Goal: Task Accomplishment & Management: Use online tool/utility

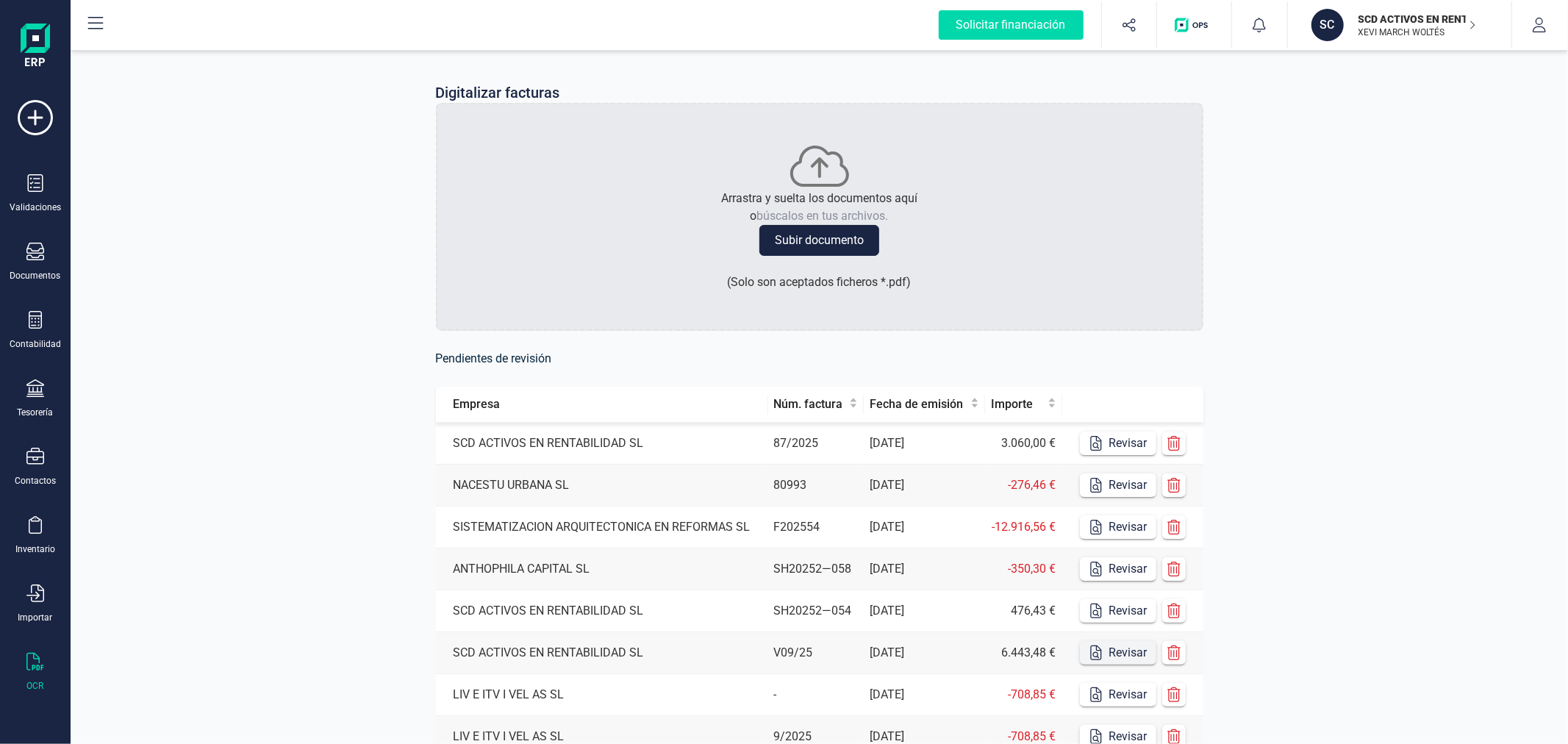
click at [1105, 653] on button "Revisar" at bounding box center [1118, 653] width 77 height 24
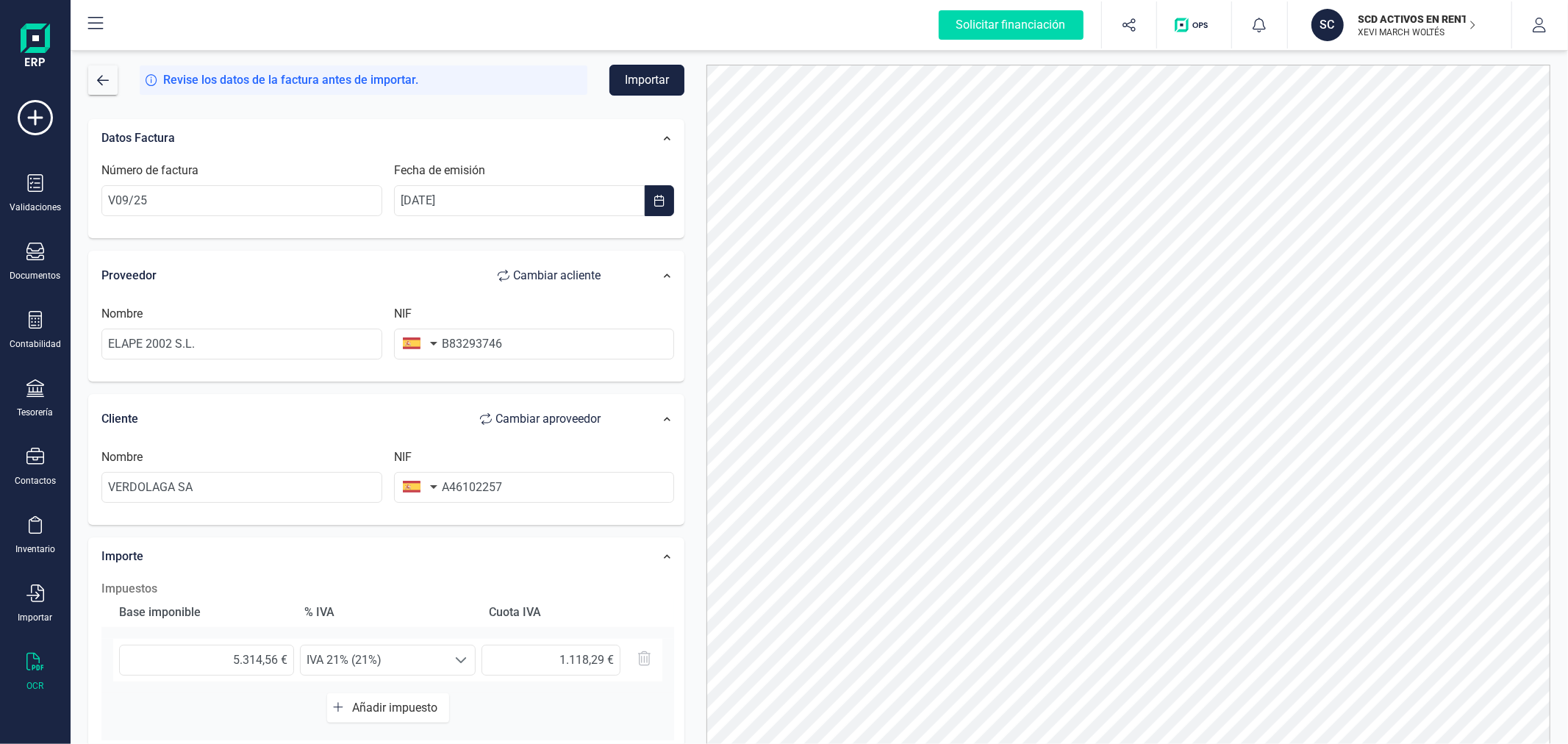
click at [645, 77] on button "Importar" at bounding box center [647, 80] width 75 height 31
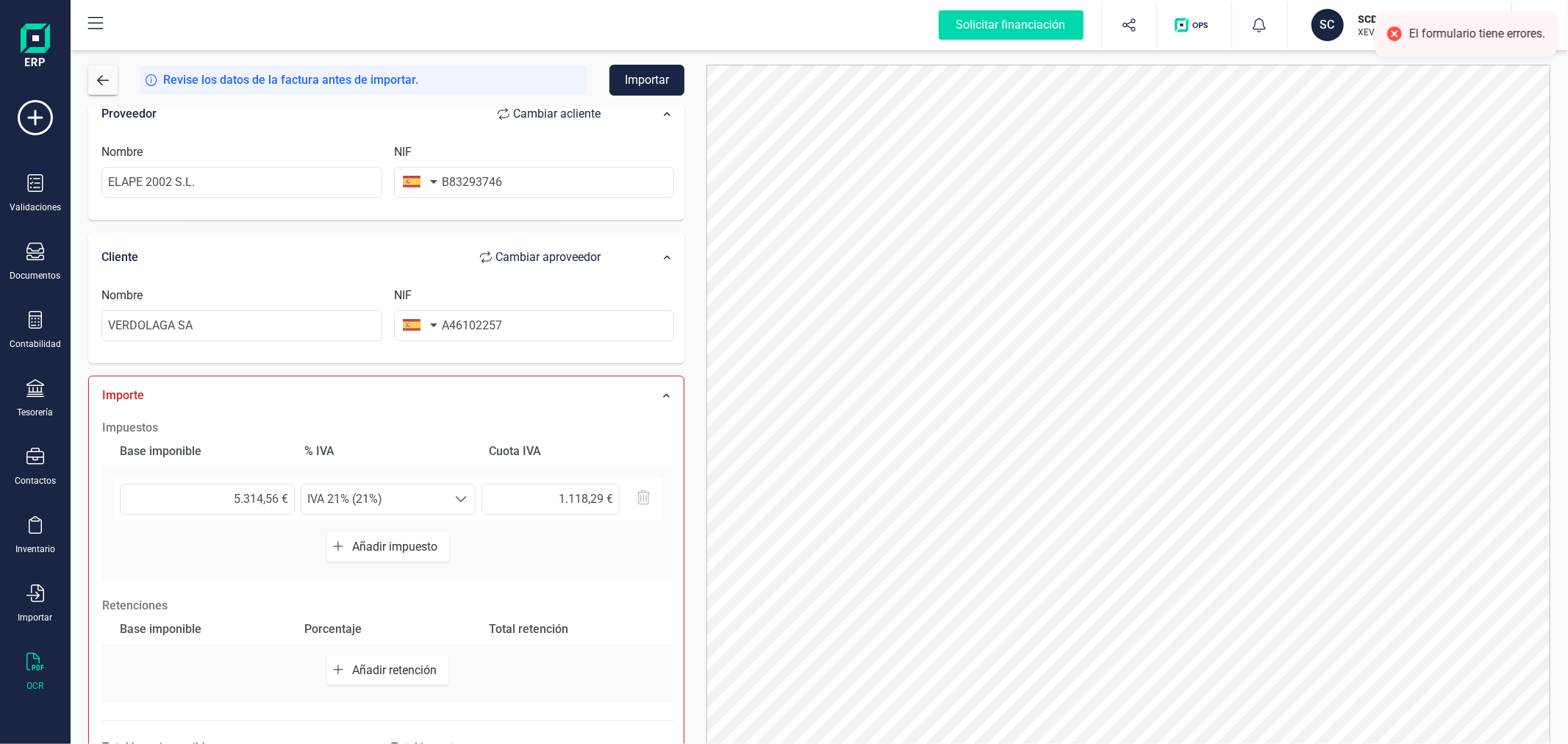
scroll to position [163, 0]
click at [252, 492] on input "5.314,56 €" at bounding box center [207, 497] width 175 height 31
type input "5,00 €"
type input "1,05 €"
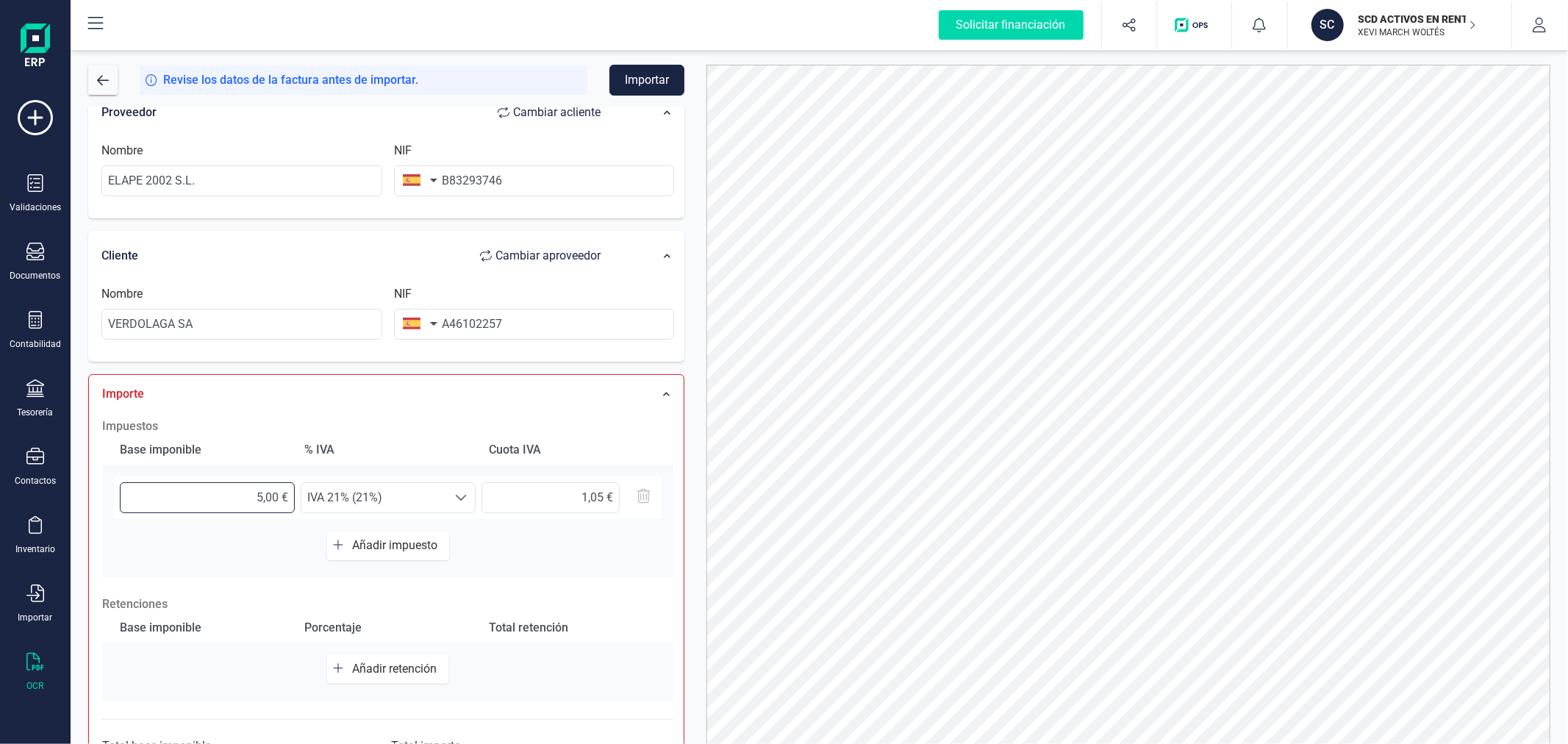
type input "53,00 €"
type input "11,13 €"
type input "531,00 €"
type input "111,51 €"
type input "5.314,00 €"
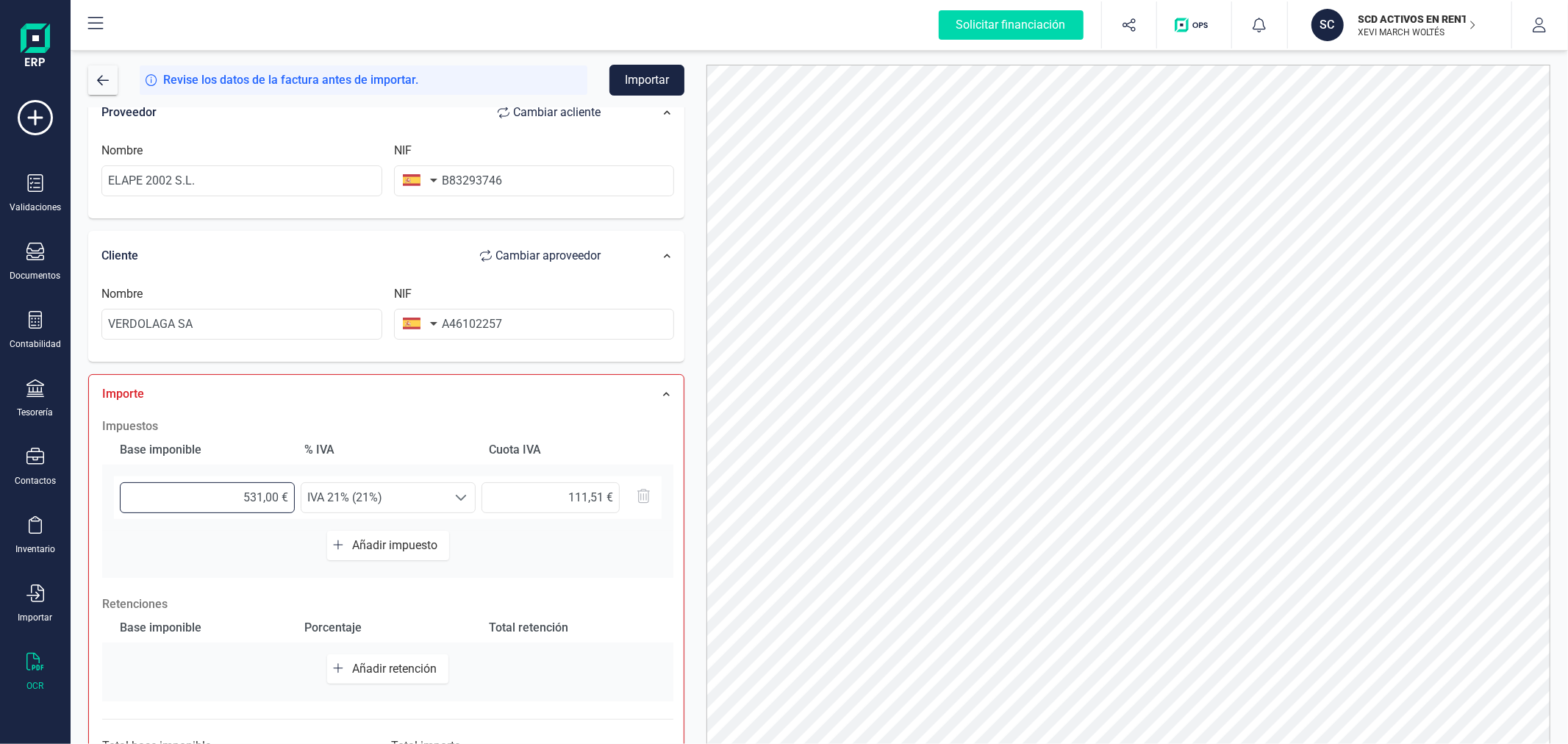
type input "1.115,94 €"
type input "5.314,50 €"
type input "1.116,05 €"
type input "5.314,56 €"
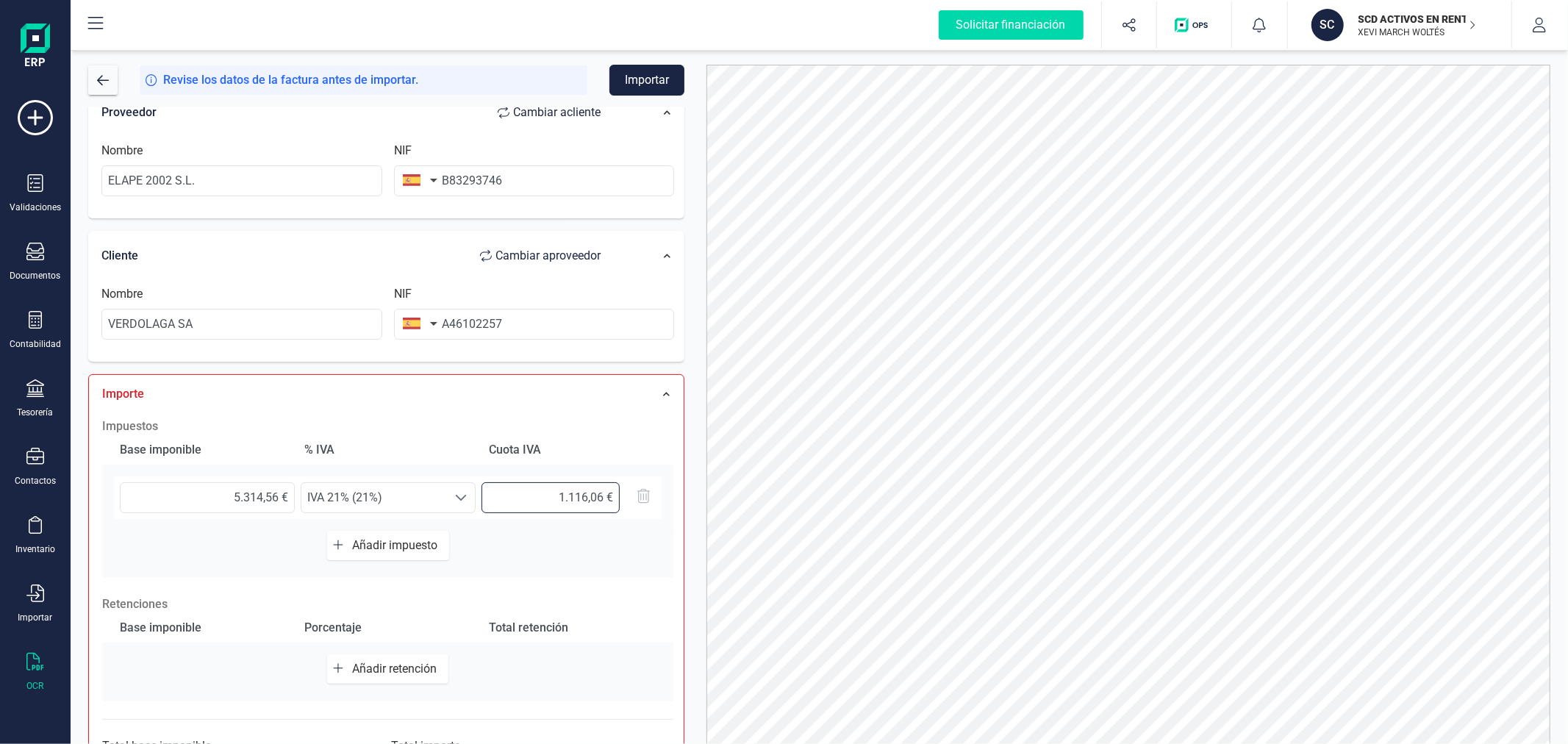
click at [562, 493] on input "1.116,06 €" at bounding box center [551, 497] width 138 height 31
click at [561, 493] on input "1.116,06 €" at bounding box center [551, 497] width 138 height 31
type input "1.118,29 €"
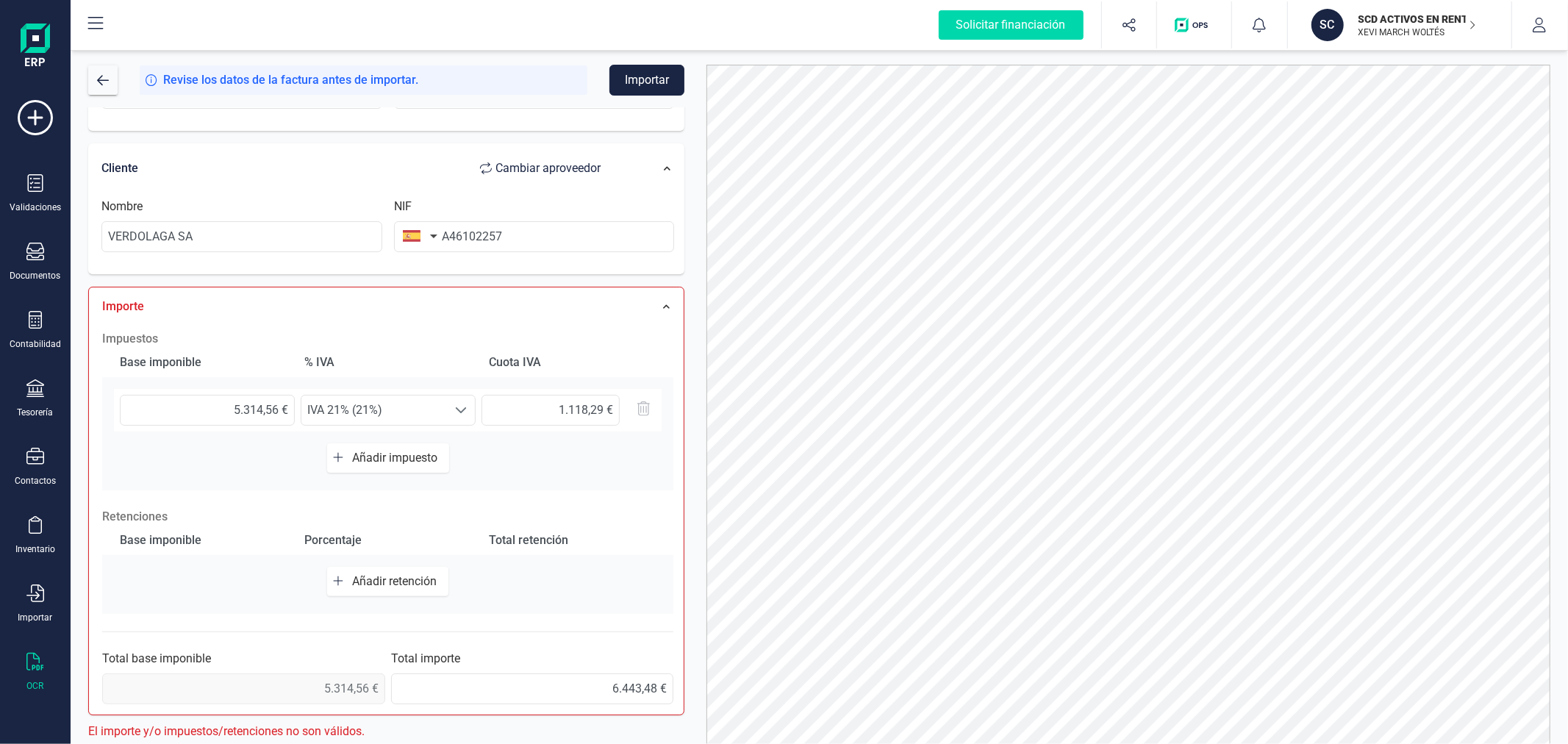
scroll to position [70, 0]
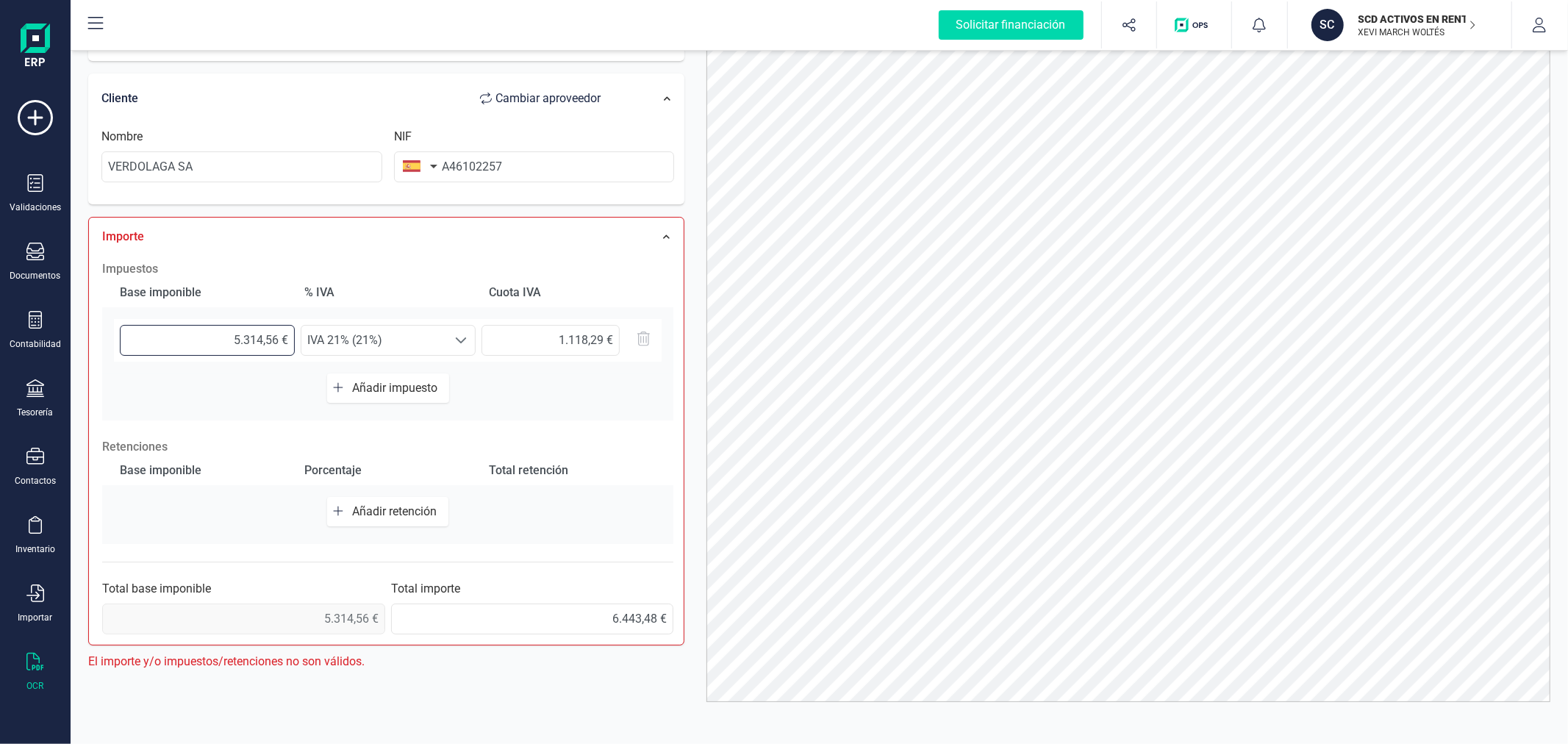
click at [245, 337] on input "5.314,56 €" at bounding box center [207, 340] width 175 height 31
type input "5,00 €"
type input "1,05 €"
type input "53,00 €"
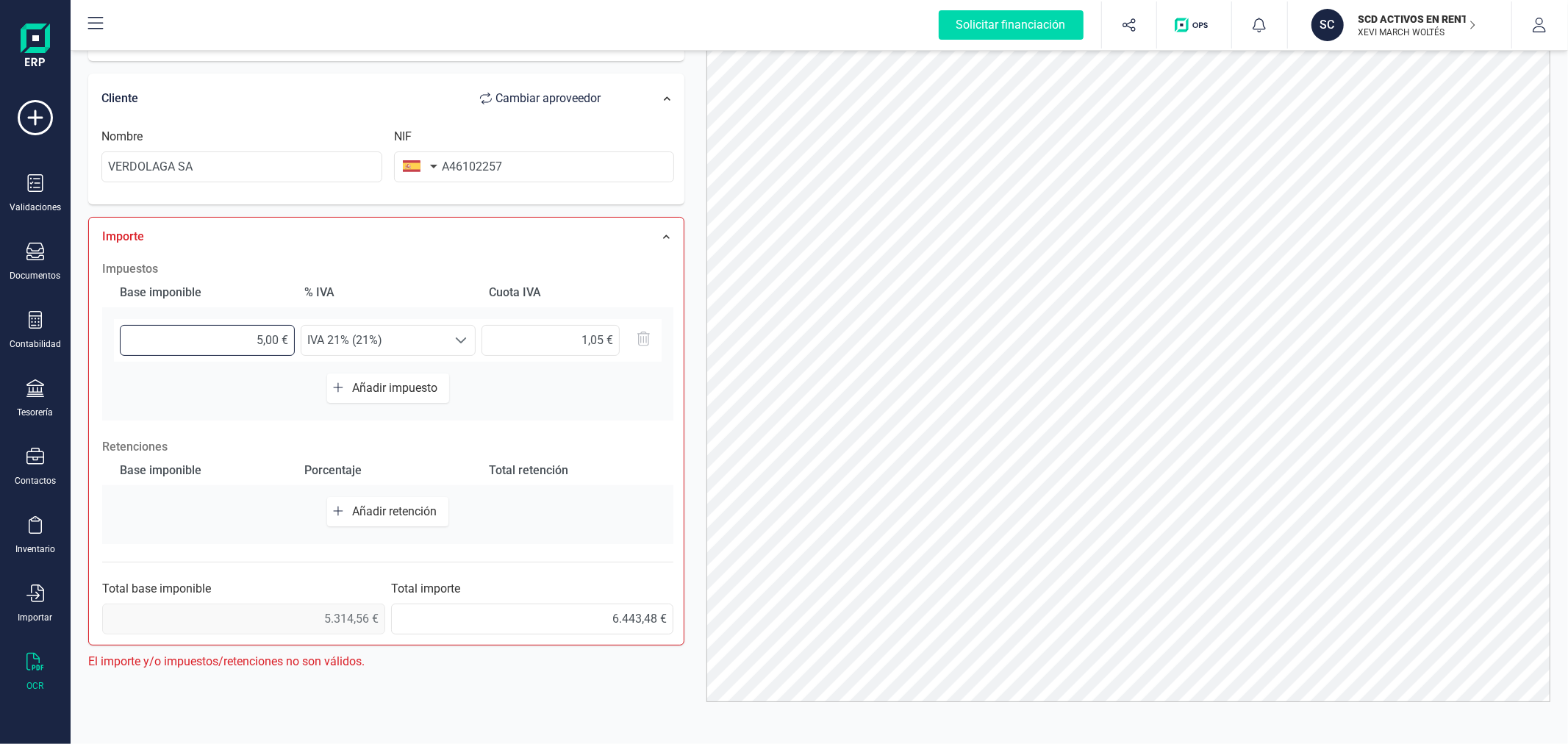
type input "11,13 €"
type input "532,00 €"
type input "111,72 €"
type input "5.325,00 €"
type input "1.118,25 €"
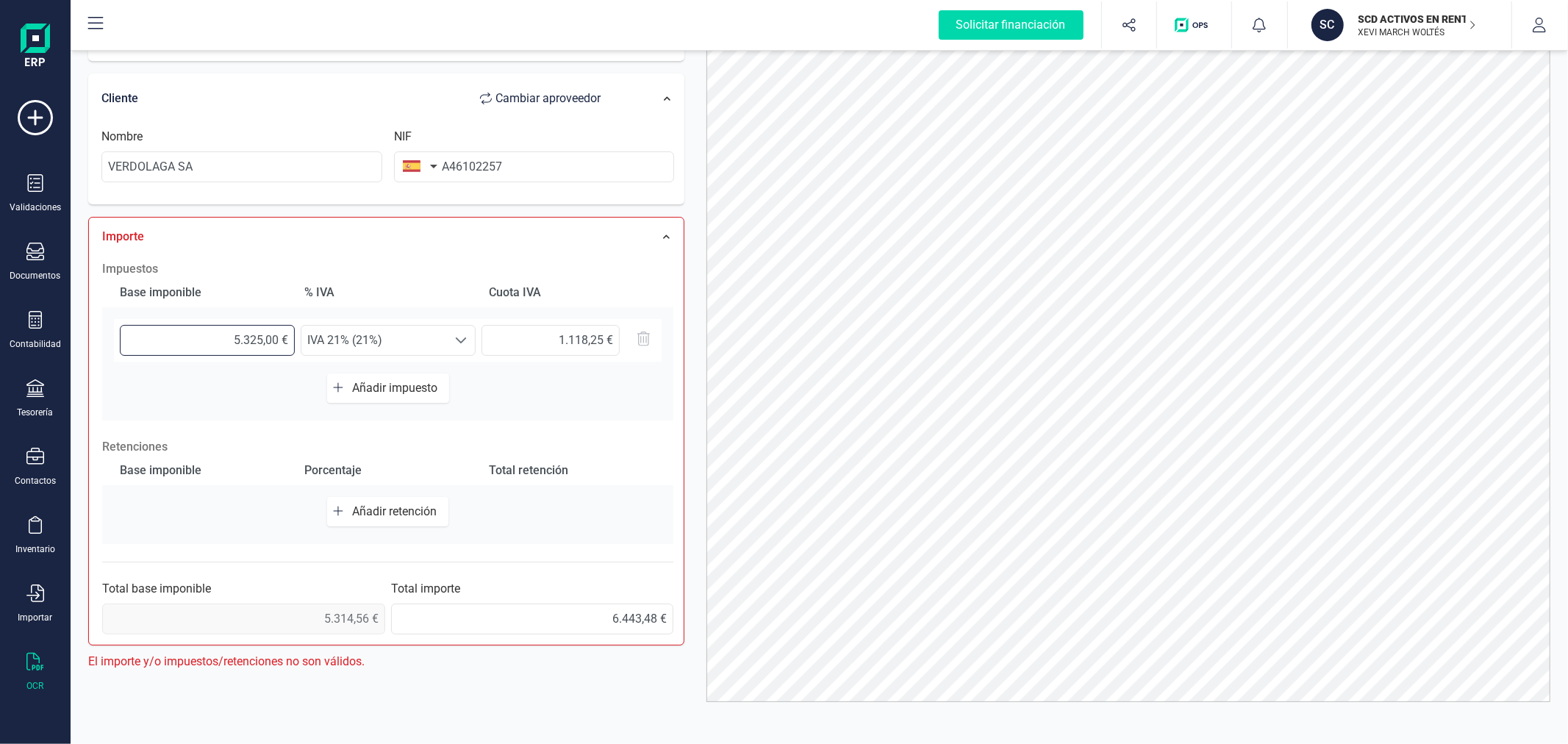
type input "5.325,10 €"
type input "1.118,27 €"
type input "5.325,19 €"
type input "1.118,29 €"
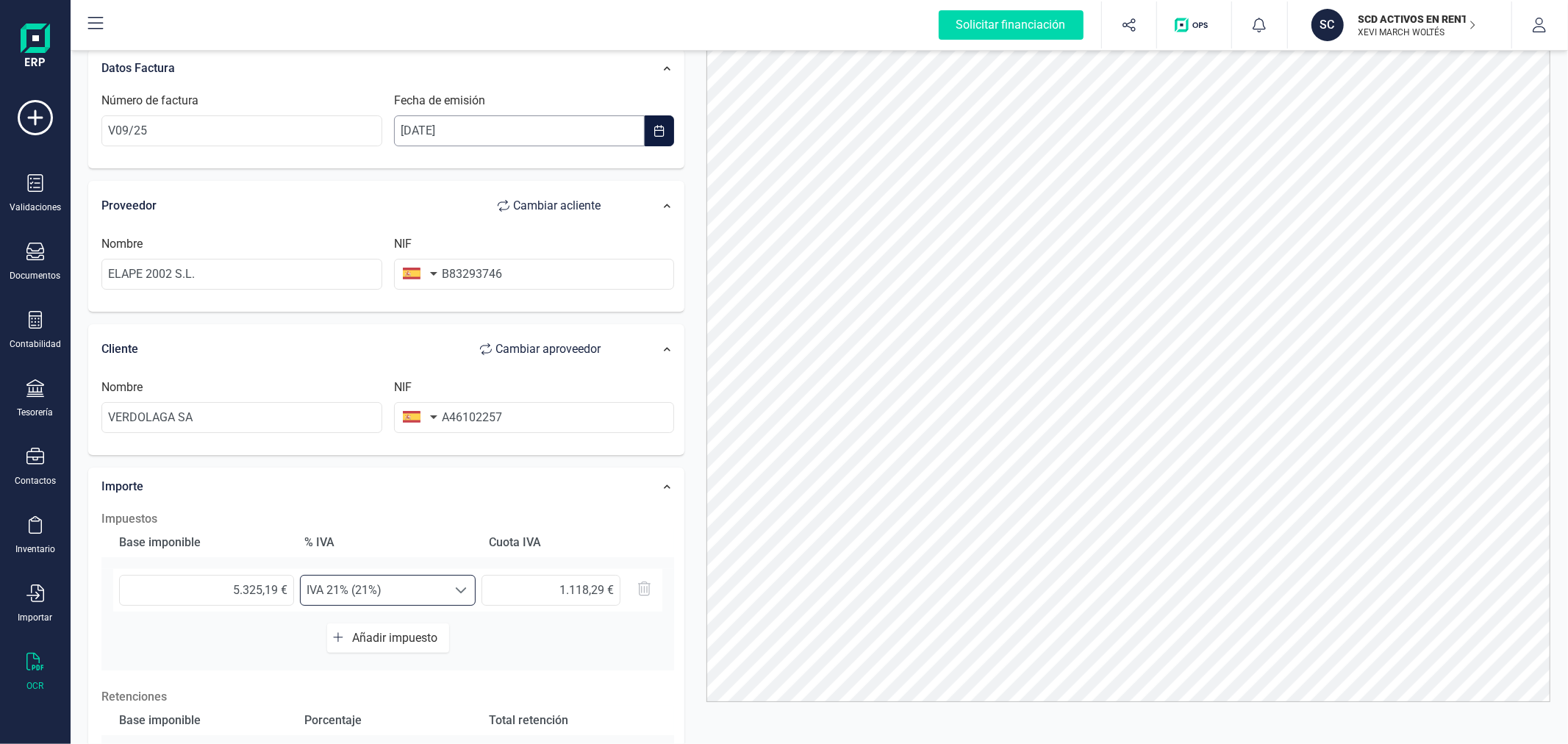
scroll to position [0, 0]
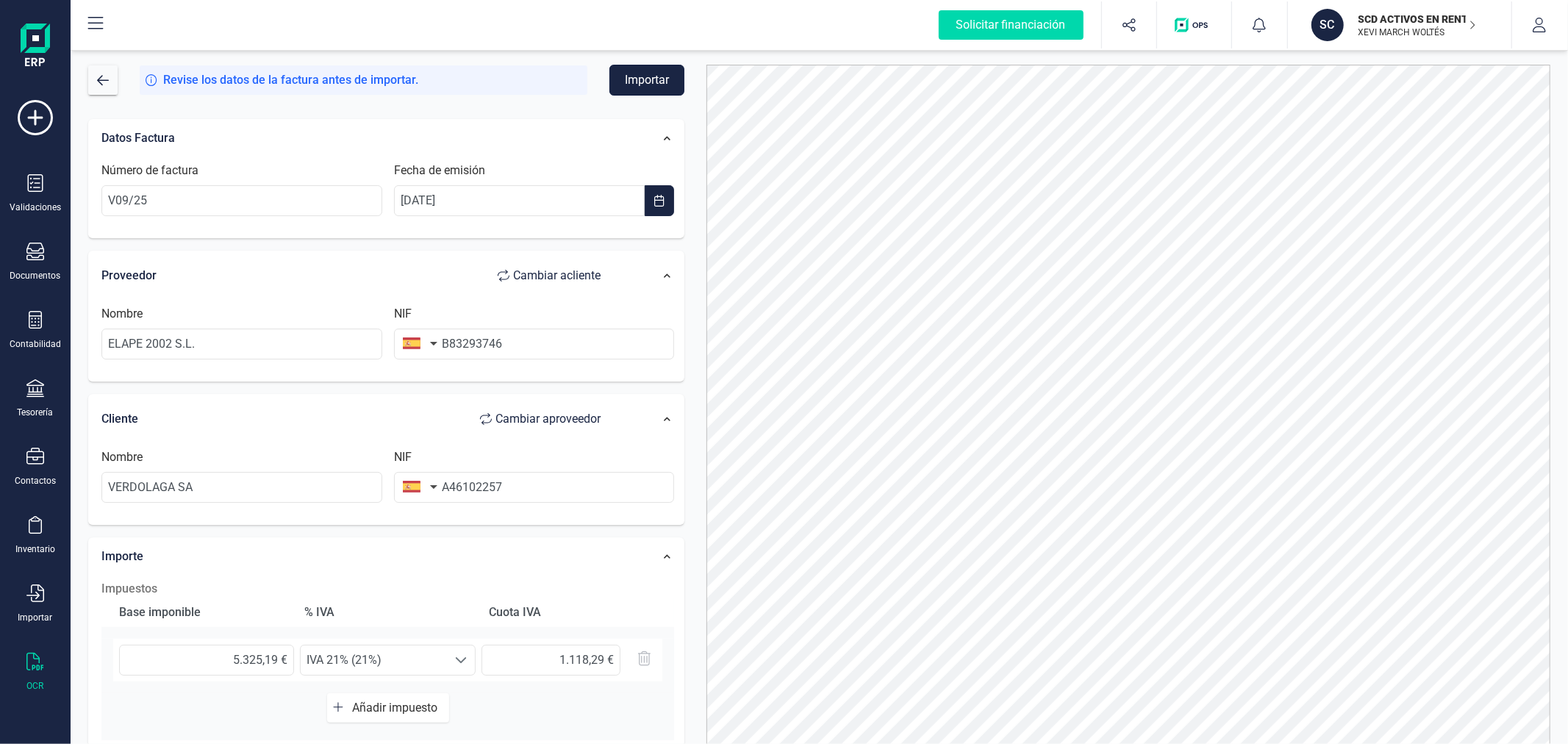
click at [628, 74] on button "Importar" at bounding box center [647, 80] width 75 height 31
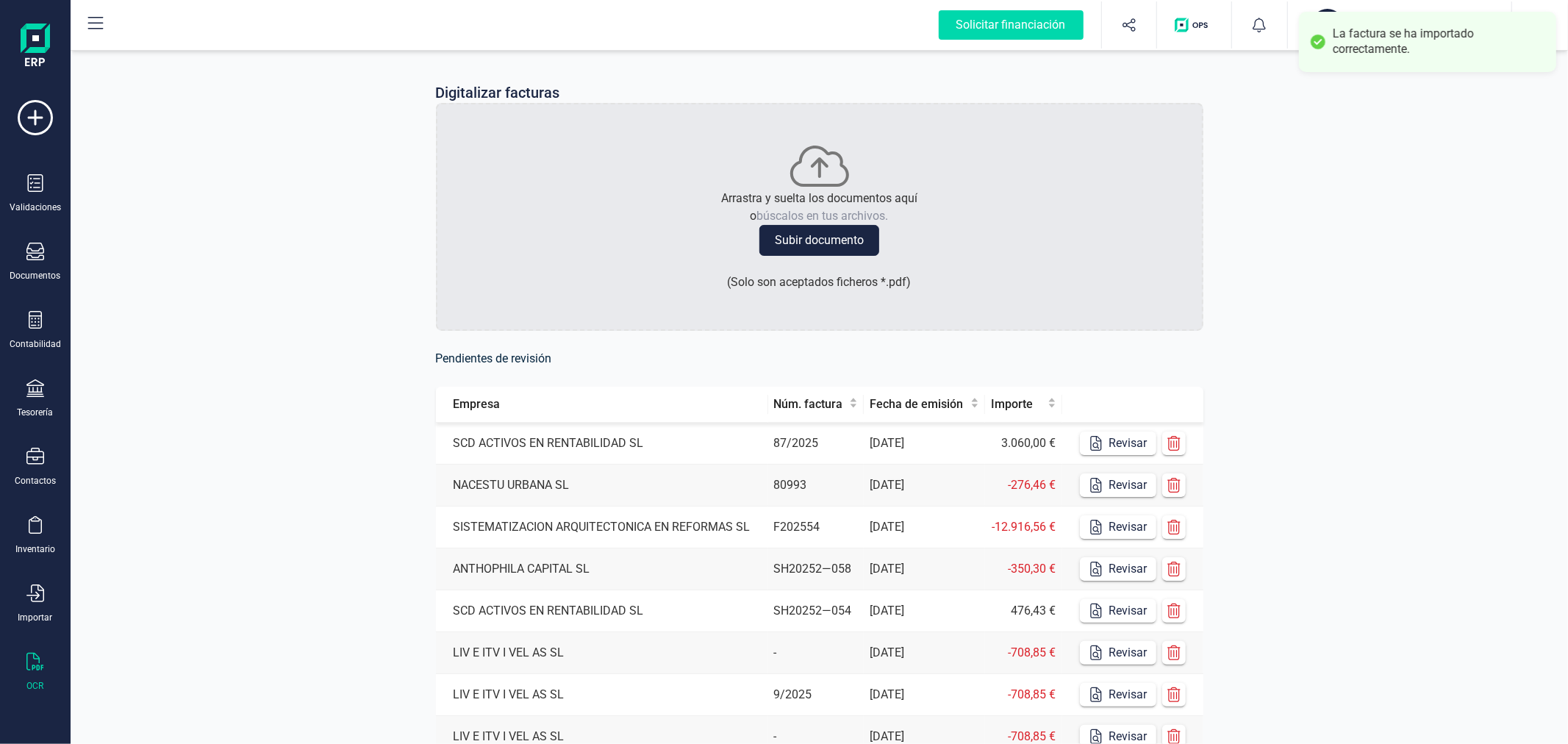
click at [1103, 599] on td "Revisar" at bounding box center [1133, 611] width 141 height 42
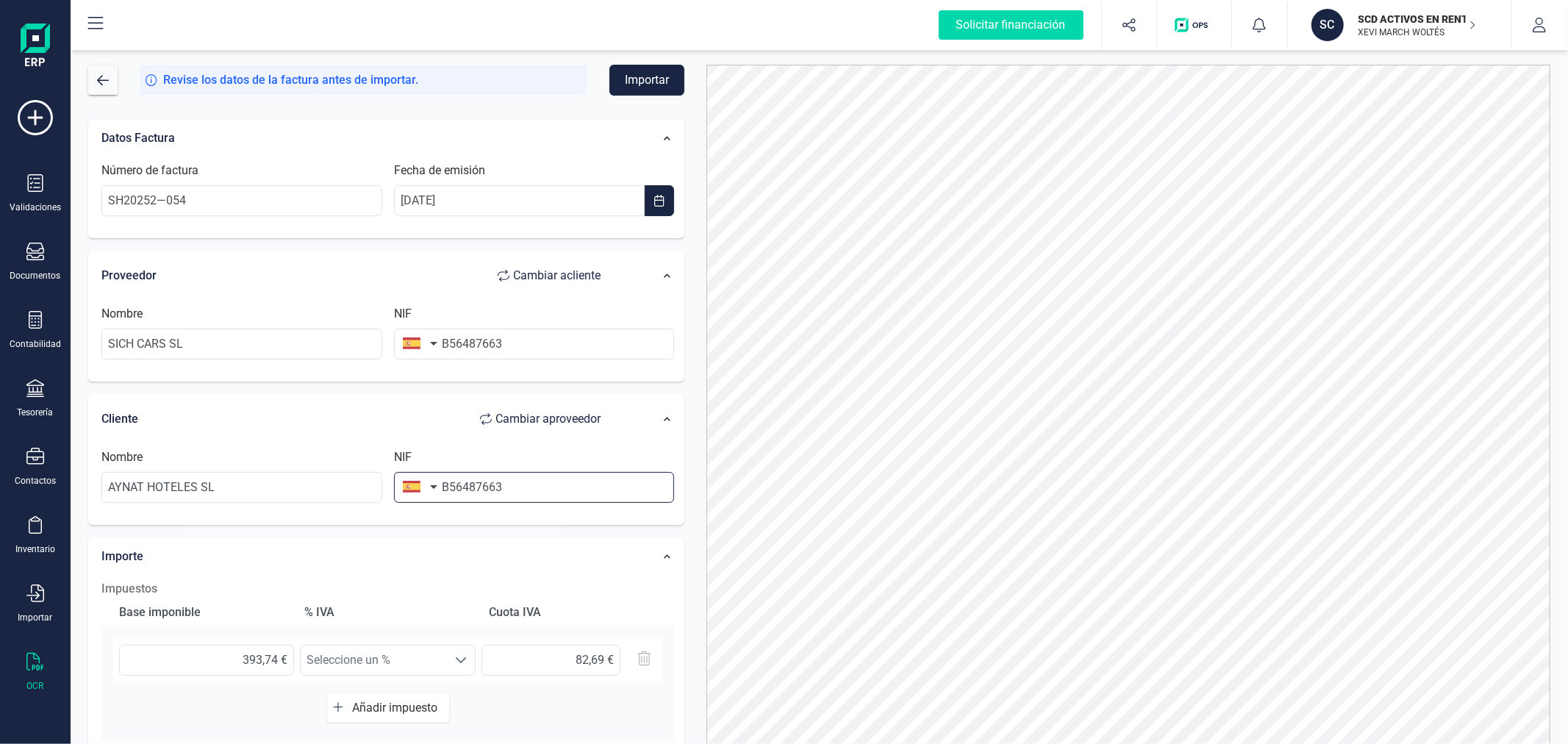
click at [483, 474] on input "B56487663" at bounding box center [534, 487] width 281 height 31
type input "B40618266"
click at [475, 530] on li "B40618266" at bounding box center [534, 524] width 281 height 29
click at [631, 85] on button "Importar" at bounding box center [647, 80] width 75 height 31
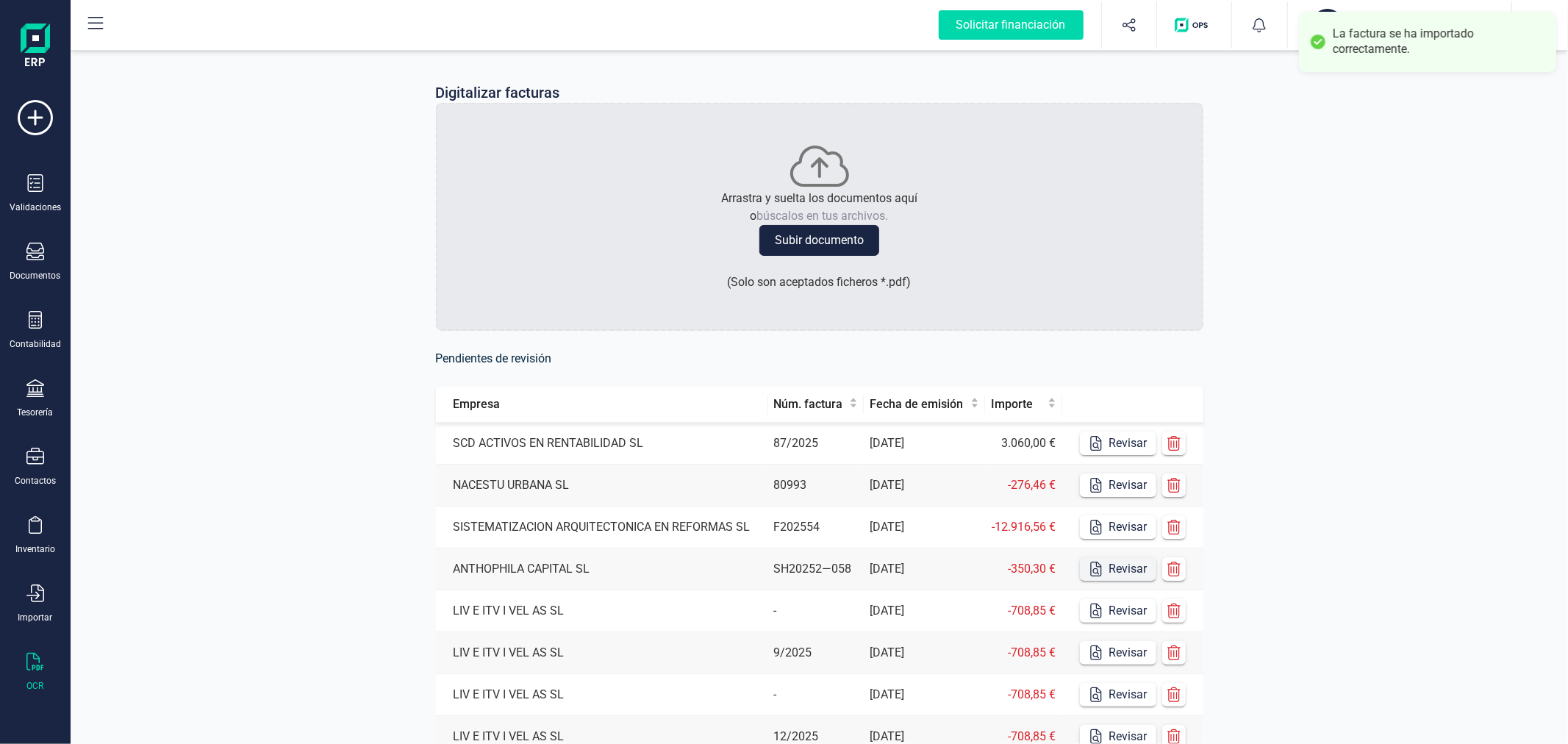
click at [1127, 570] on button "Revisar" at bounding box center [1118, 569] width 77 height 24
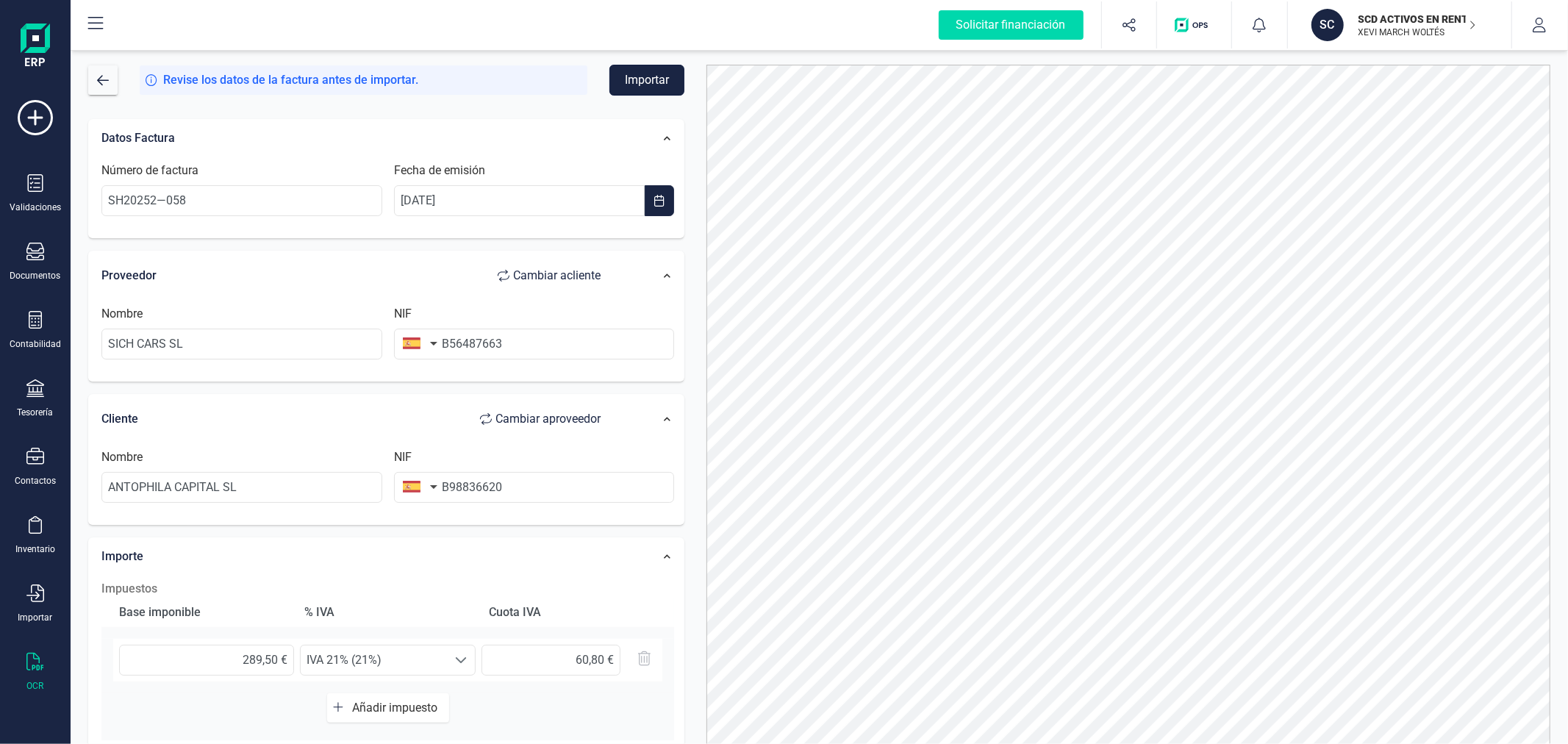
click at [644, 77] on button "Importar" at bounding box center [647, 80] width 75 height 31
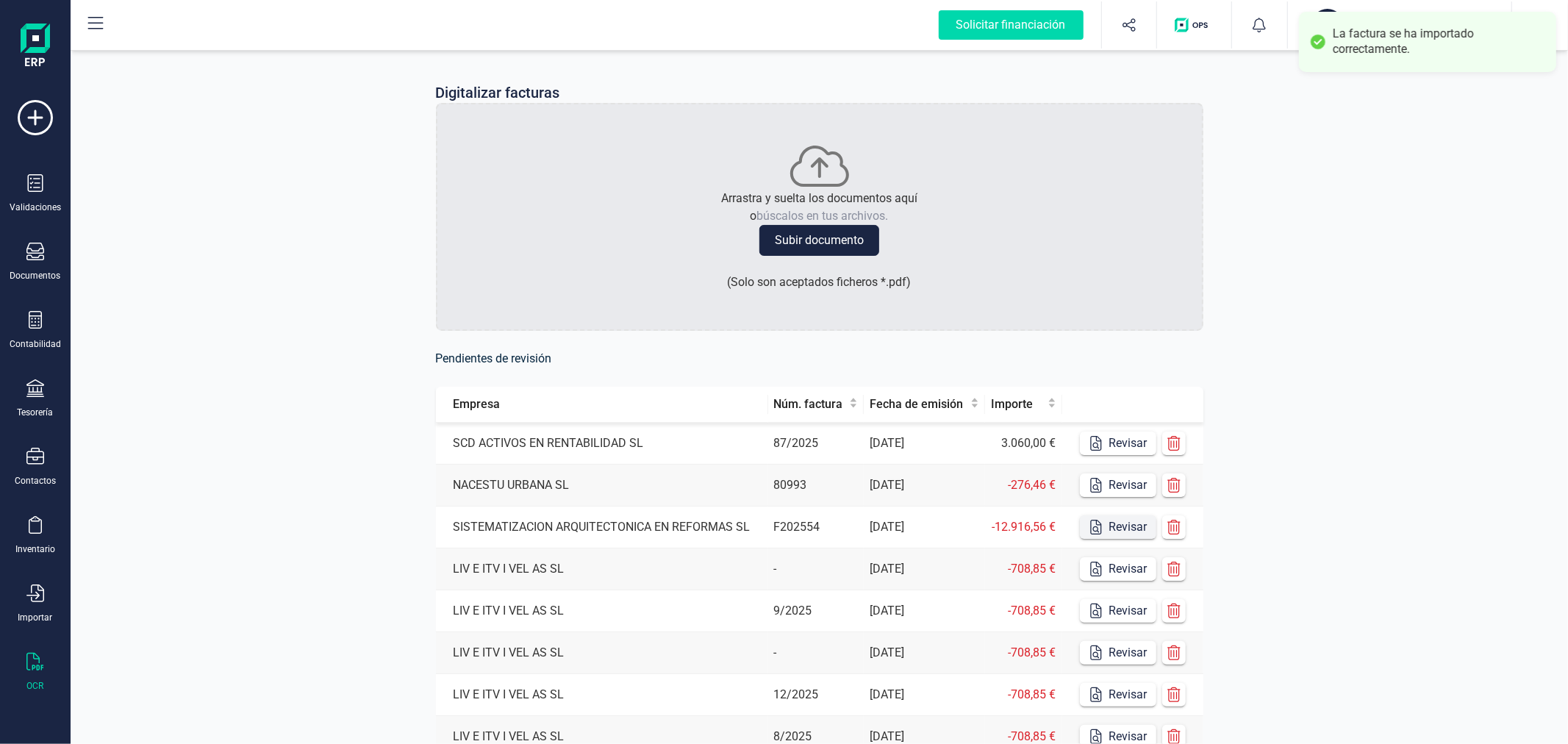
click at [1107, 517] on button "Revisar" at bounding box center [1118, 527] width 77 height 24
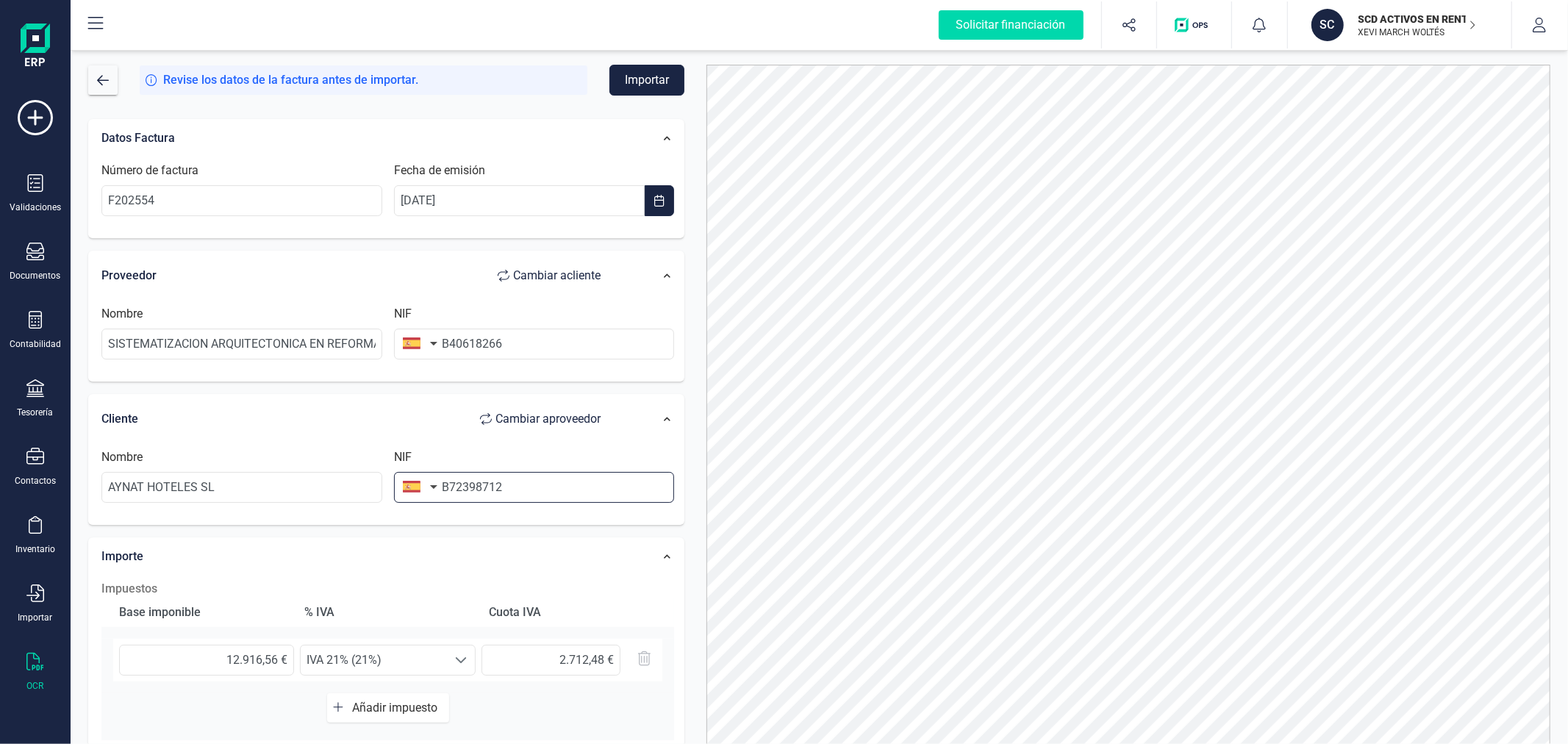
click at [523, 497] on input "B72398712" at bounding box center [534, 487] width 281 height 31
type input "B40618266"
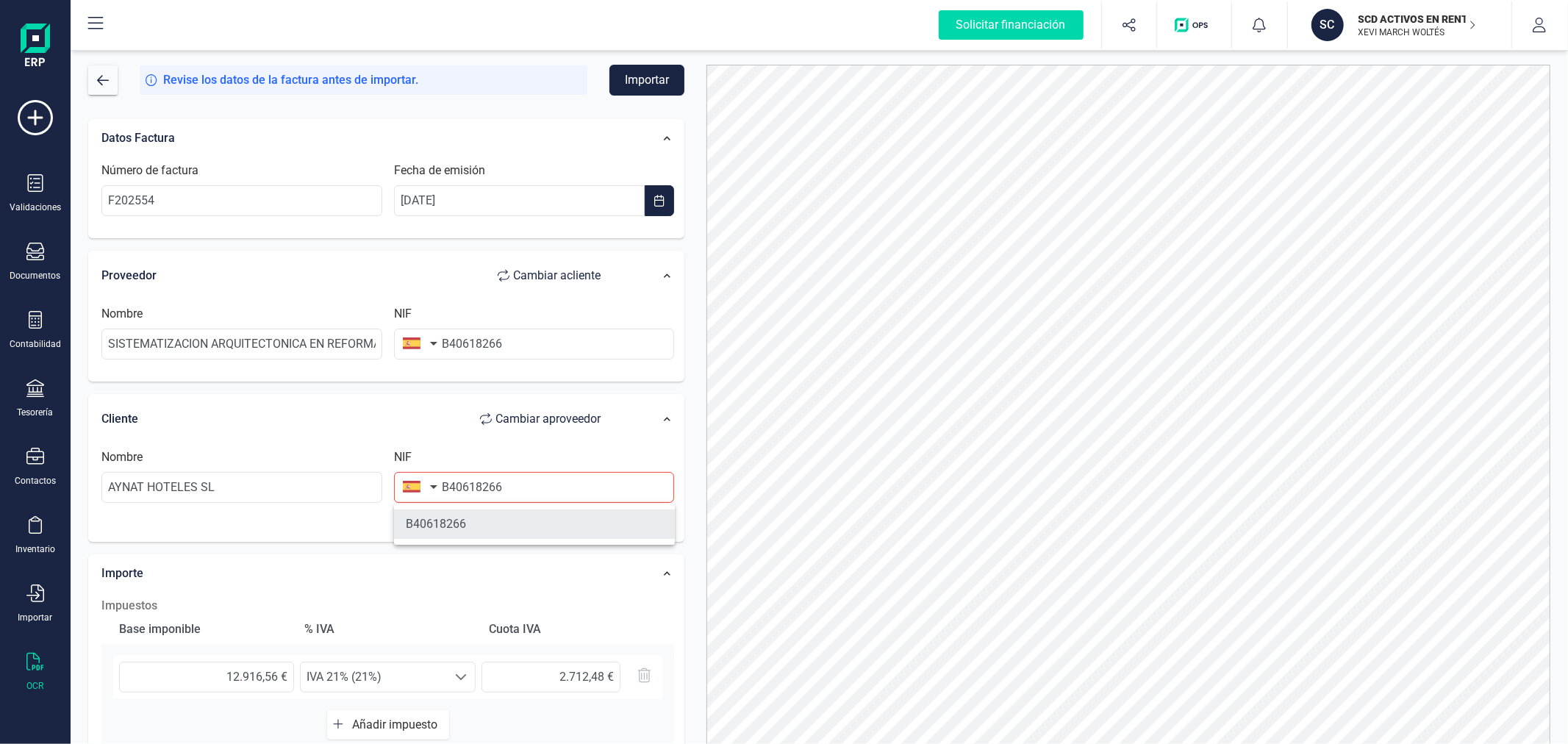
click at [540, 535] on li "B40618266" at bounding box center [534, 524] width 281 height 29
click at [494, 346] on input "B40618266" at bounding box center [534, 343] width 281 height 31
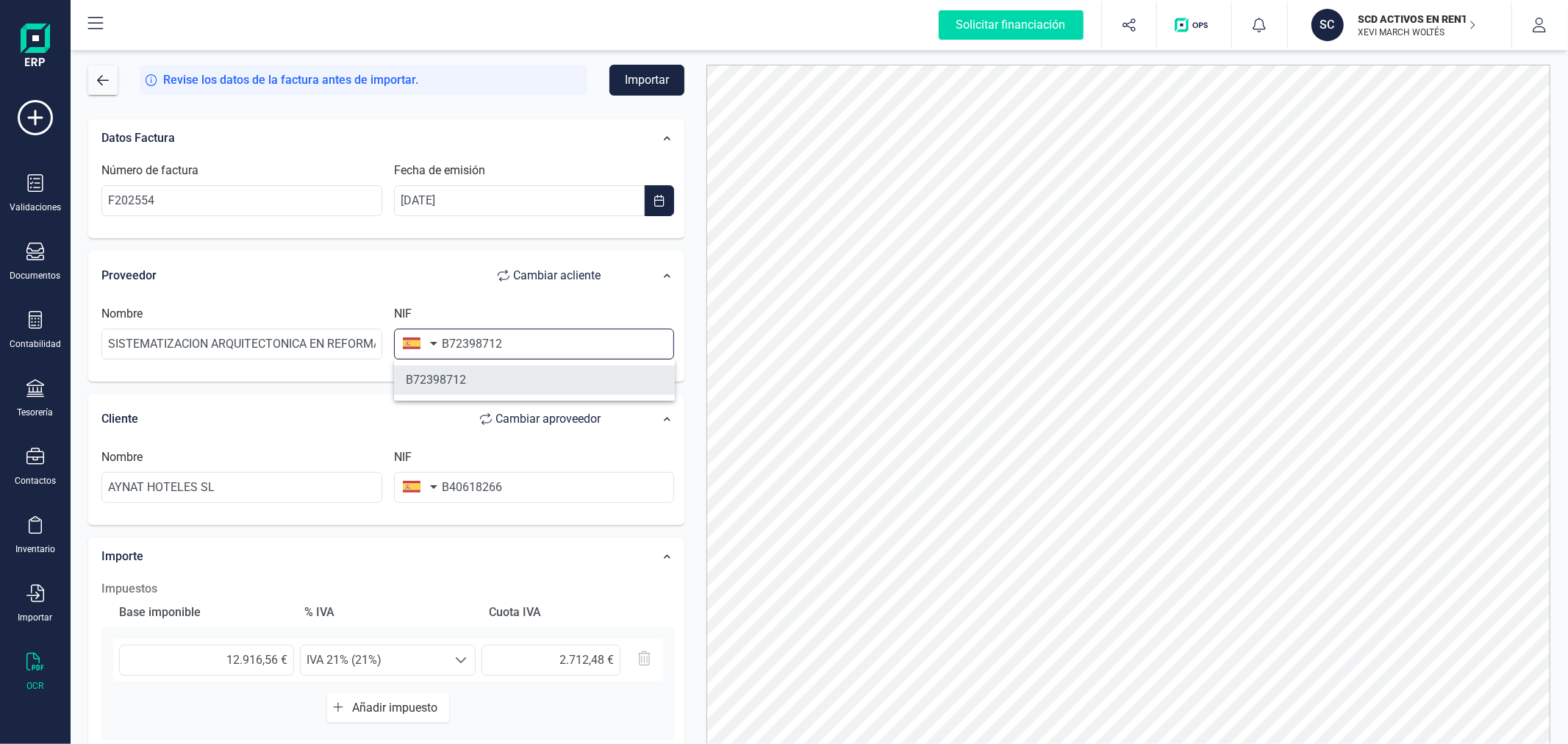
type input "B72398712"
click at [432, 376] on li "B72398712" at bounding box center [534, 380] width 281 height 29
click at [415, 655] on span "IVA 21% (21%)" at bounding box center [374, 660] width 146 height 29
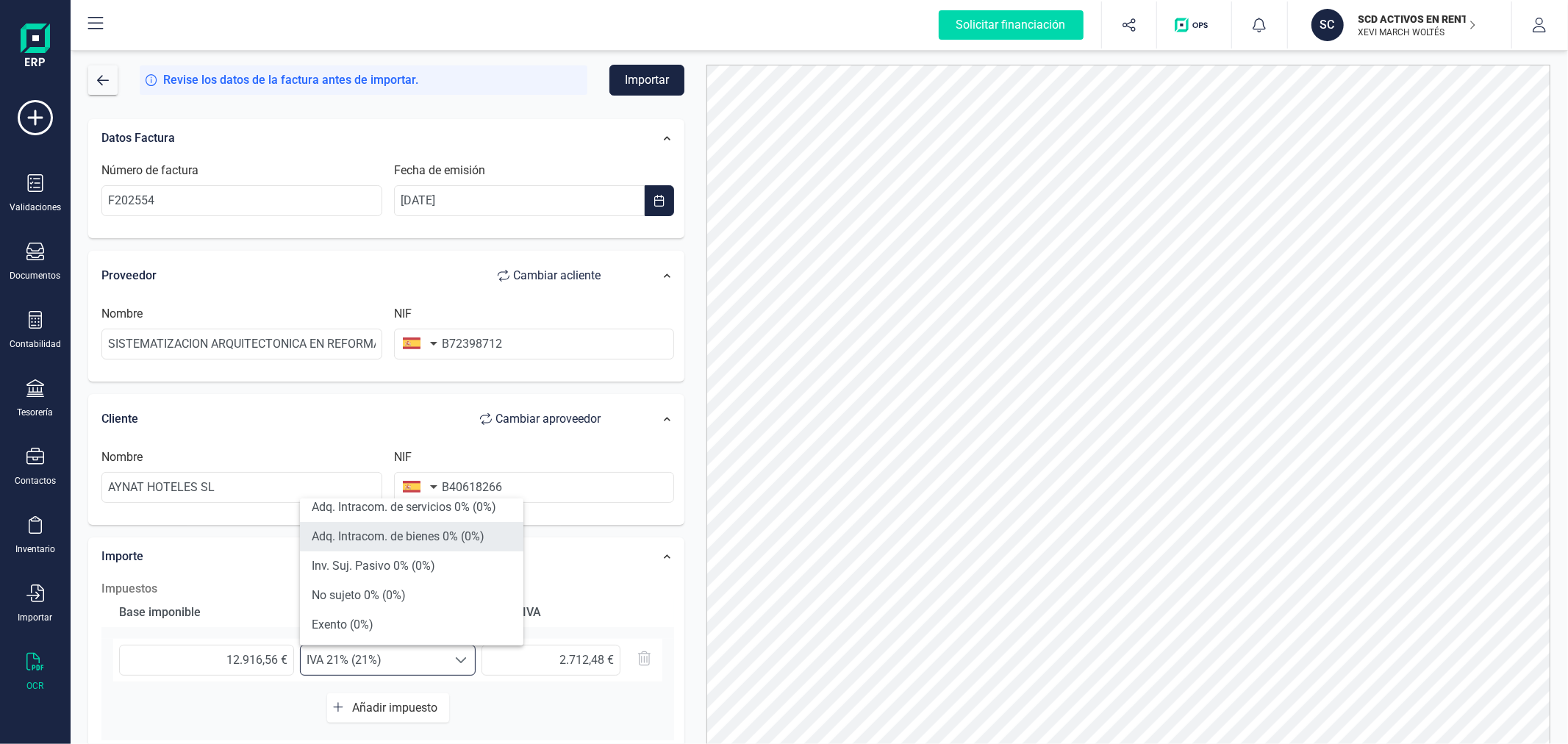
scroll to position [305, 0]
click at [450, 547] on li "Inv. Suj. Pasivo 0% (0%)" at bounding box center [412, 537] width 223 height 29
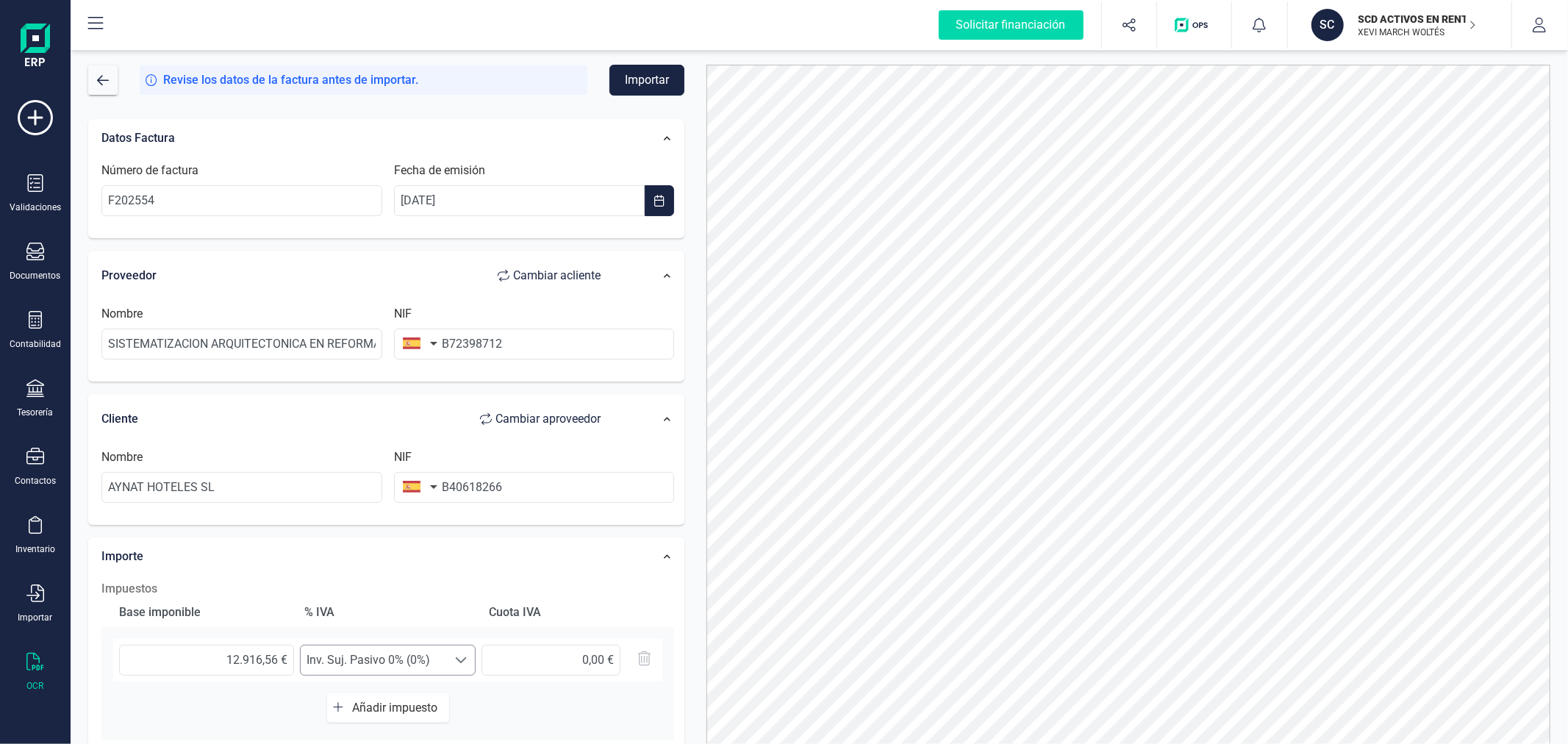
click at [451, 653] on div at bounding box center [461, 660] width 28 height 29
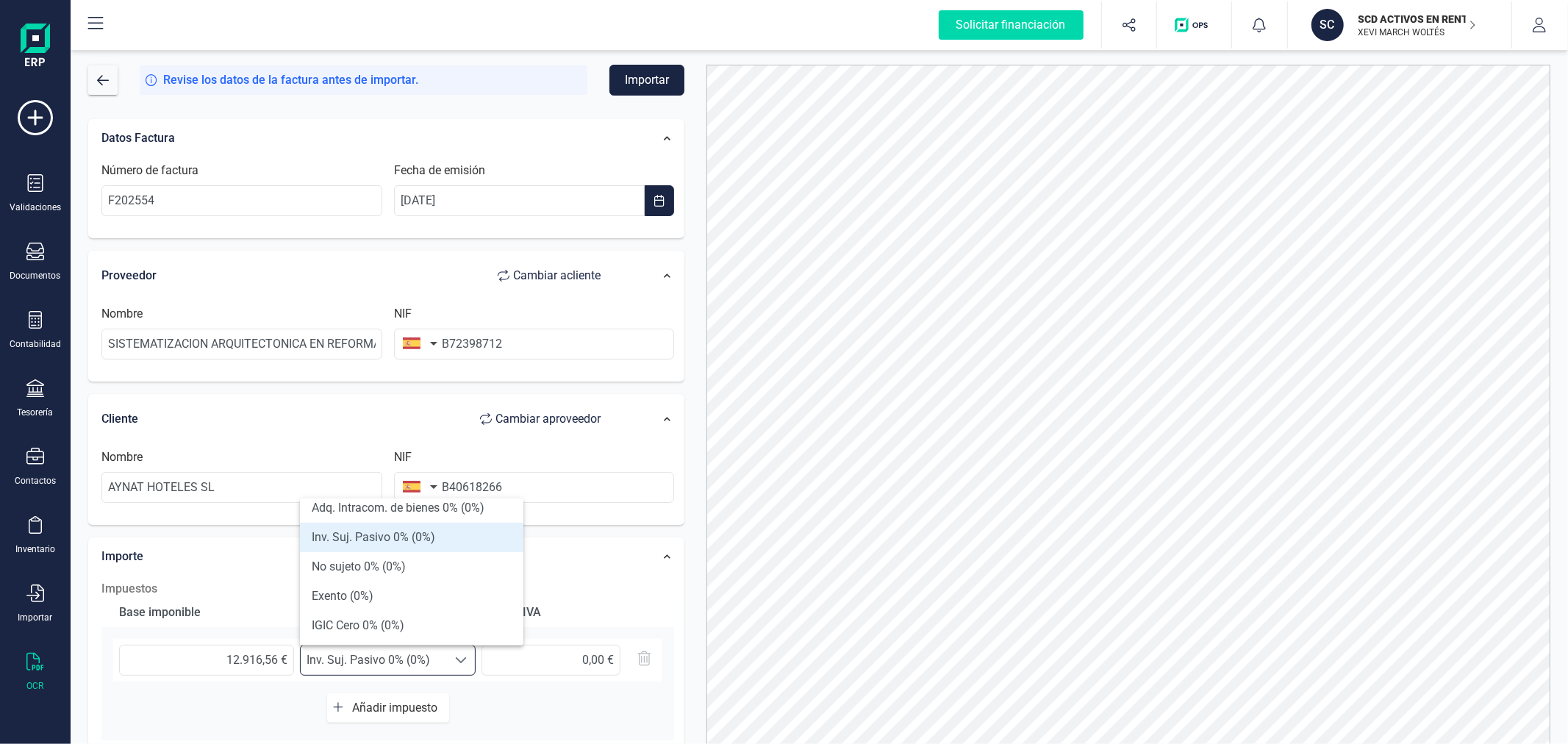
click at [497, 537] on li "Inv. Suj. Pasivo 0% (0%)" at bounding box center [412, 537] width 223 height 29
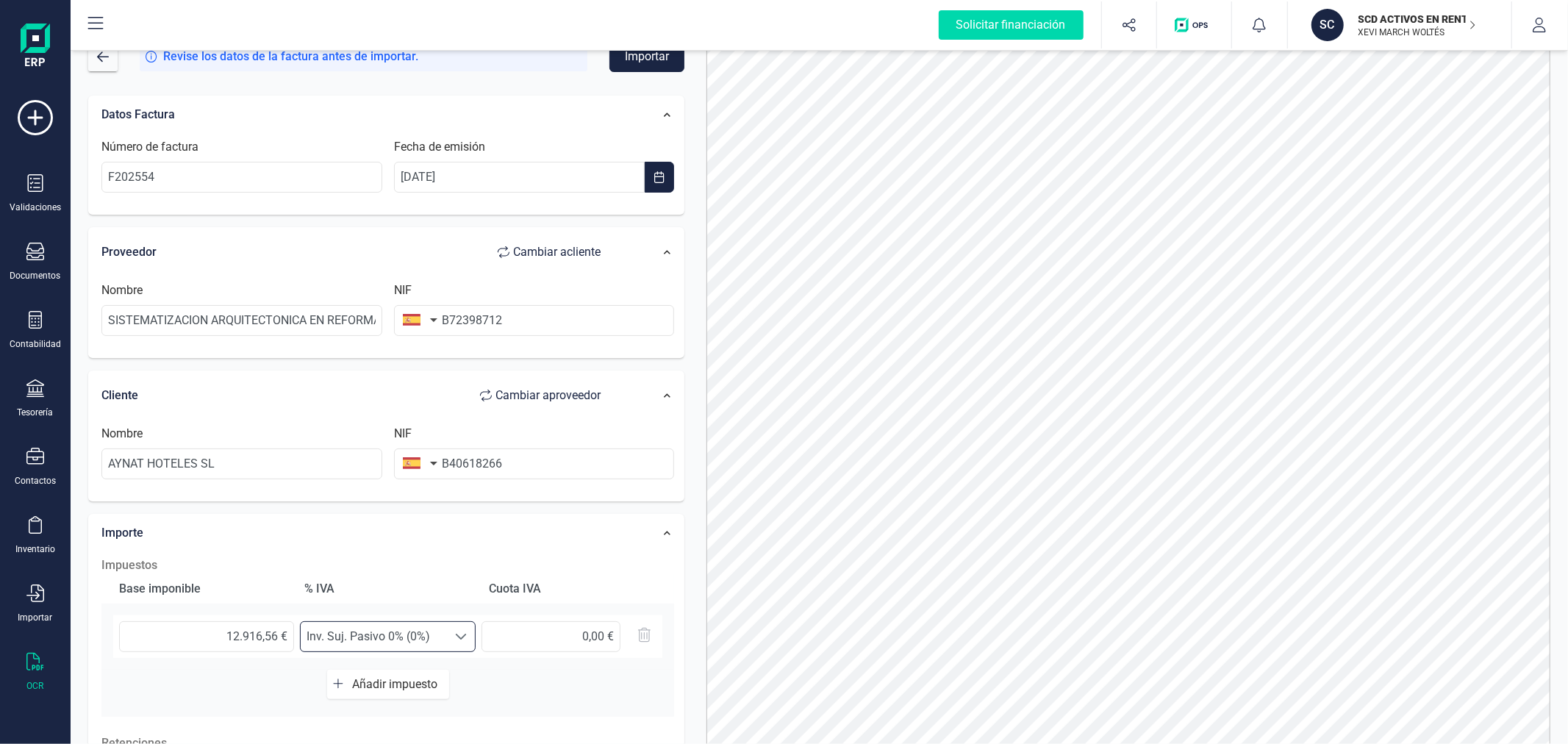
scroll to position [0, 0]
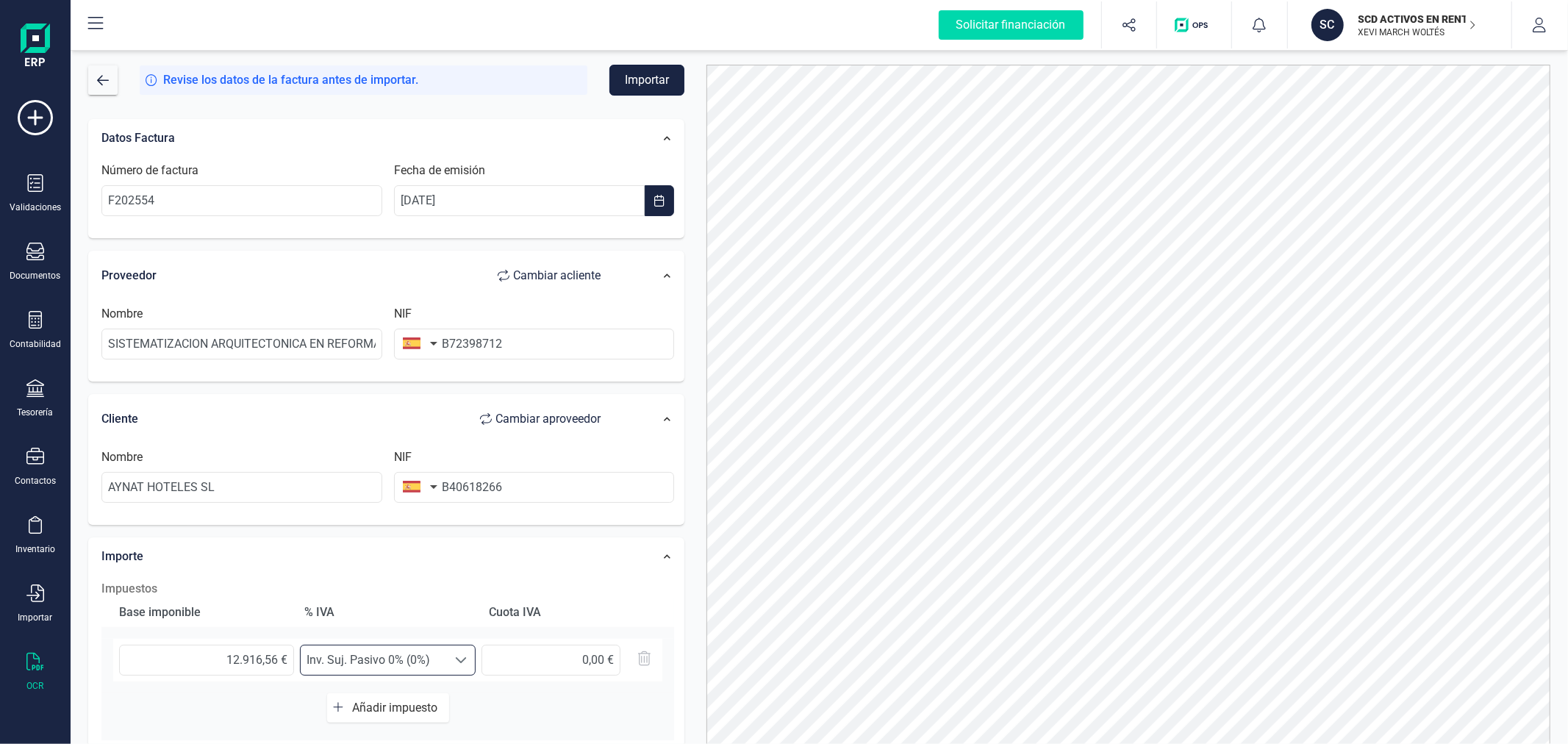
click at [660, 79] on button "Importar" at bounding box center [647, 80] width 75 height 31
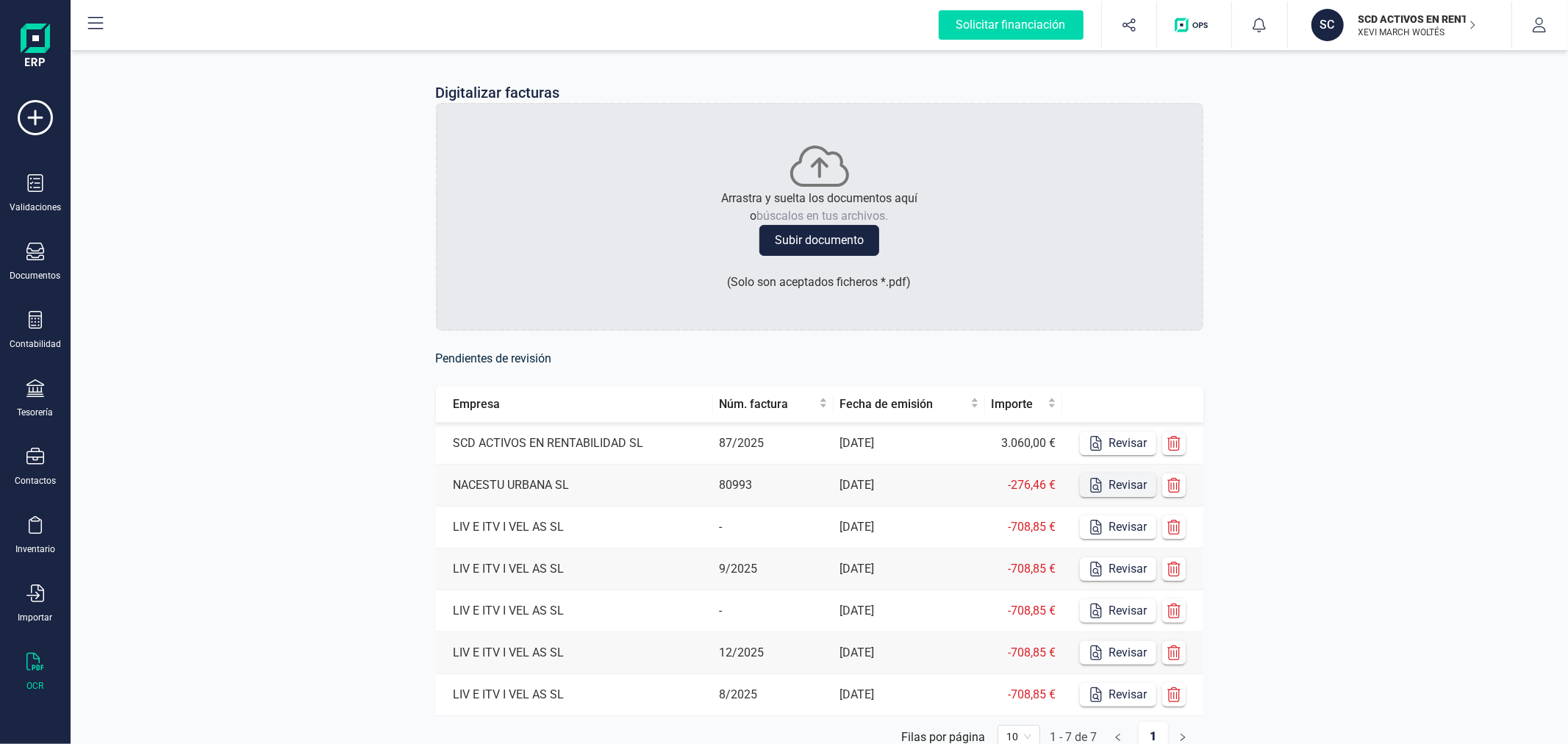
click at [1116, 484] on button "Revisar" at bounding box center [1118, 486] width 77 height 24
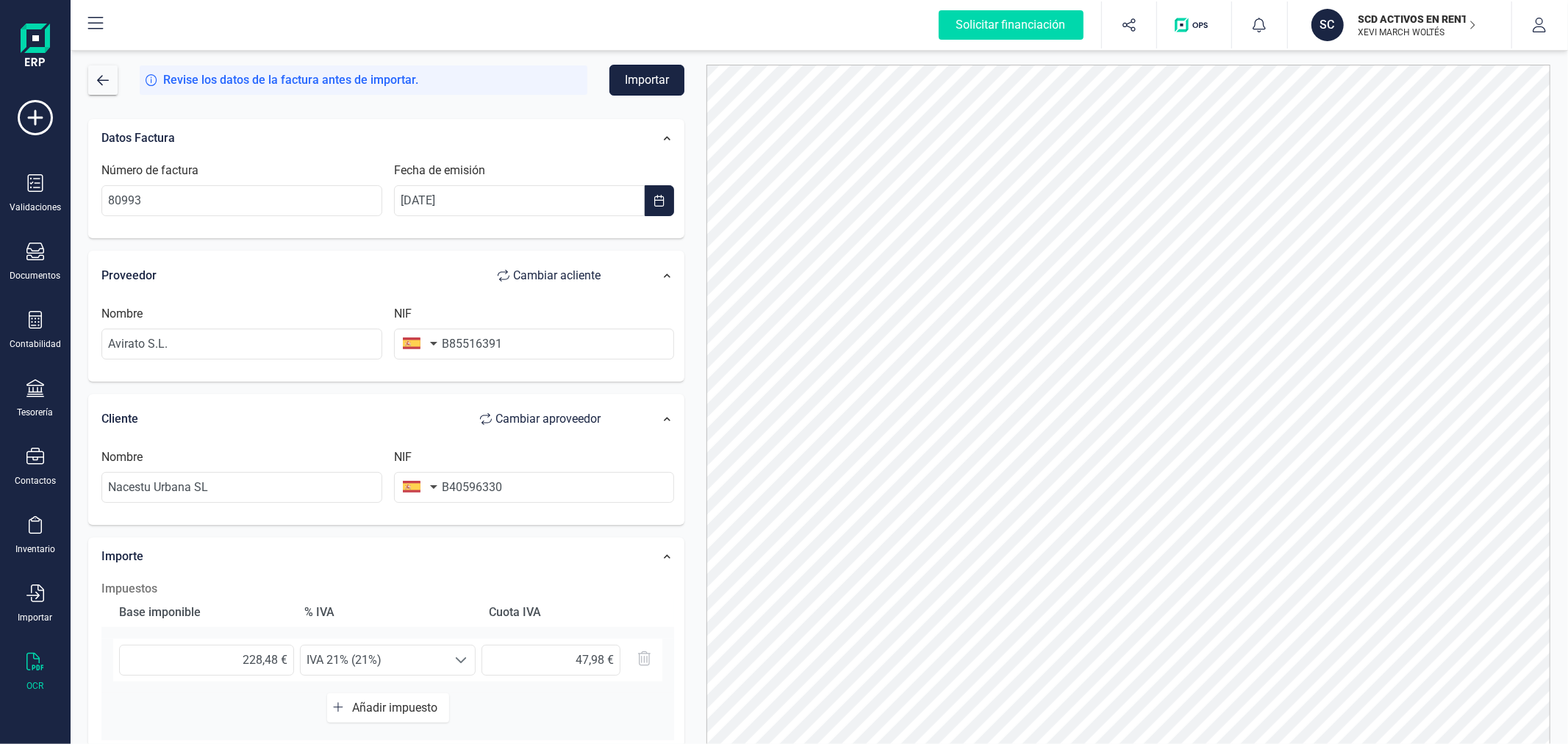
click at [659, 74] on button "Importar" at bounding box center [647, 80] width 75 height 31
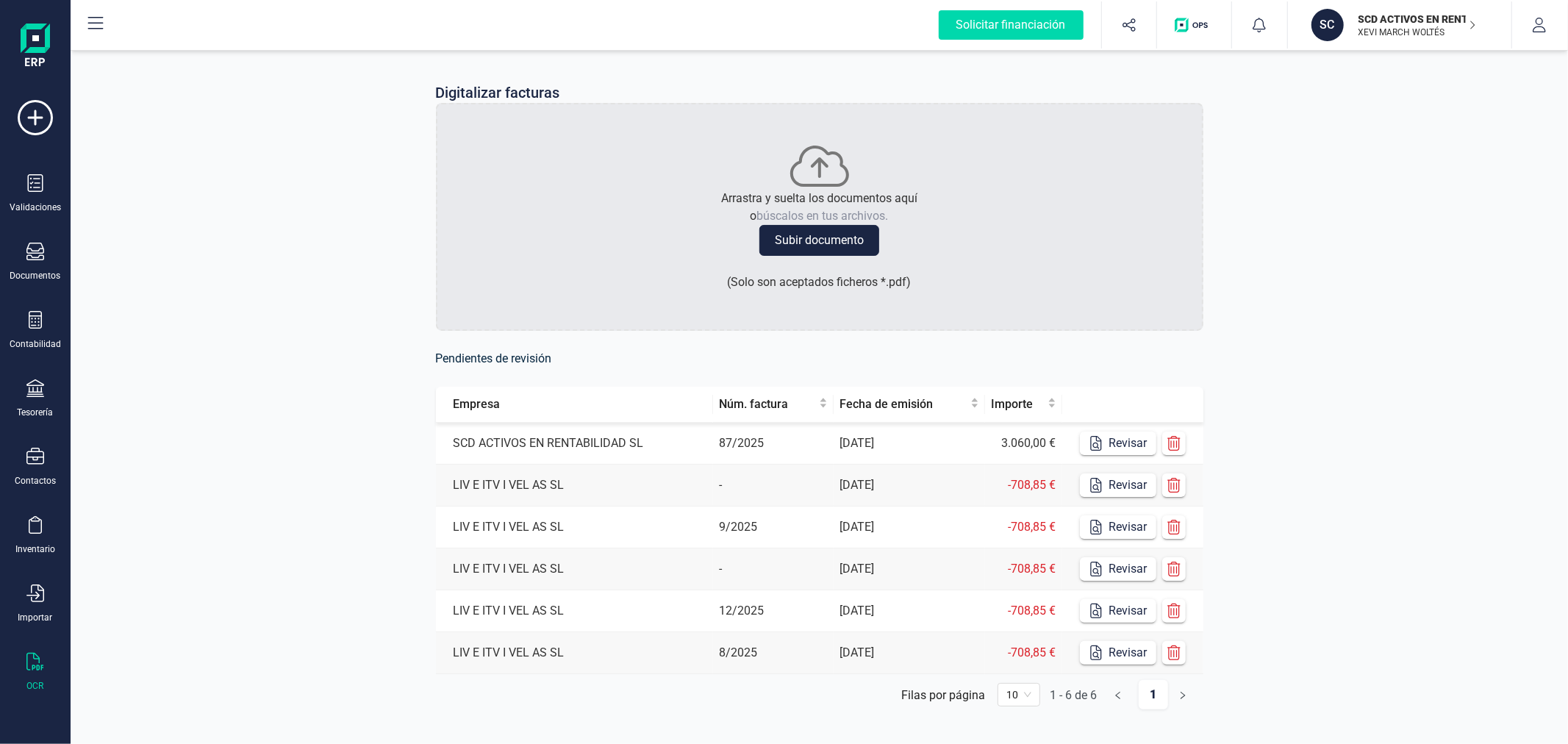
click at [1375, 32] on p "XEVI MARCH WOLTÉS" at bounding box center [1418, 33] width 118 height 12
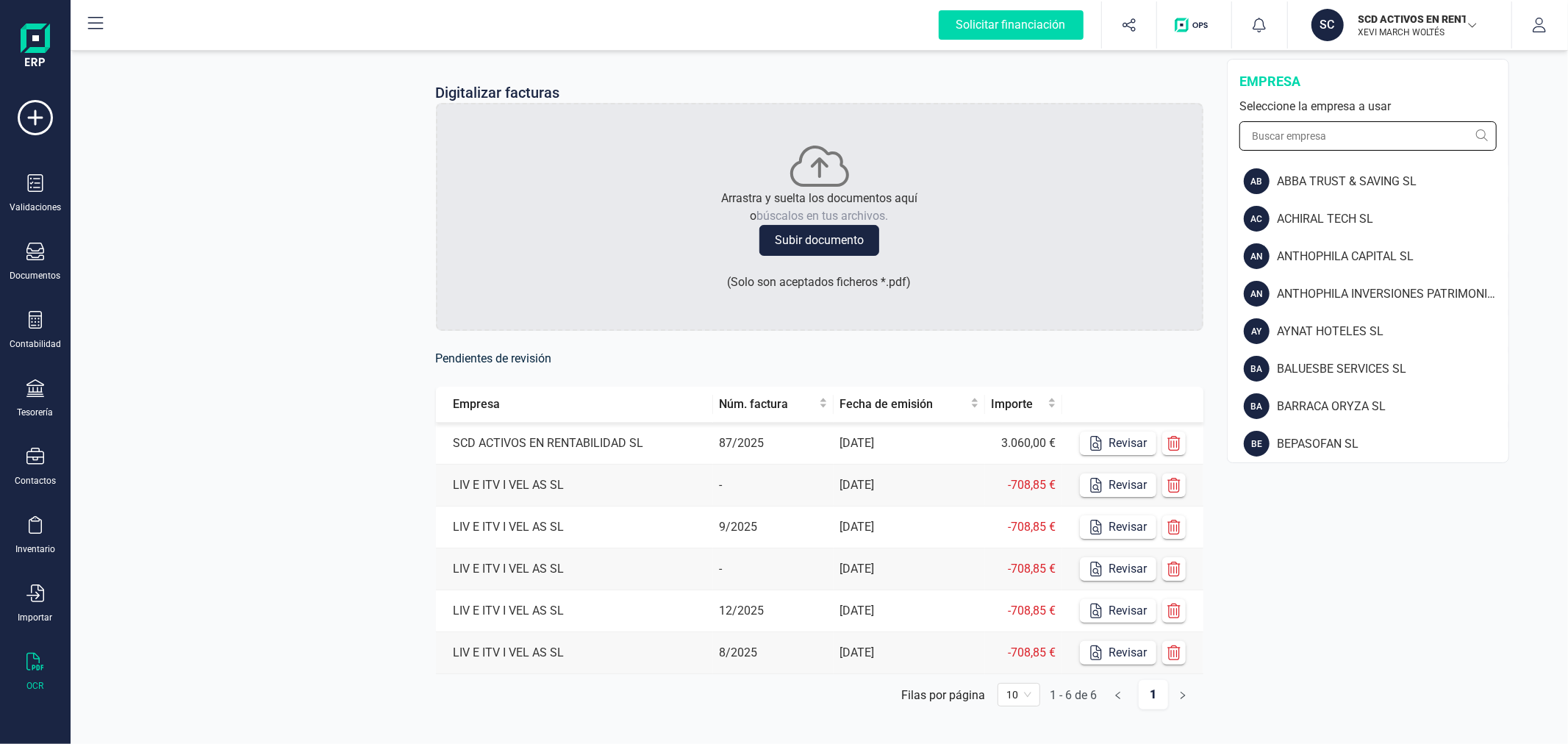
click at [1319, 136] on input "text" at bounding box center [1368, 136] width 258 height 29
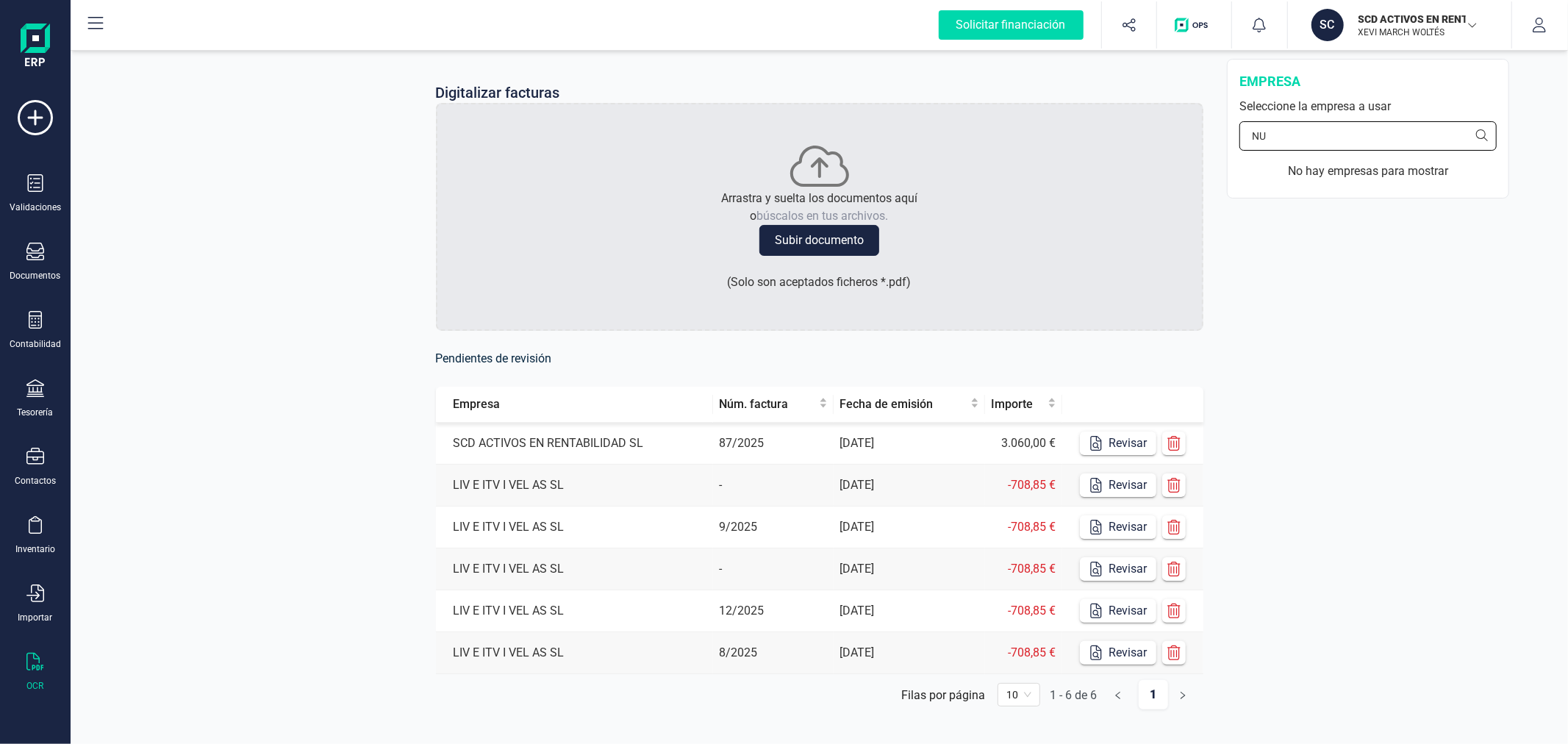
type input "N"
type input "NACES"
click at [1307, 188] on div "NACESTU URBANA SL" at bounding box center [1392, 182] width 232 height 18
click at [1116, 445] on button "Revisar" at bounding box center [1118, 444] width 77 height 24
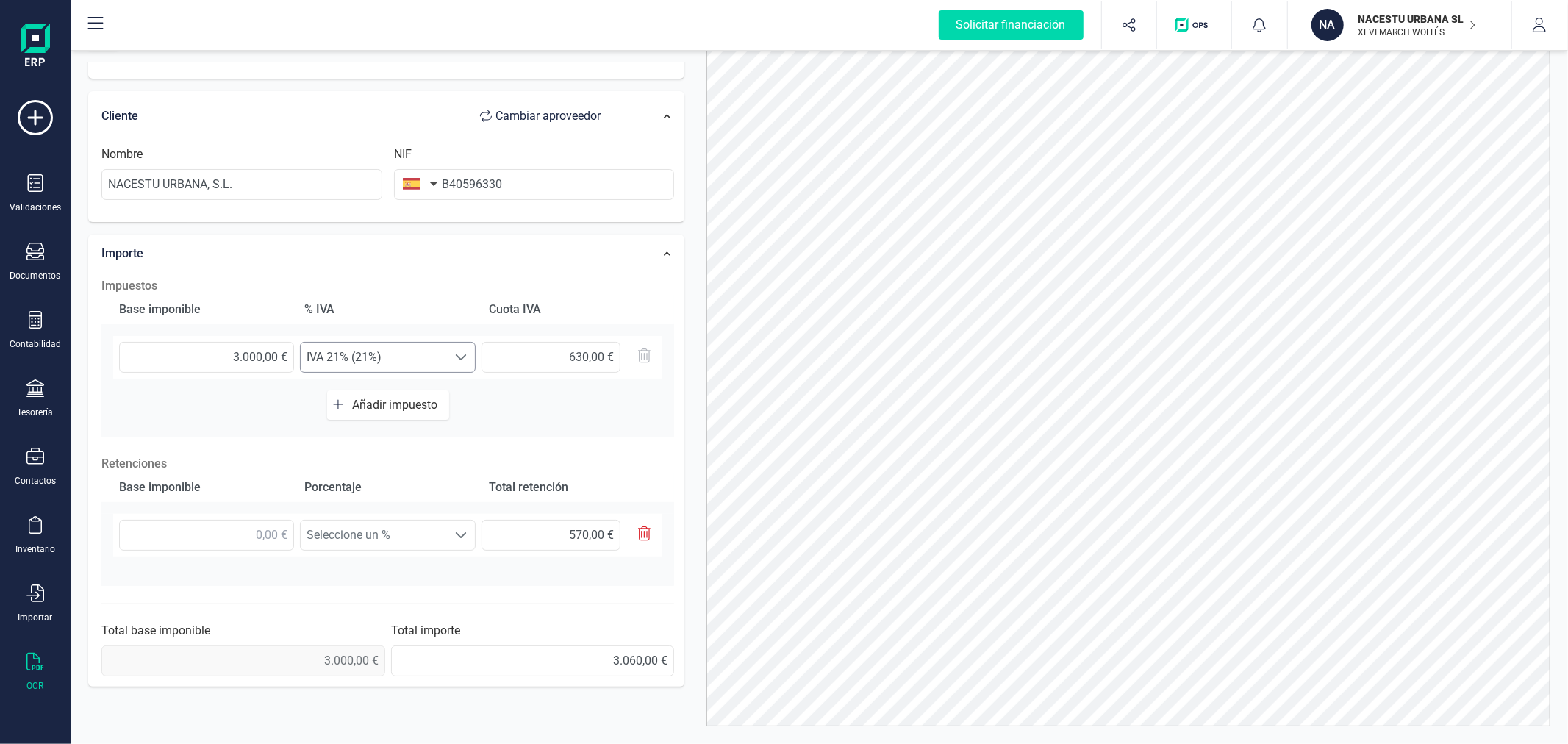
scroll to position [70, 0]
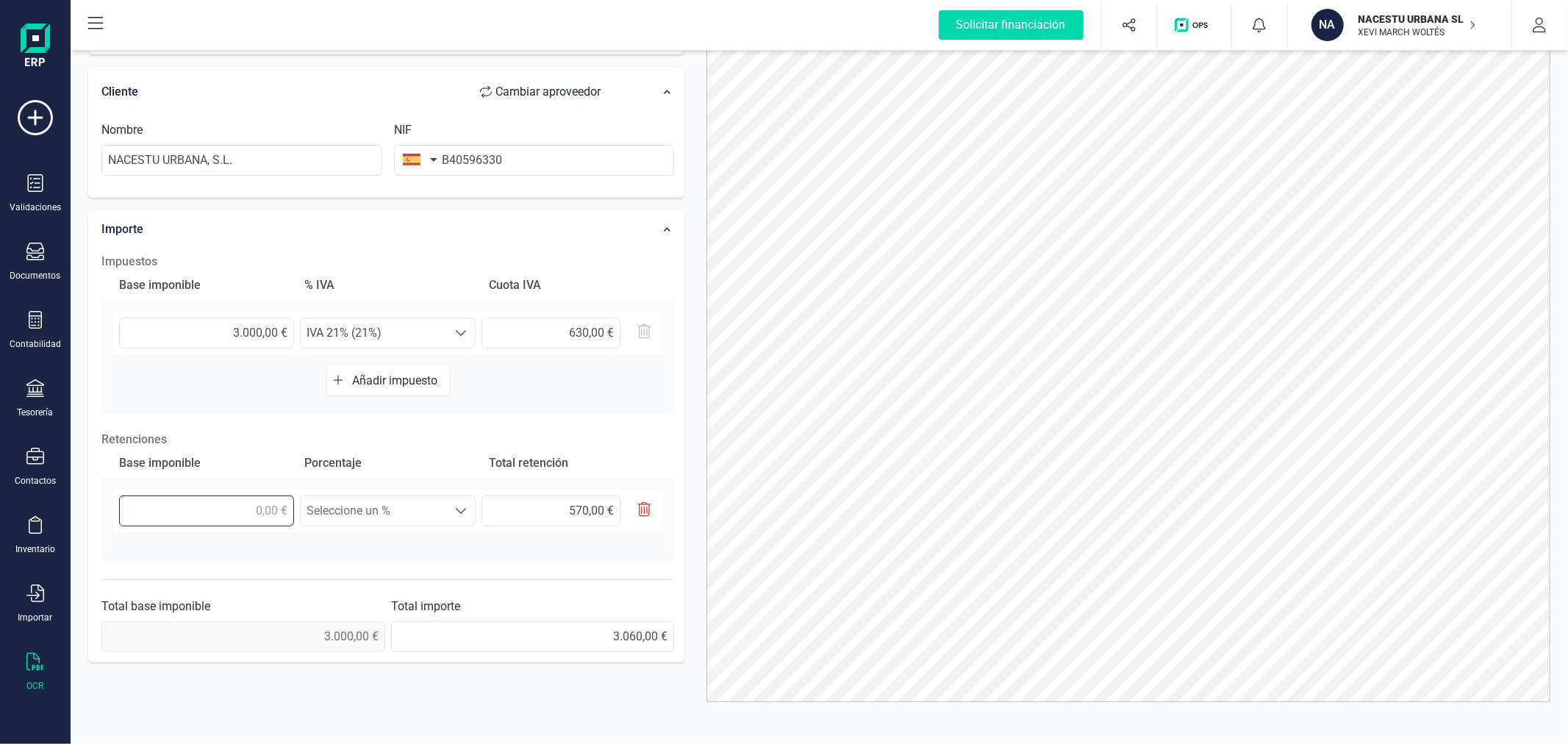
click at [246, 502] on input "text" at bounding box center [206, 511] width 175 height 31
type input "3,00 €"
type input "0,57 €"
type input "30,00 €"
type input "5,70 €"
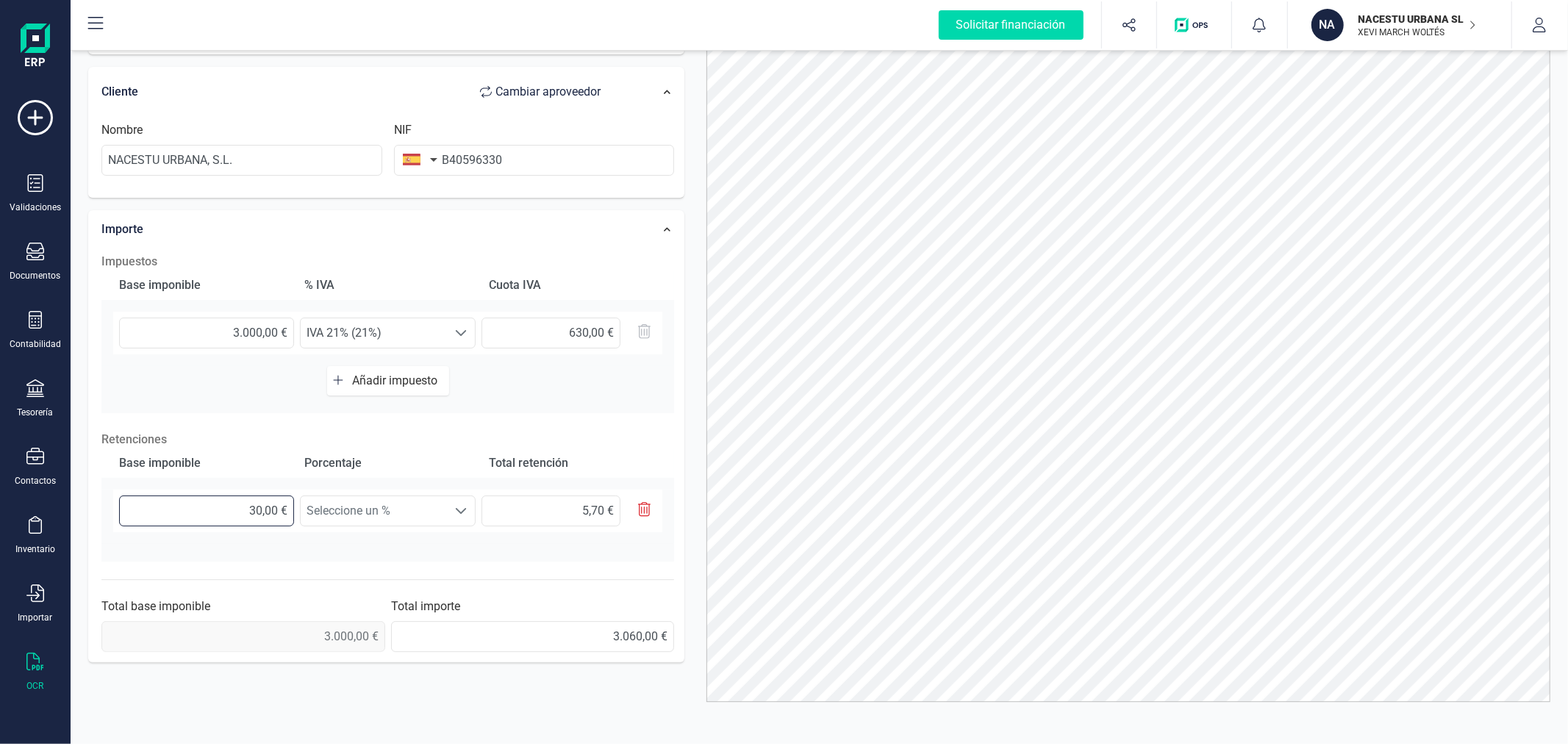
type input "300,00 €"
type input "57,00 €"
type input "3.000,00 €"
type input "570,00 €"
click at [340, 500] on span "Seleccione un %" at bounding box center [374, 511] width 146 height 29
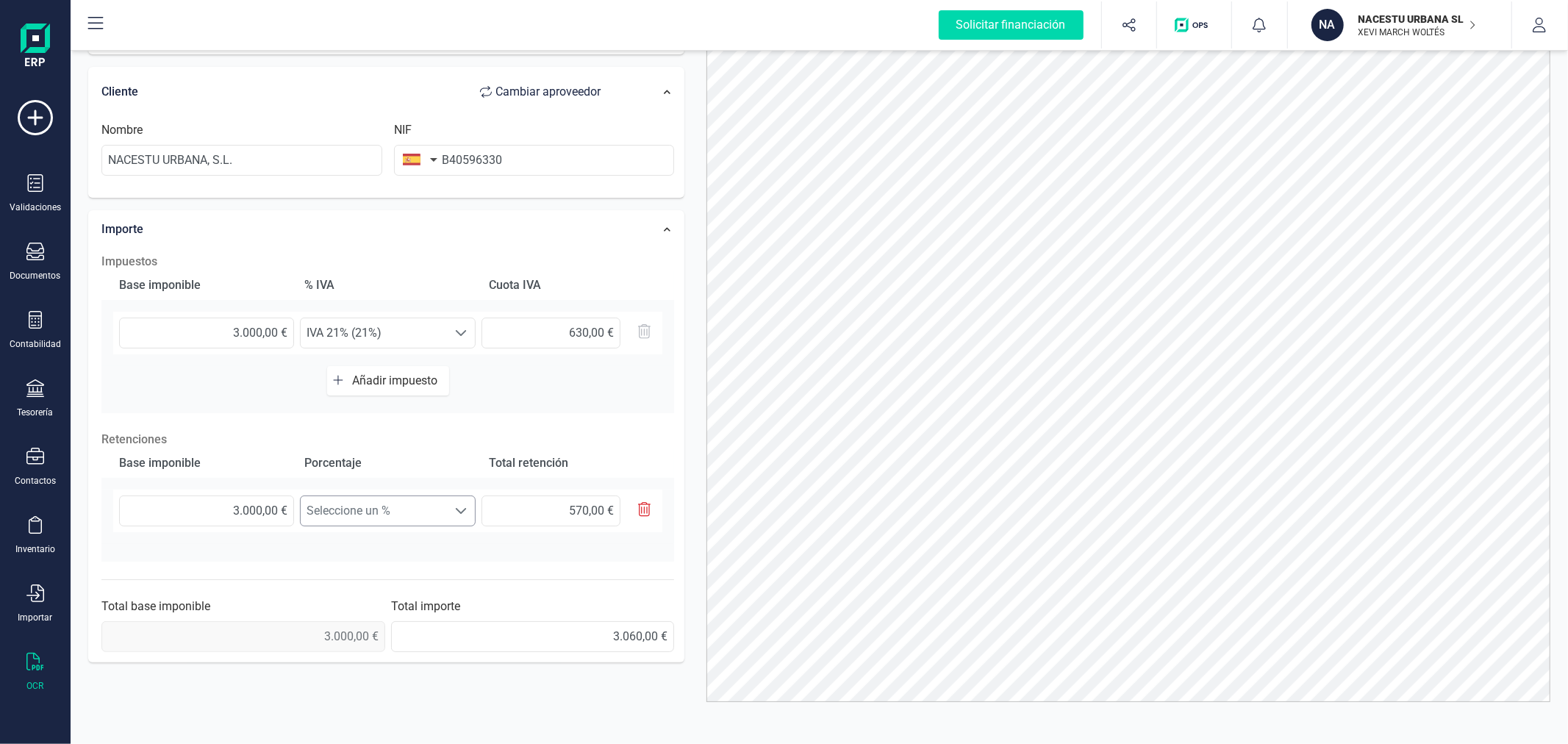
scroll to position [8, 63]
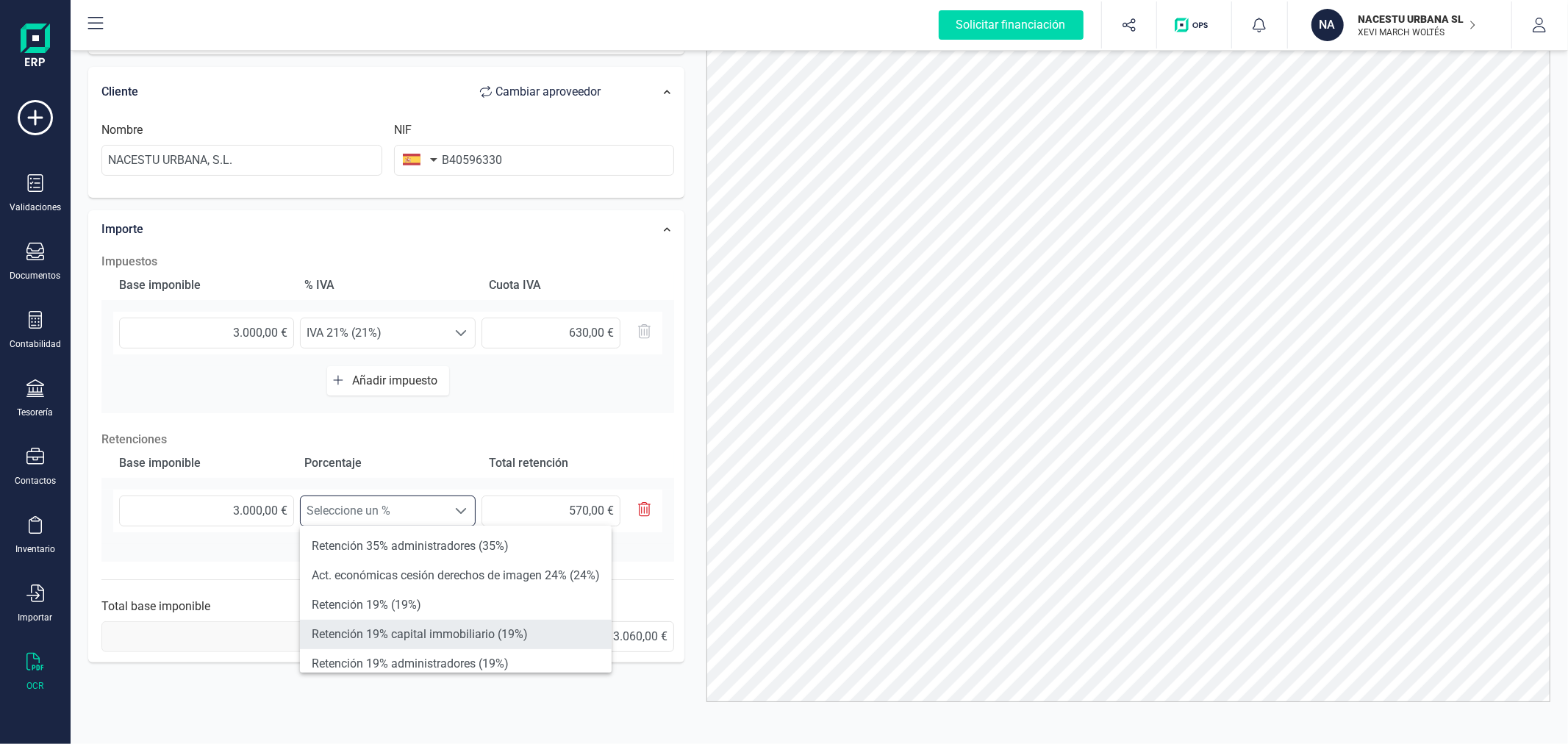
click at [459, 635] on li "Retención 19% capital immobiliario (19%)" at bounding box center [456, 634] width 312 height 29
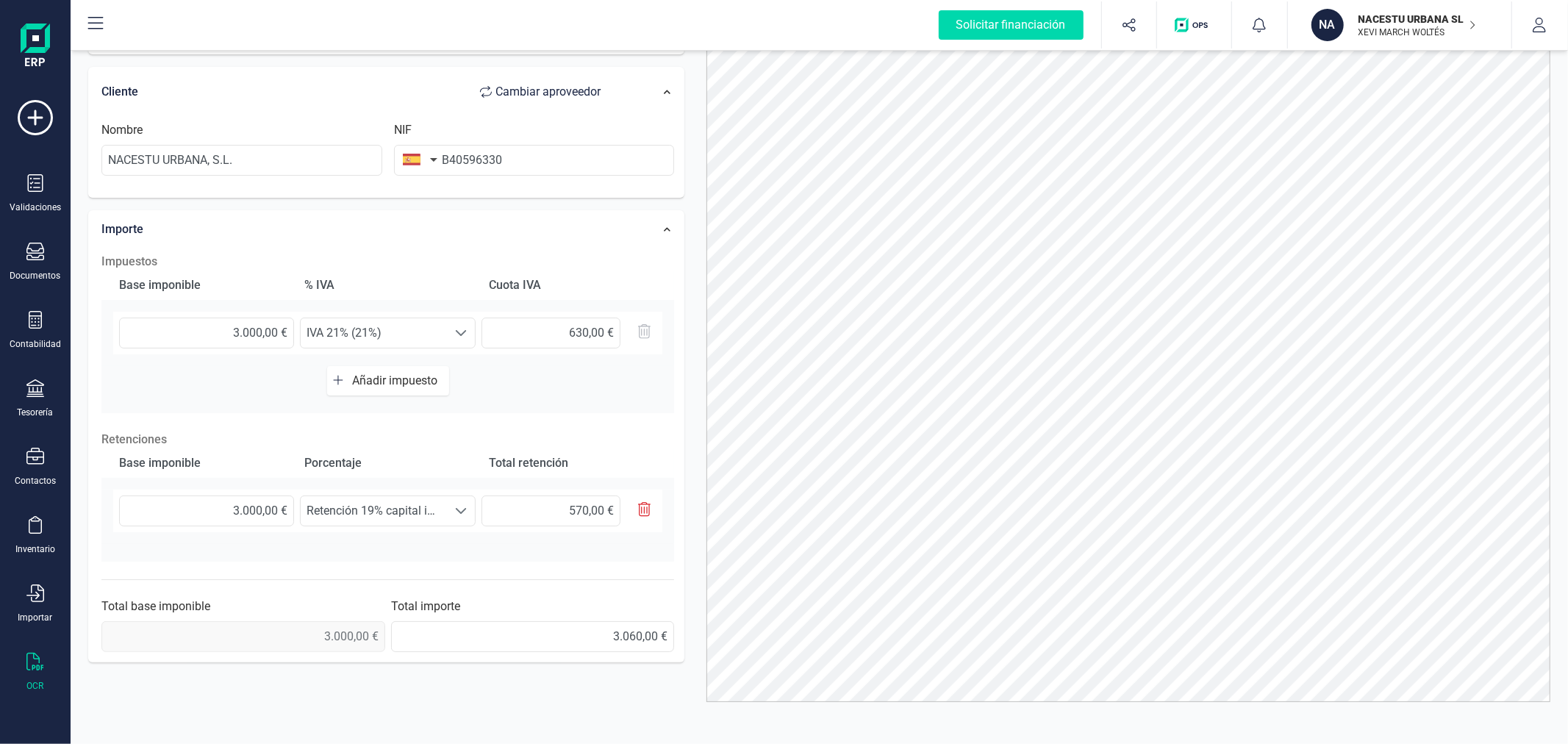
click at [695, 407] on div at bounding box center [1128, 348] width 866 height 707
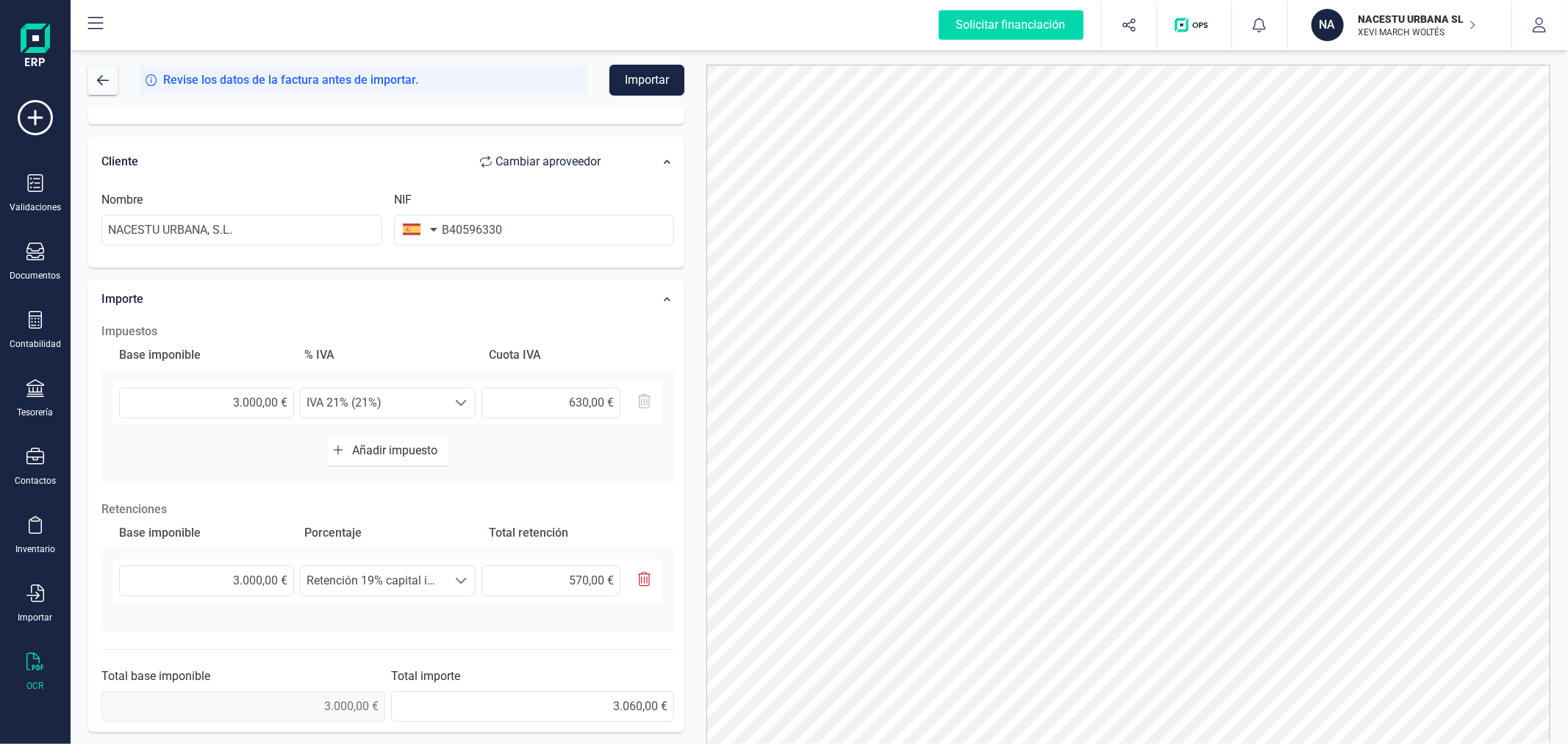
click at [652, 77] on button "Importar" at bounding box center [647, 80] width 75 height 31
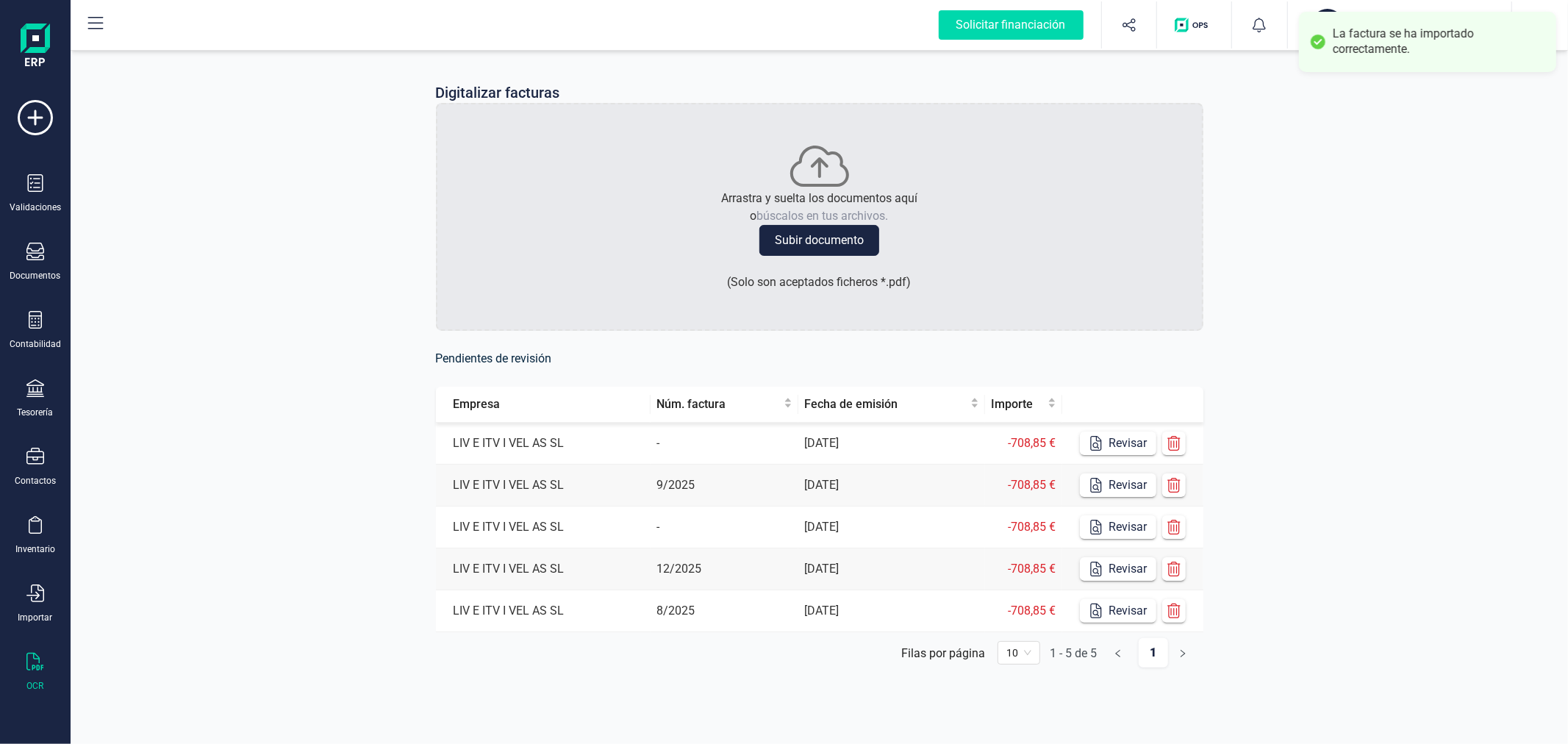
click at [270, 268] on div "Digitalizar facturas Arrastra y suelta los documentos aquí o búscalos en tus ar…" at bounding box center [819, 387] width 1497 height 679
click at [1327, 6] on button "NA NACESTU URBANA SL XEVI MARCH WOLTÉS" at bounding box center [1400, 25] width 188 height 47
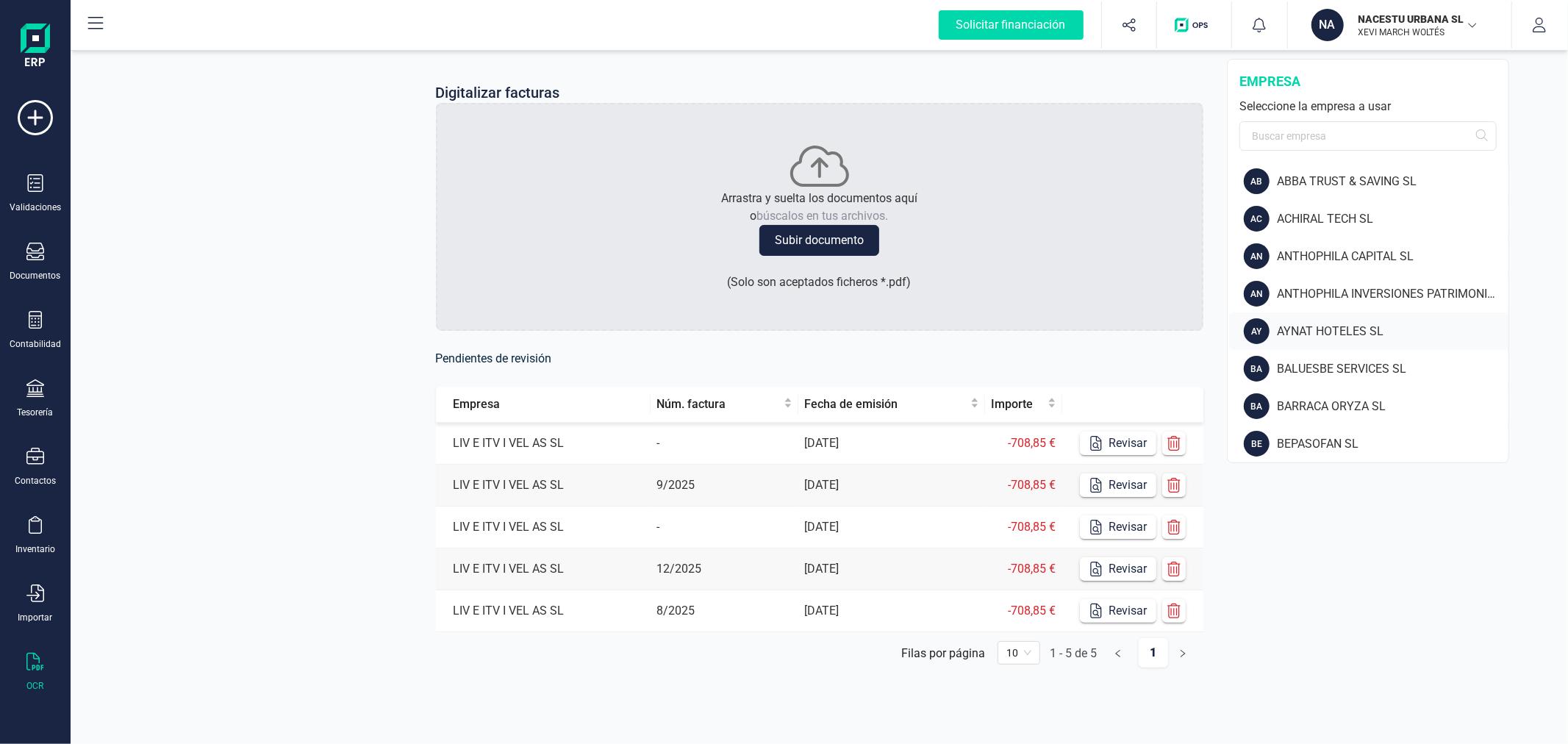
click at [1324, 333] on div "AYNAT HOTELES SL" at bounding box center [1392, 331] width 232 height 18
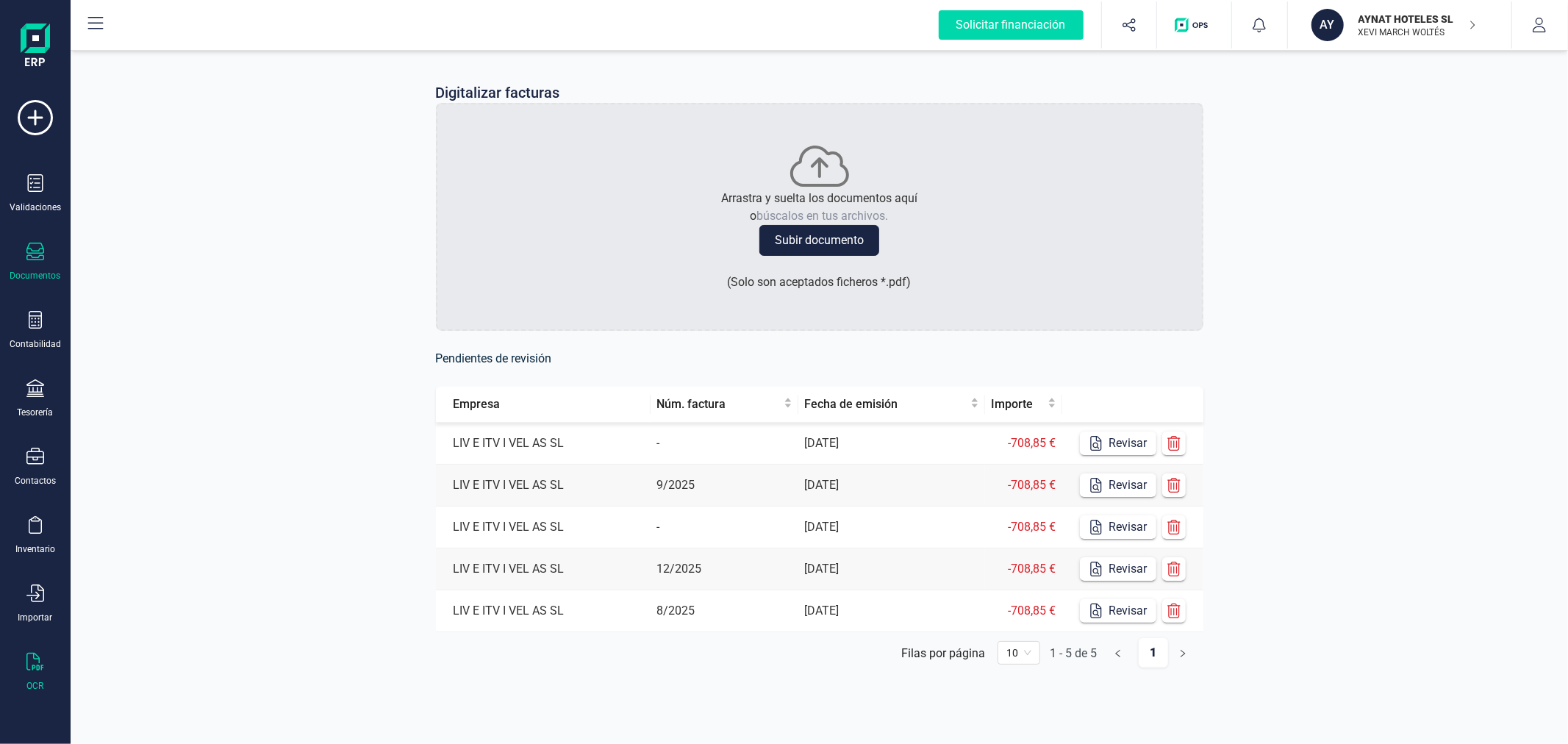
click at [41, 252] on icon at bounding box center [36, 252] width 18 height 18
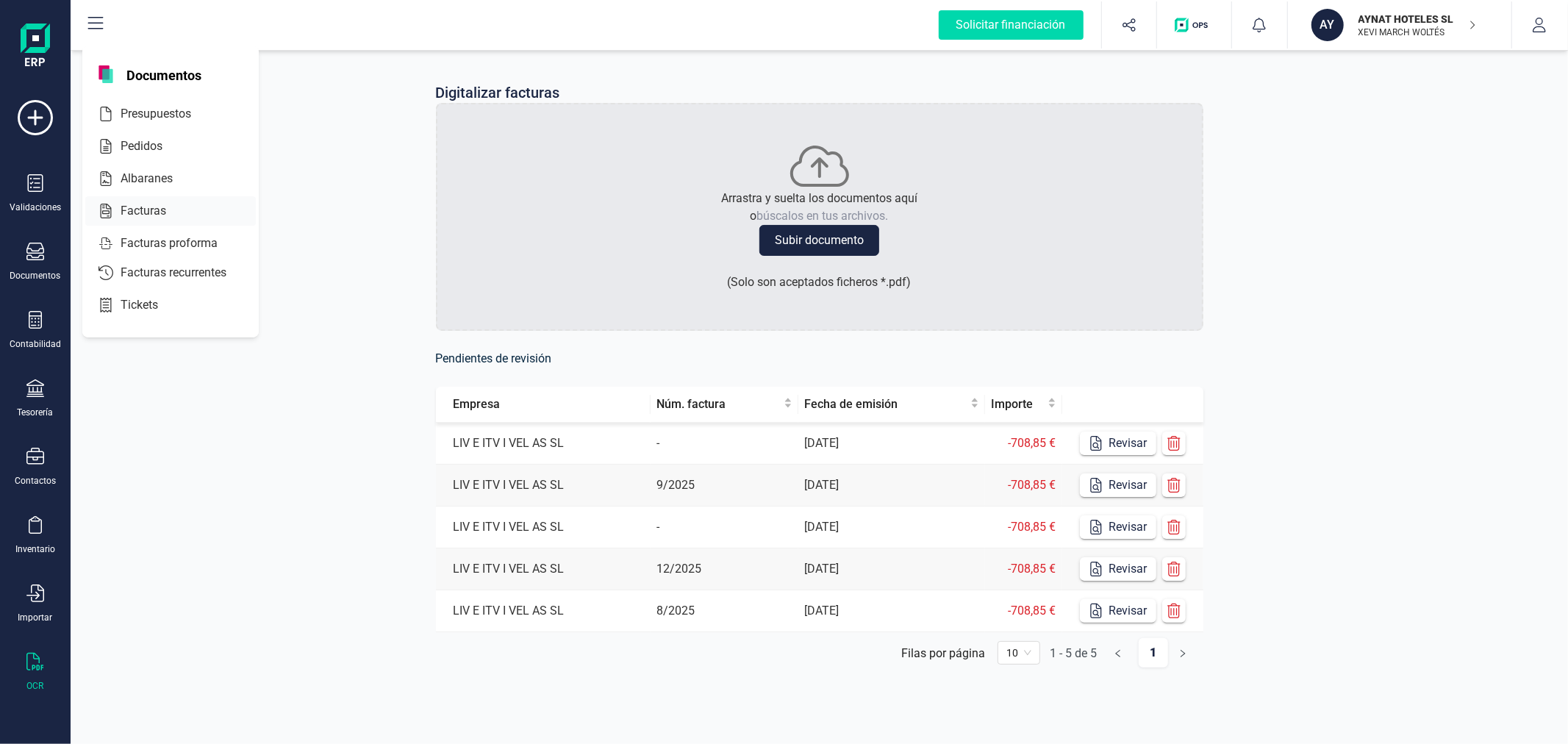
click at [141, 209] on span "Facturas" at bounding box center [153, 212] width 78 height 18
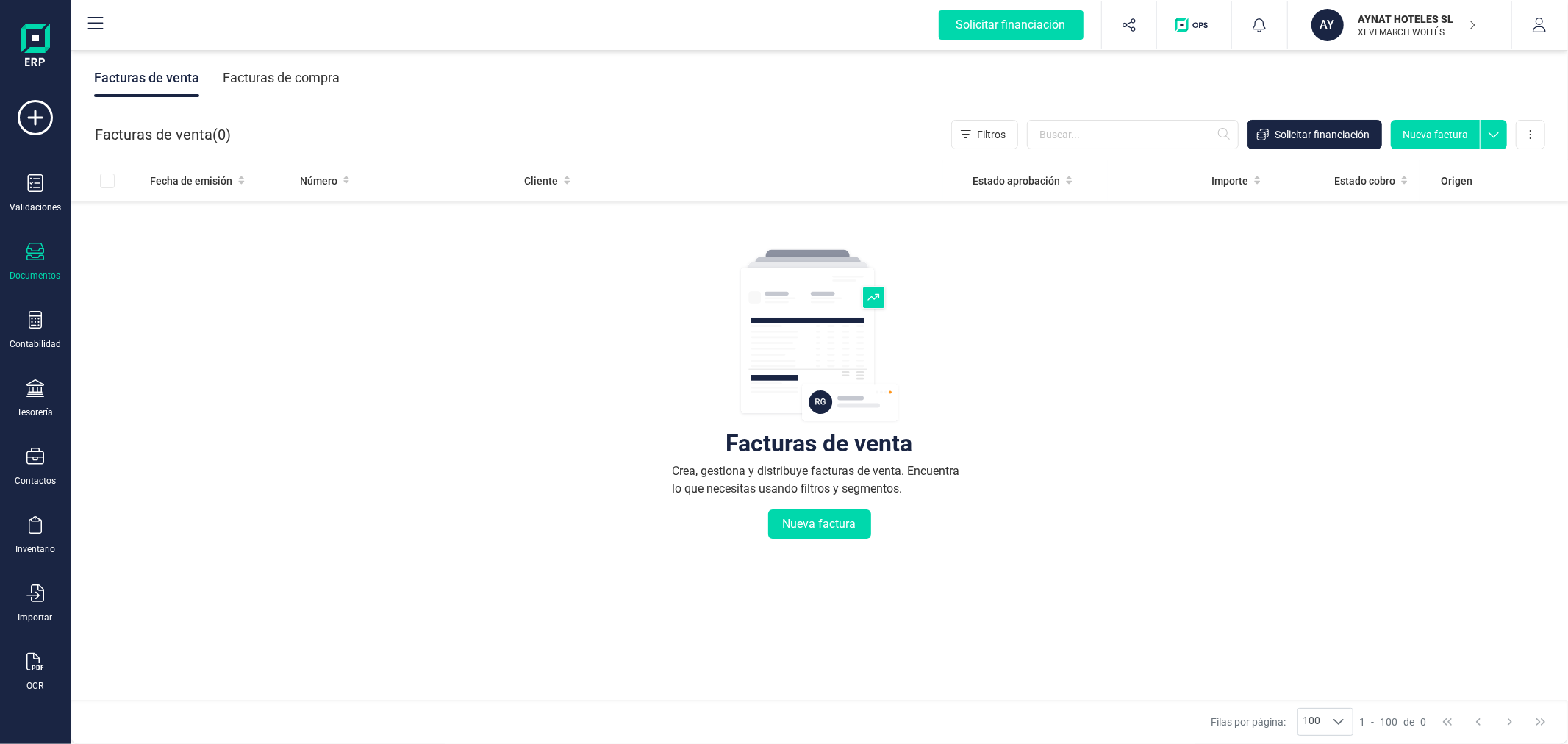
click at [317, 76] on div "Facturas de compra" at bounding box center [281, 77] width 117 height 38
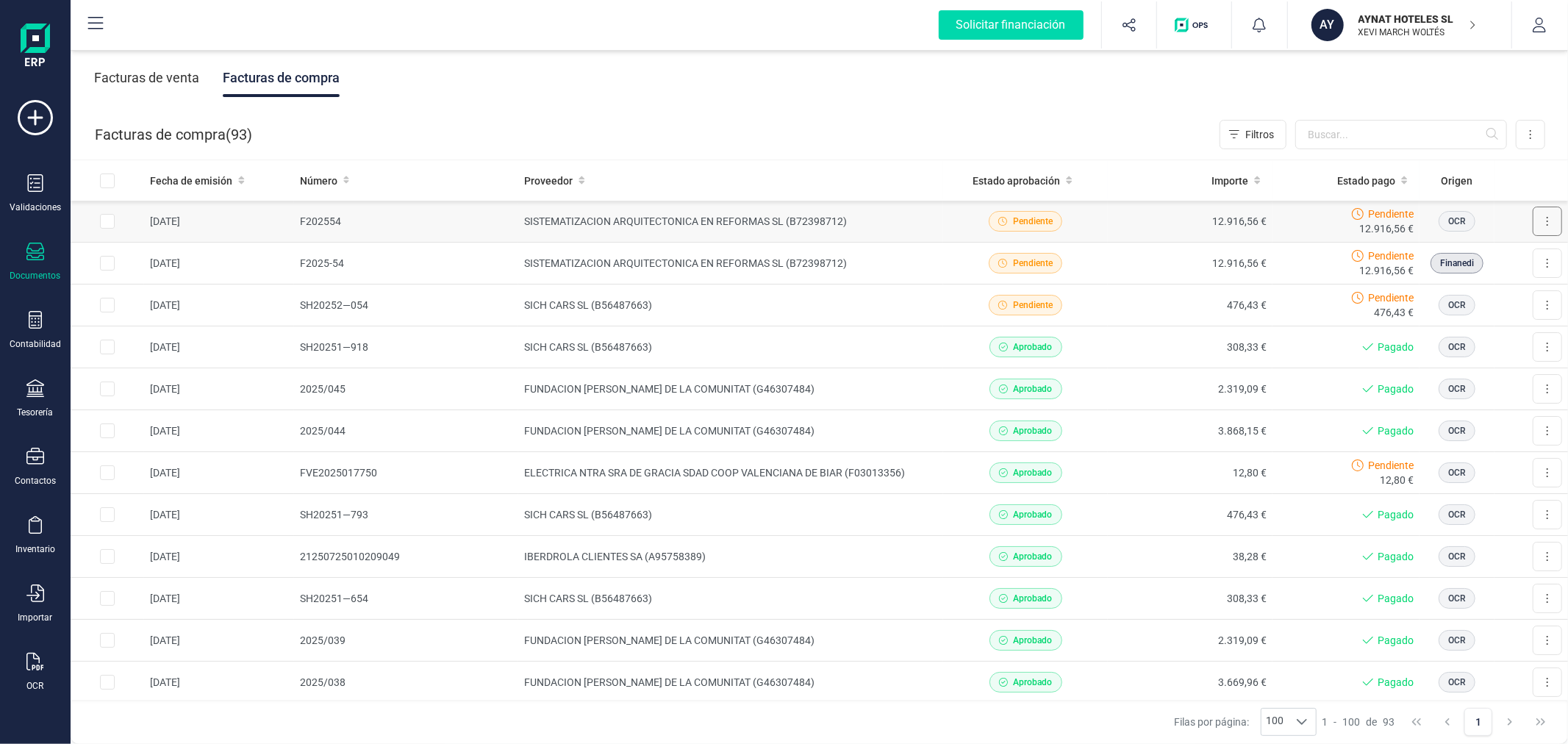
click at [1539, 221] on button at bounding box center [1547, 220] width 29 height 29
click at [756, 224] on td "SISTEMATIZACION ARQUITECTONICA EN REFORMAS SL (B72398712)" at bounding box center [730, 222] width 425 height 42
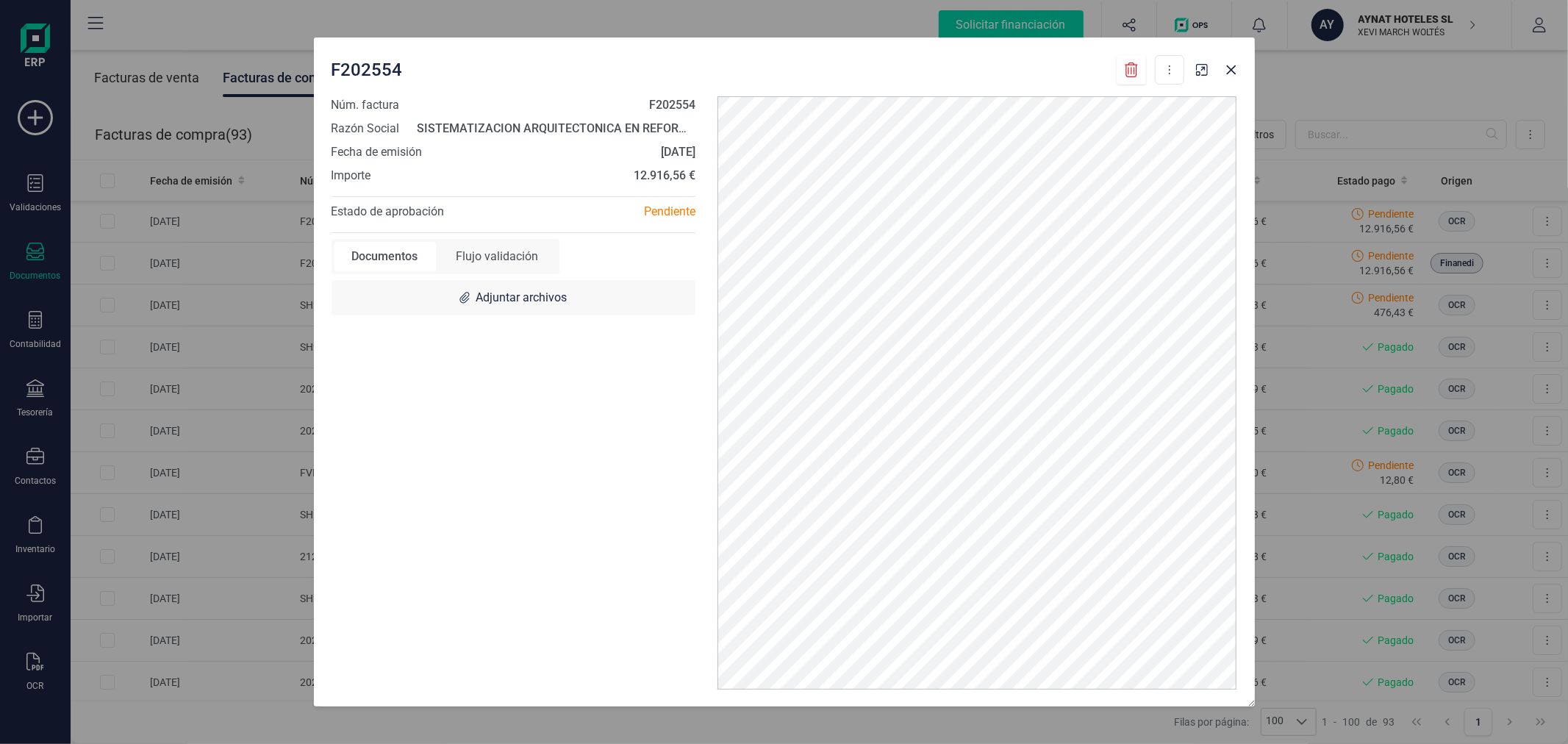
click at [1129, 68] on icon at bounding box center [1132, 70] width 13 height 15
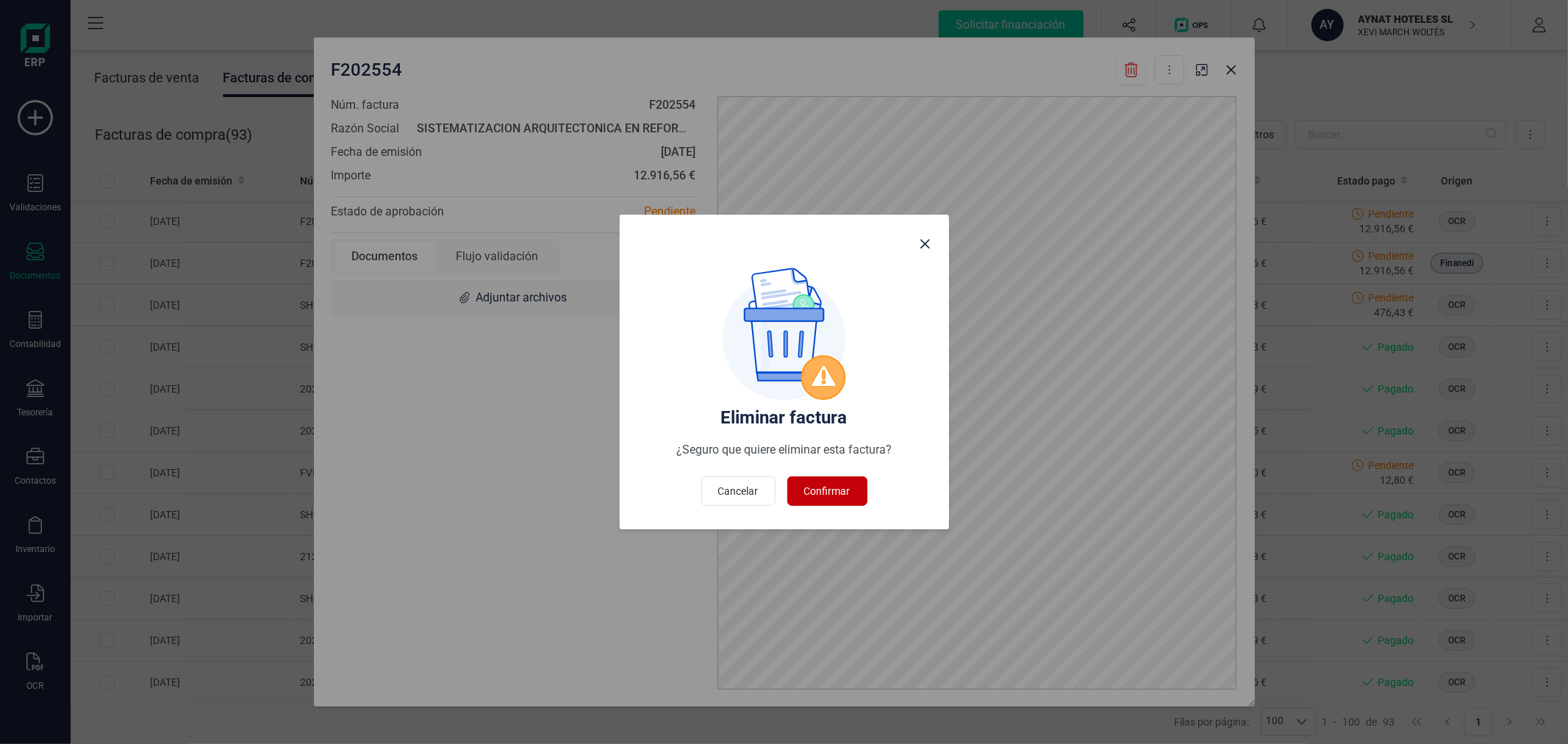
click at [812, 488] on span "Confirmar" at bounding box center [827, 492] width 46 height 15
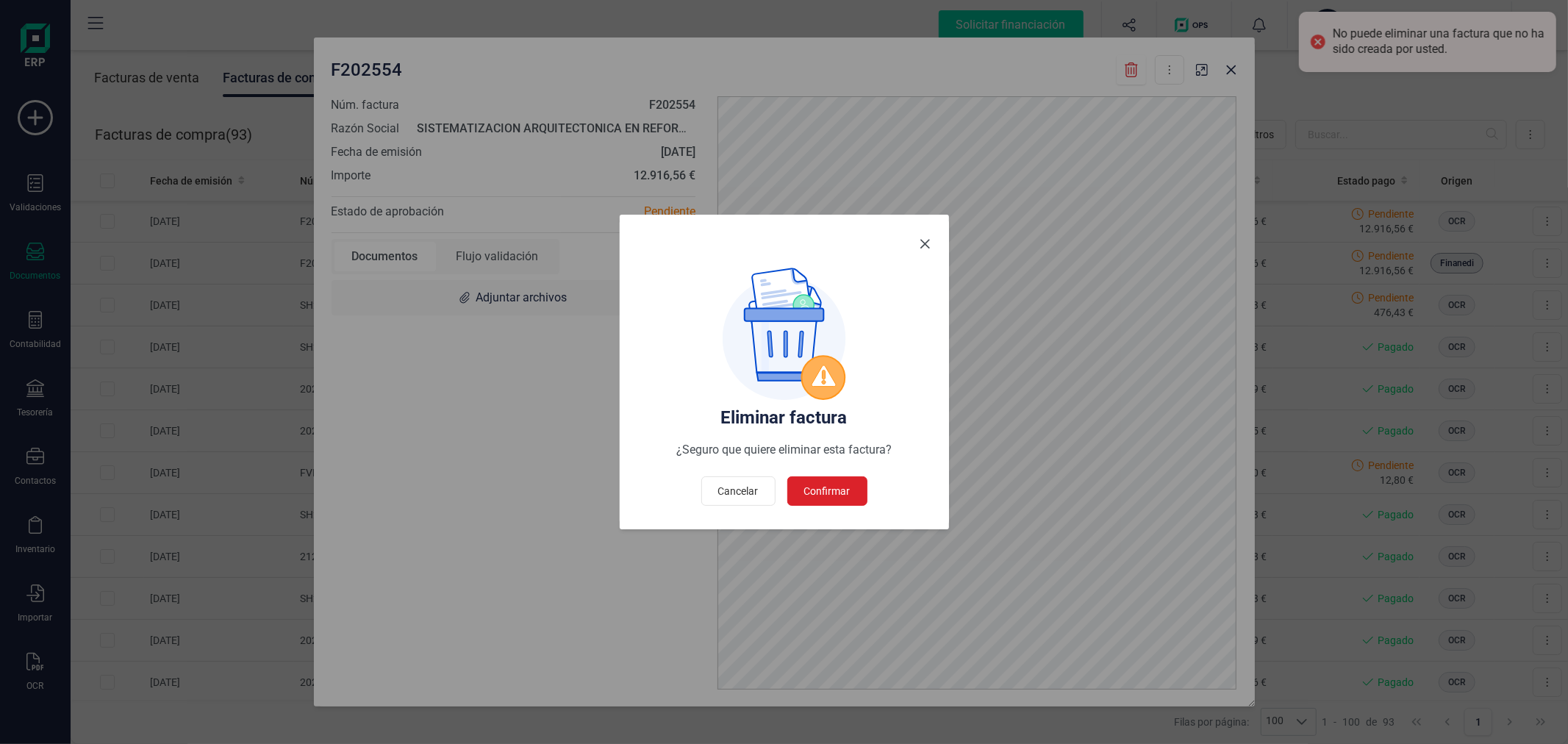
click at [923, 247] on span "Close" at bounding box center [925, 244] width 12 height 12
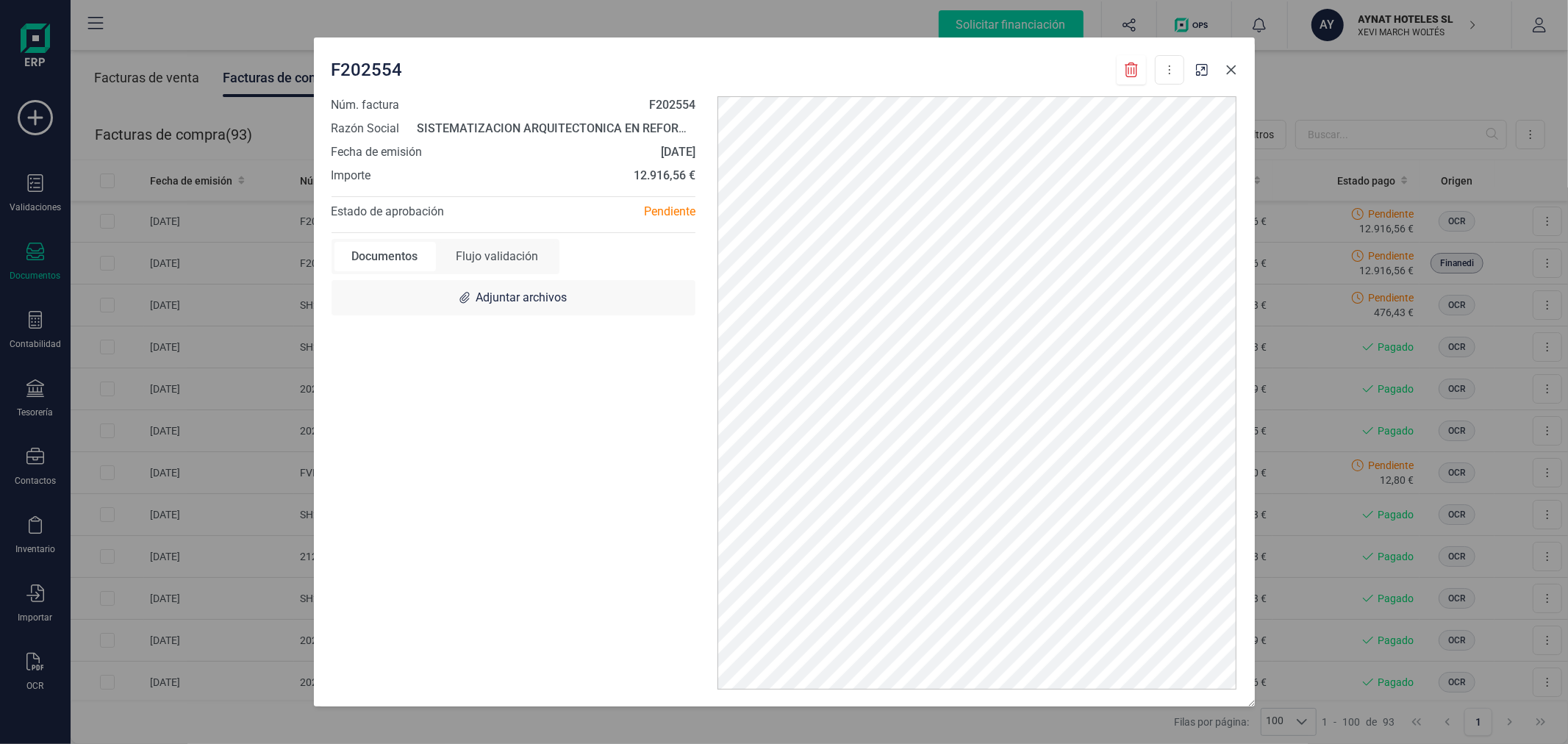
click at [1234, 65] on icon "button" at bounding box center [1231, 70] width 12 height 12
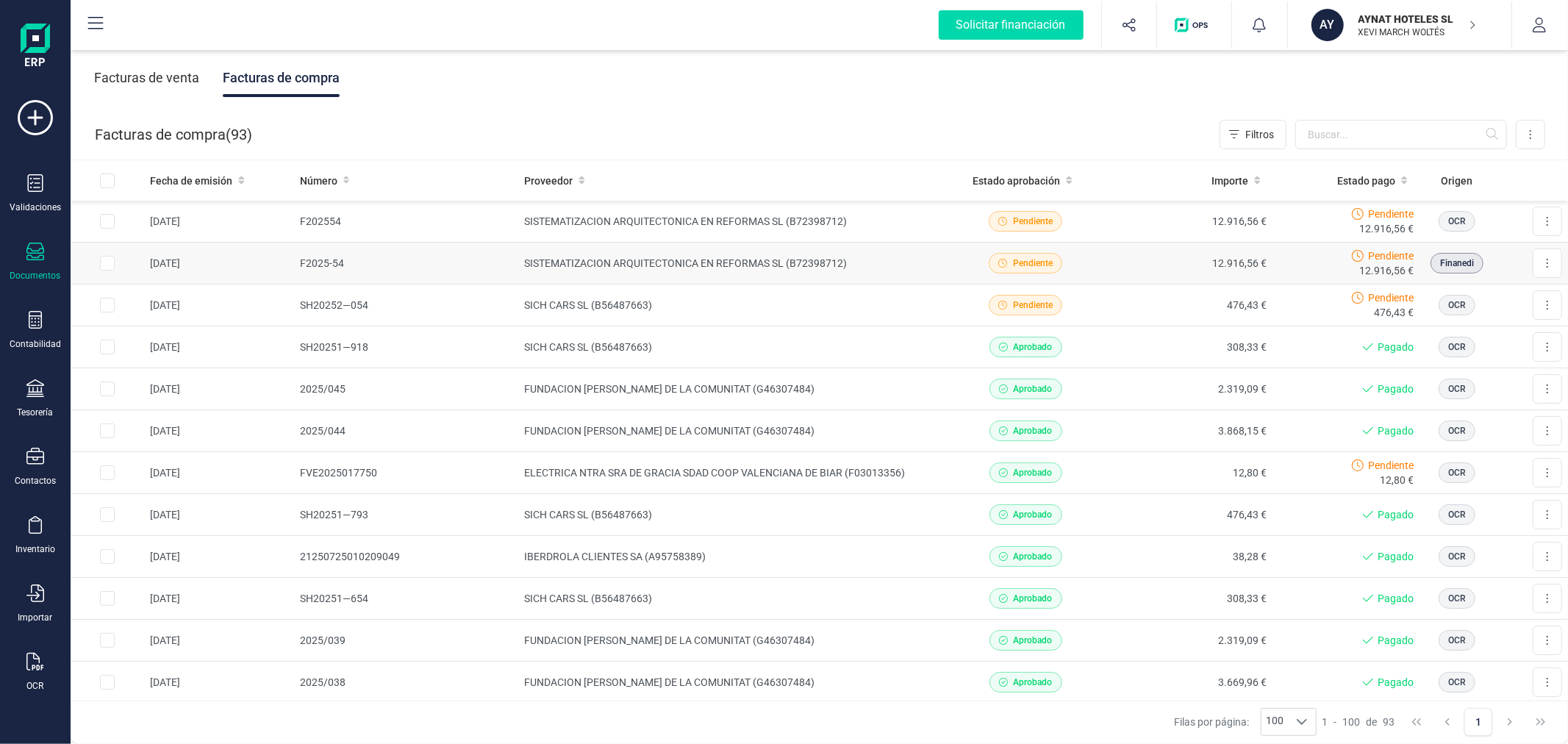
click at [703, 262] on td "SISTEMATIZACION ARQUITECTONICA EN REFORMAS SL (B72398712)" at bounding box center [730, 264] width 425 height 42
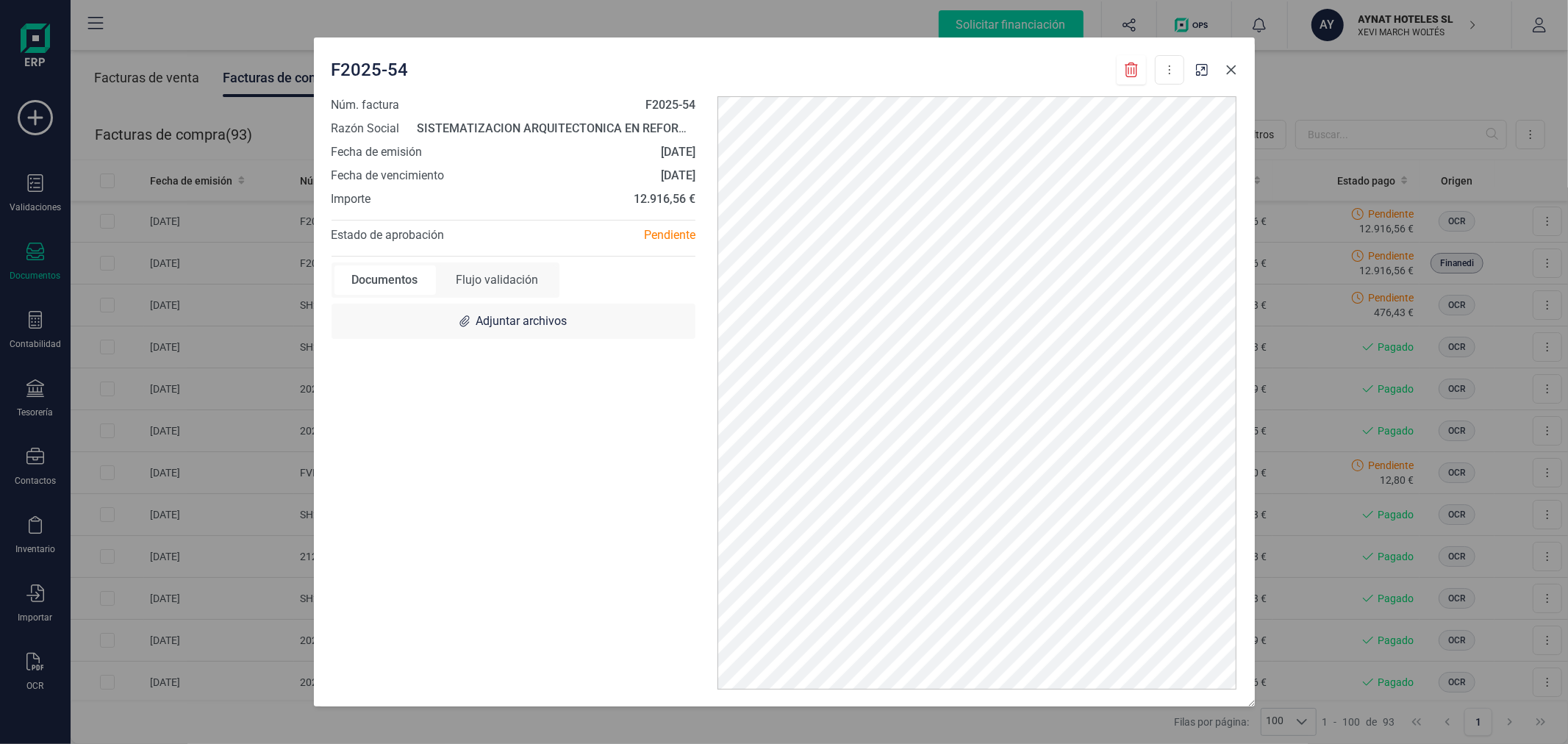
click at [1228, 68] on icon "button" at bounding box center [1231, 70] width 12 height 12
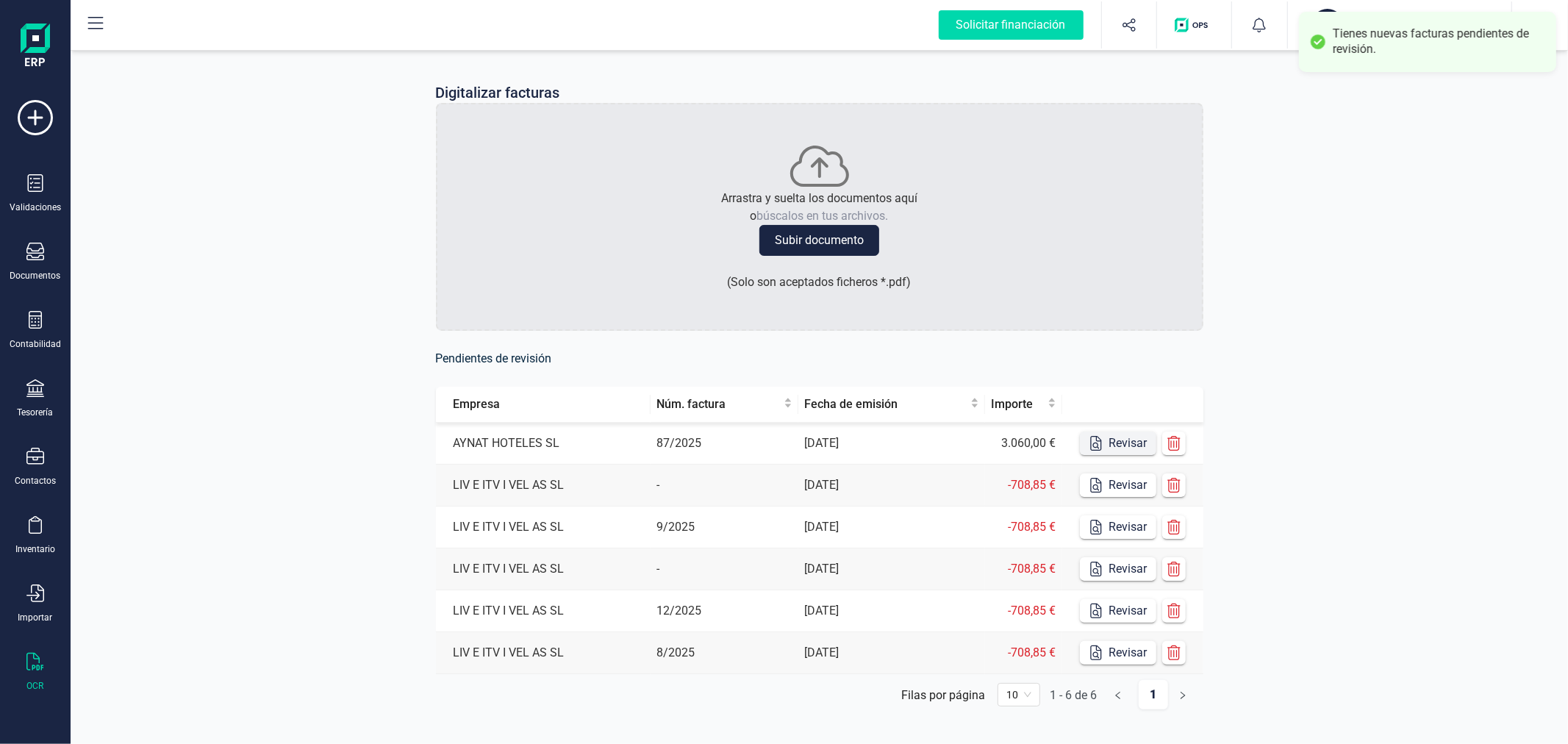
click at [1115, 445] on button "Revisar" at bounding box center [1118, 444] width 77 height 24
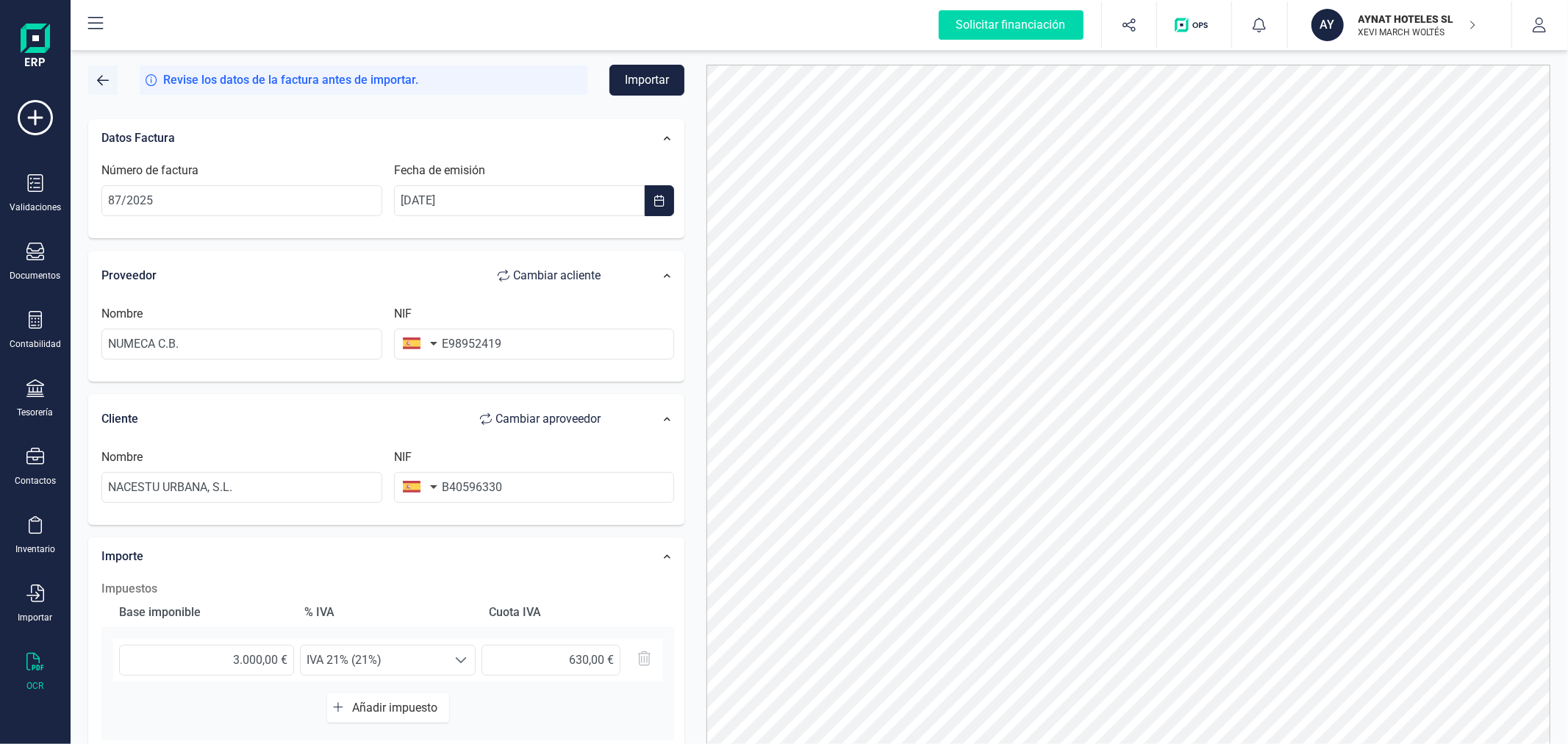
click at [103, 91] on button "button" at bounding box center [102, 80] width 29 height 29
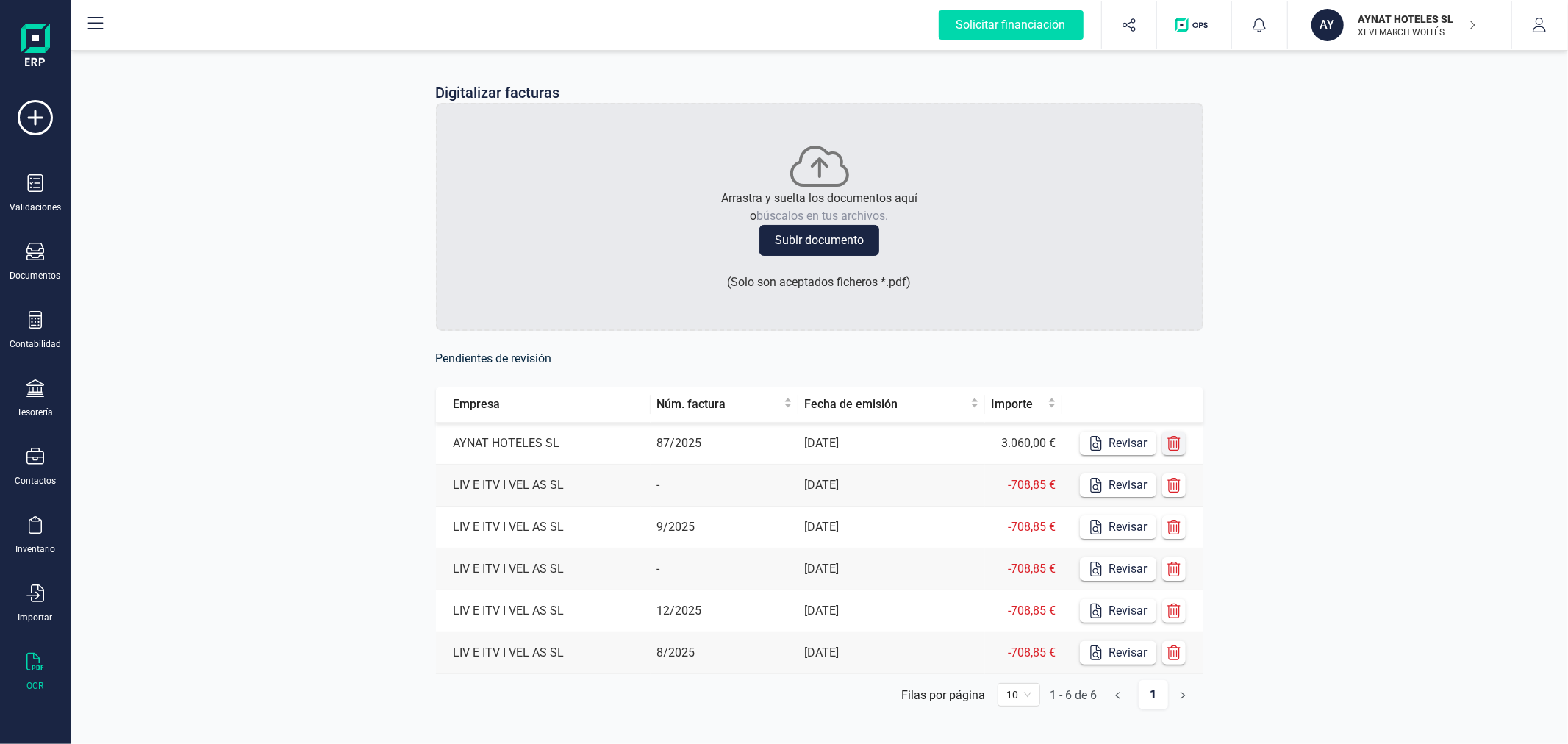
click at [1170, 442] on icon "button" at bounding box center [1174, 444] width 15 height 15
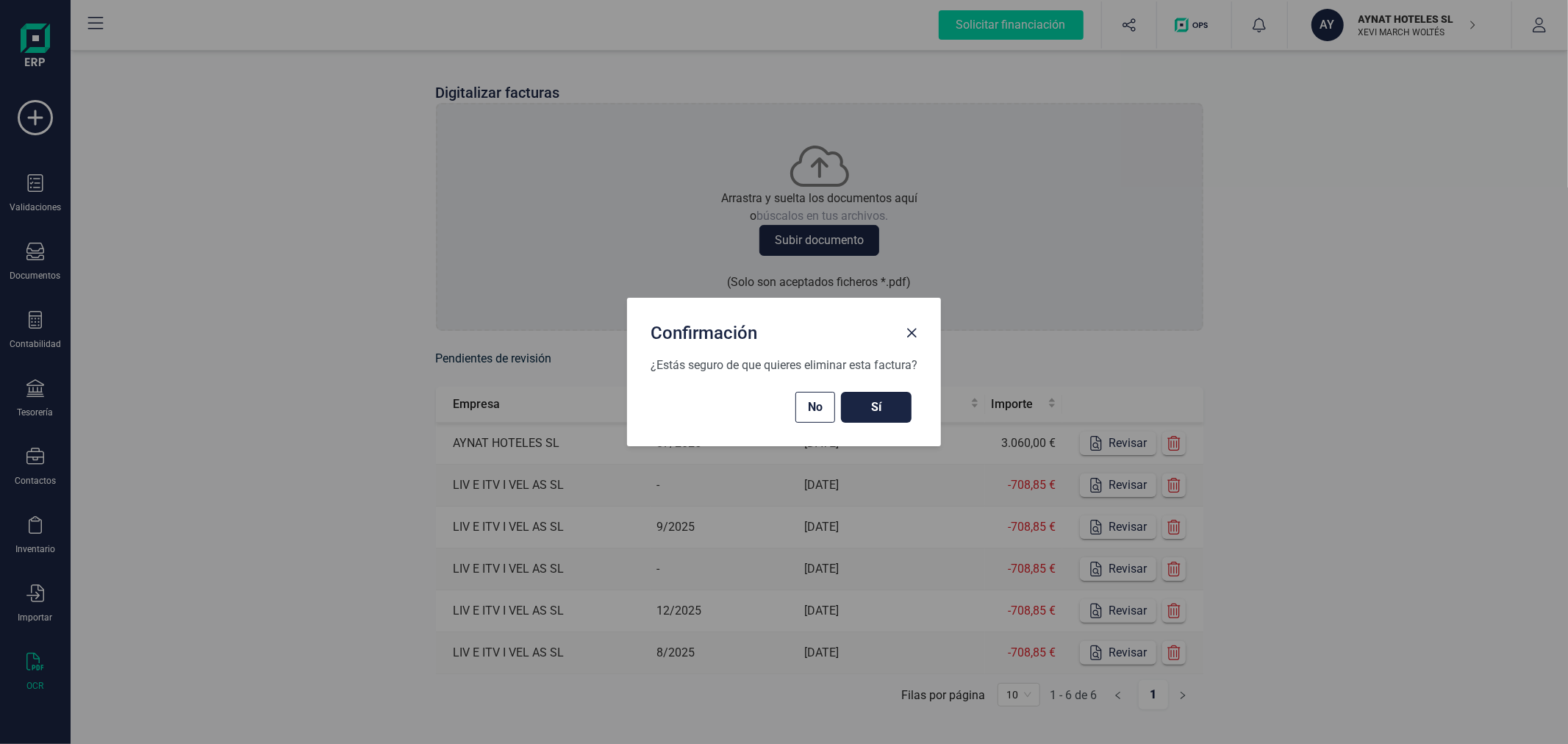
click at [902, 416] on button "Sí" at bounding box center [876, 407] width 71 height 31
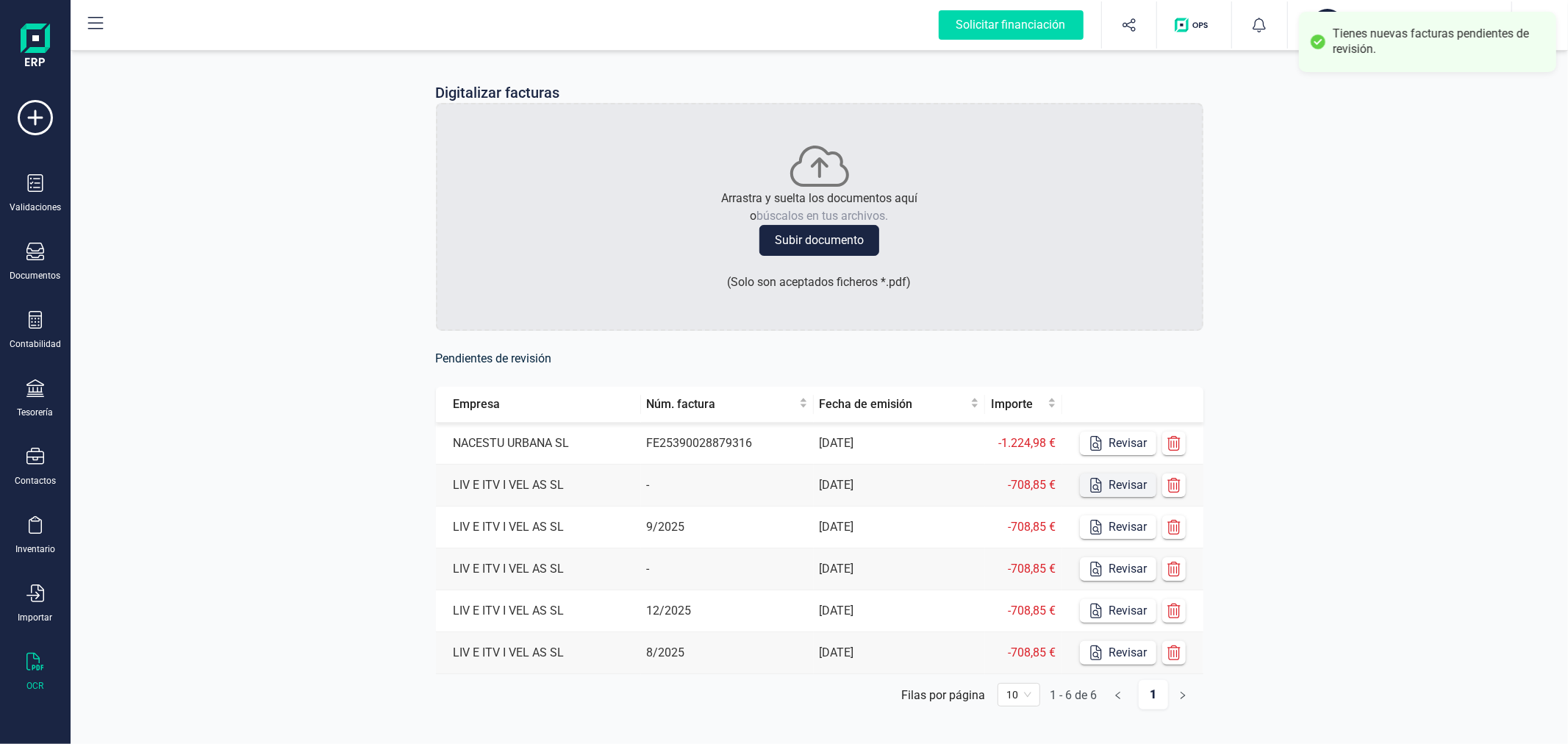
click at [1121, 447] on button "Revisar" at bounding box center [1118, 444] width 77 height 24
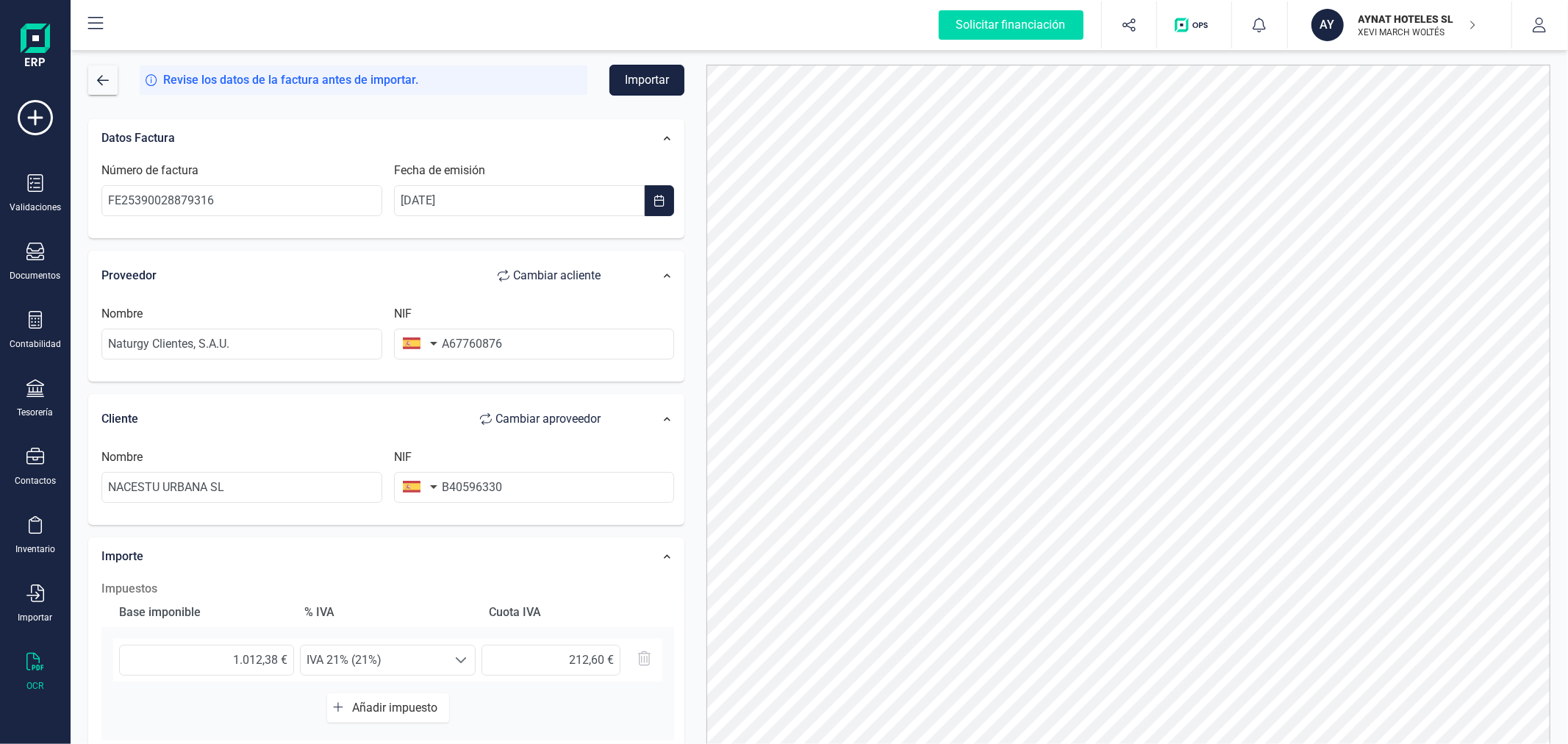
click at [668, 85] on button "Importar" at bounding box center [647, 80] width 75 height 31
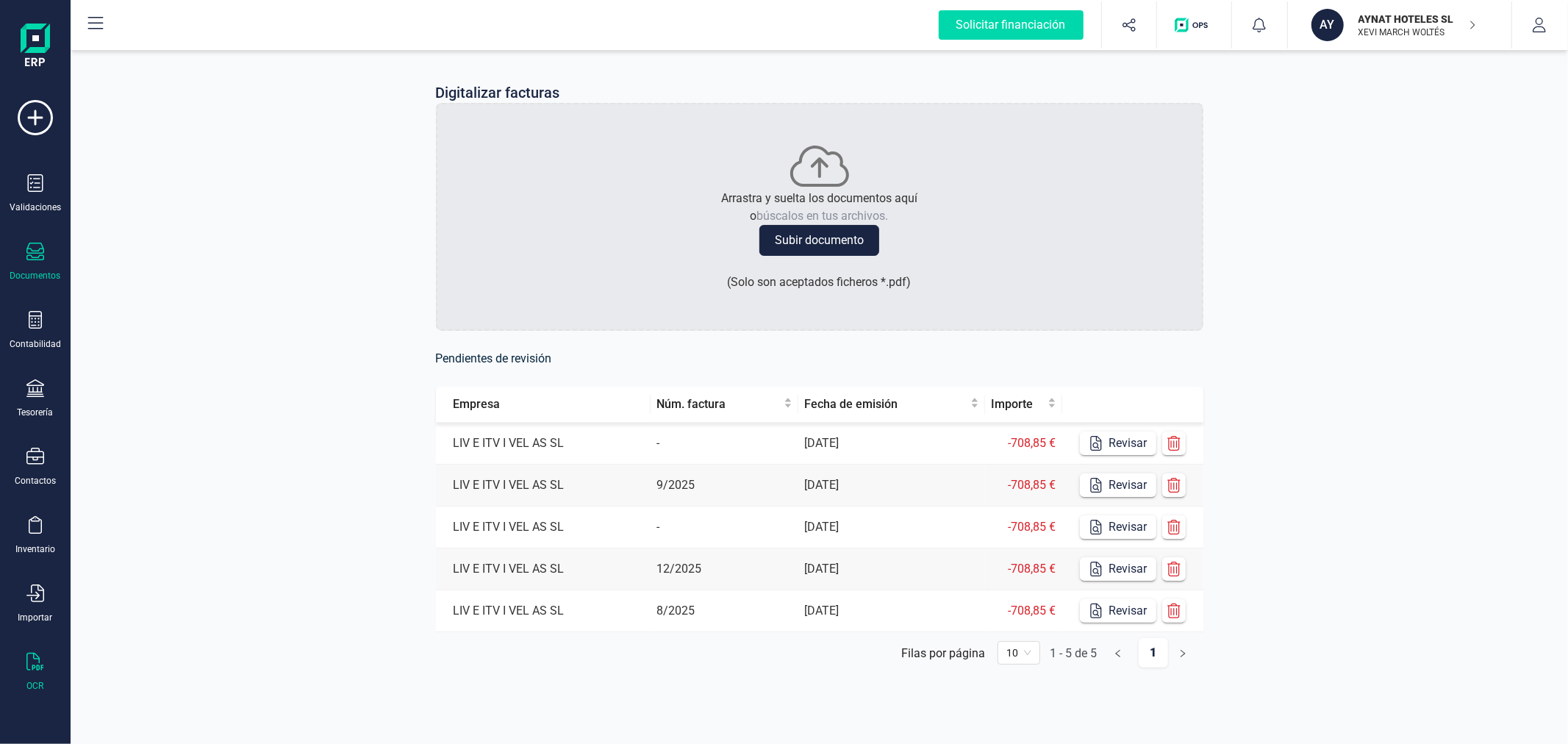
click at [29, 266] on div "Documentos" at bounding box center [35, 262] width 59 height 39
click at [343, 199] on div "Digitalizar facturas Arrastra y suelta los documentos aquí o búscalos en tus ar…" at bounding box center [819, 387] width 1497 height 679
click at [1416, 18] on p "AYNAT HOTELES SL" at bounding box center [1418, 19] width 118 height 15
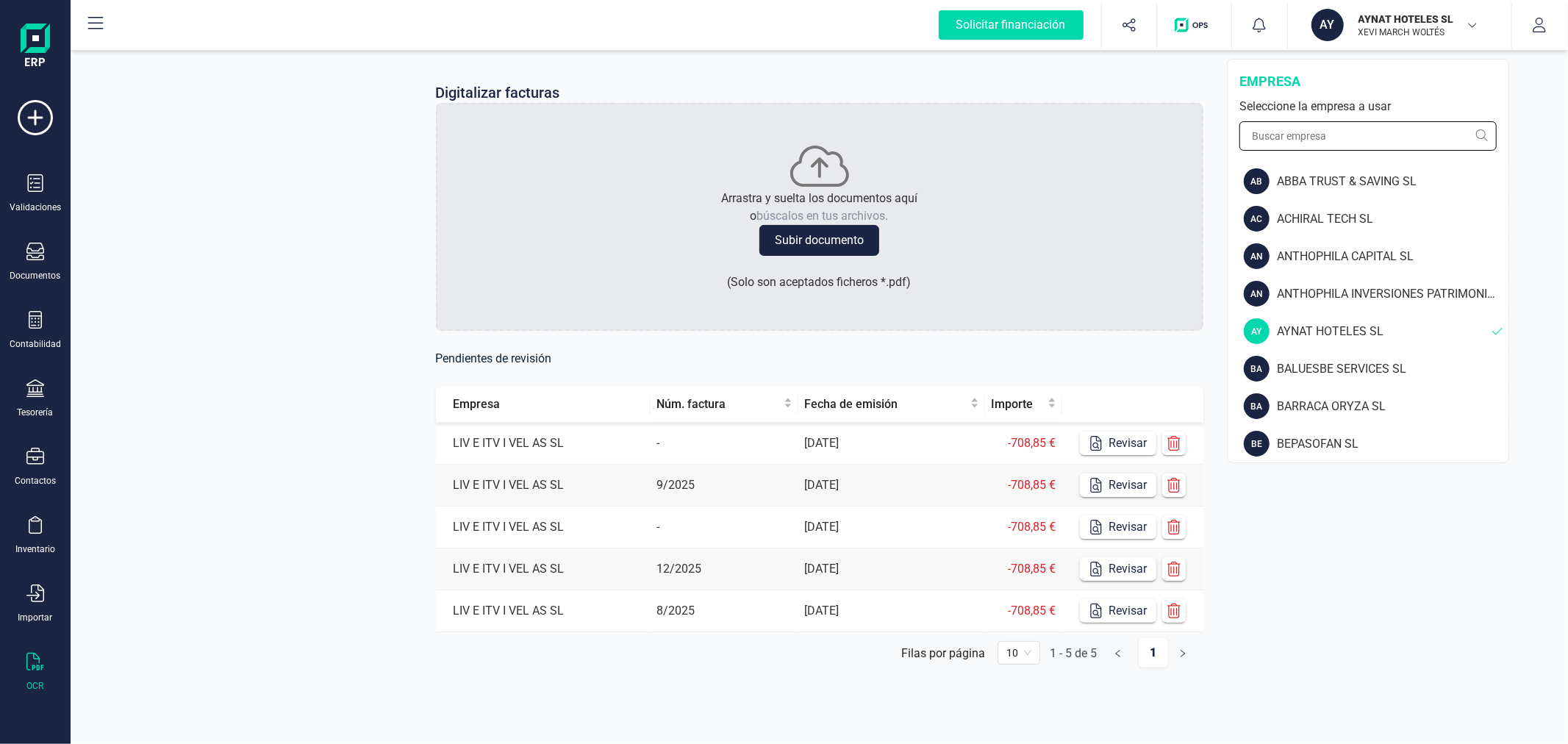
click at [1323, 136] on input "text" at bounding box center [1368, 136] width 258 height 29
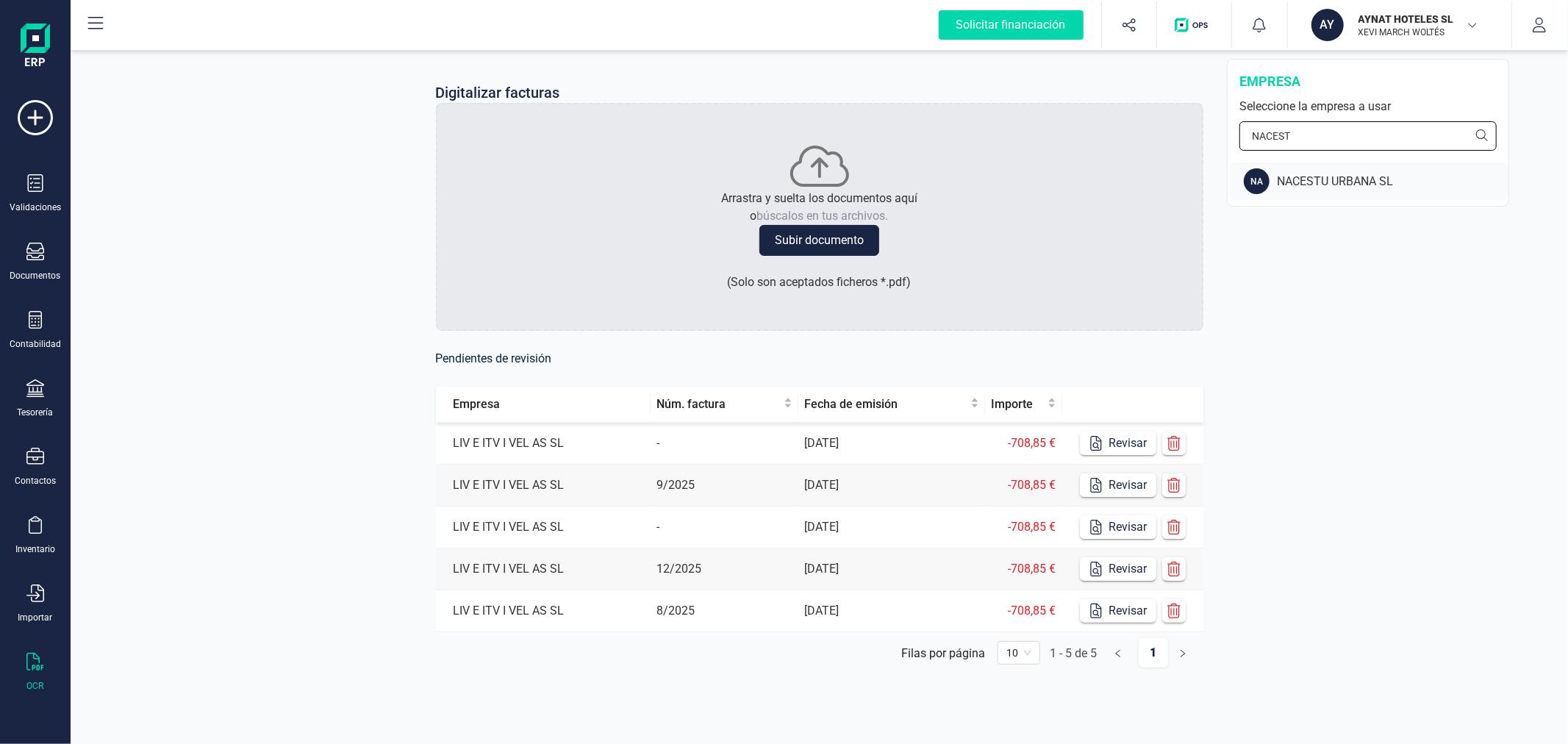
type input "NACEST"
click at [1335, 186] on div "NACESTU URBANA SL" at bounding box center [1392, 182] width 232 height 18
click at [33, 321] on icon at bounding box center [36, 320] width 18 height 18
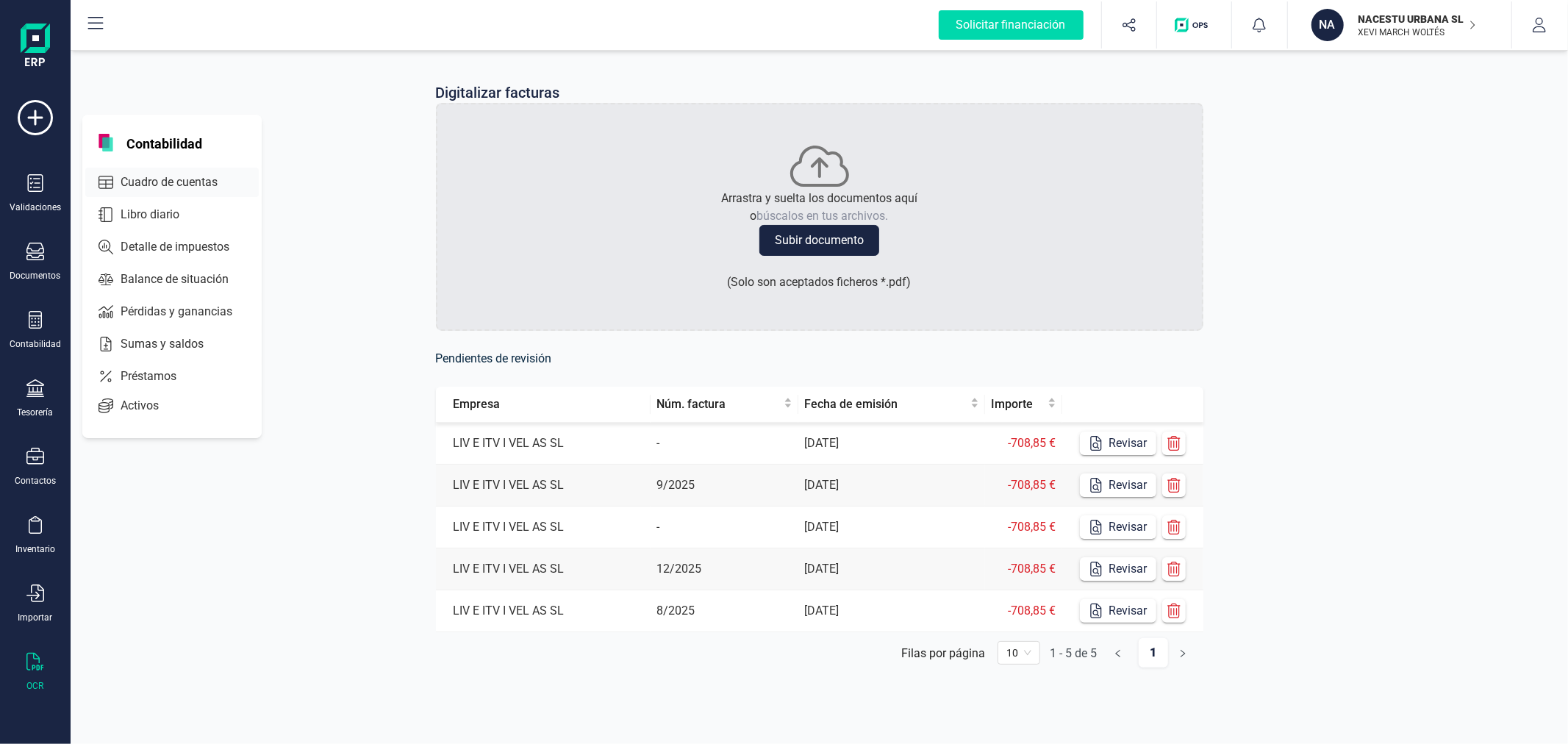
click at [157, 174] on span "Cuadro de cuentas" at bounding box center [179, 182] width 130 height 18
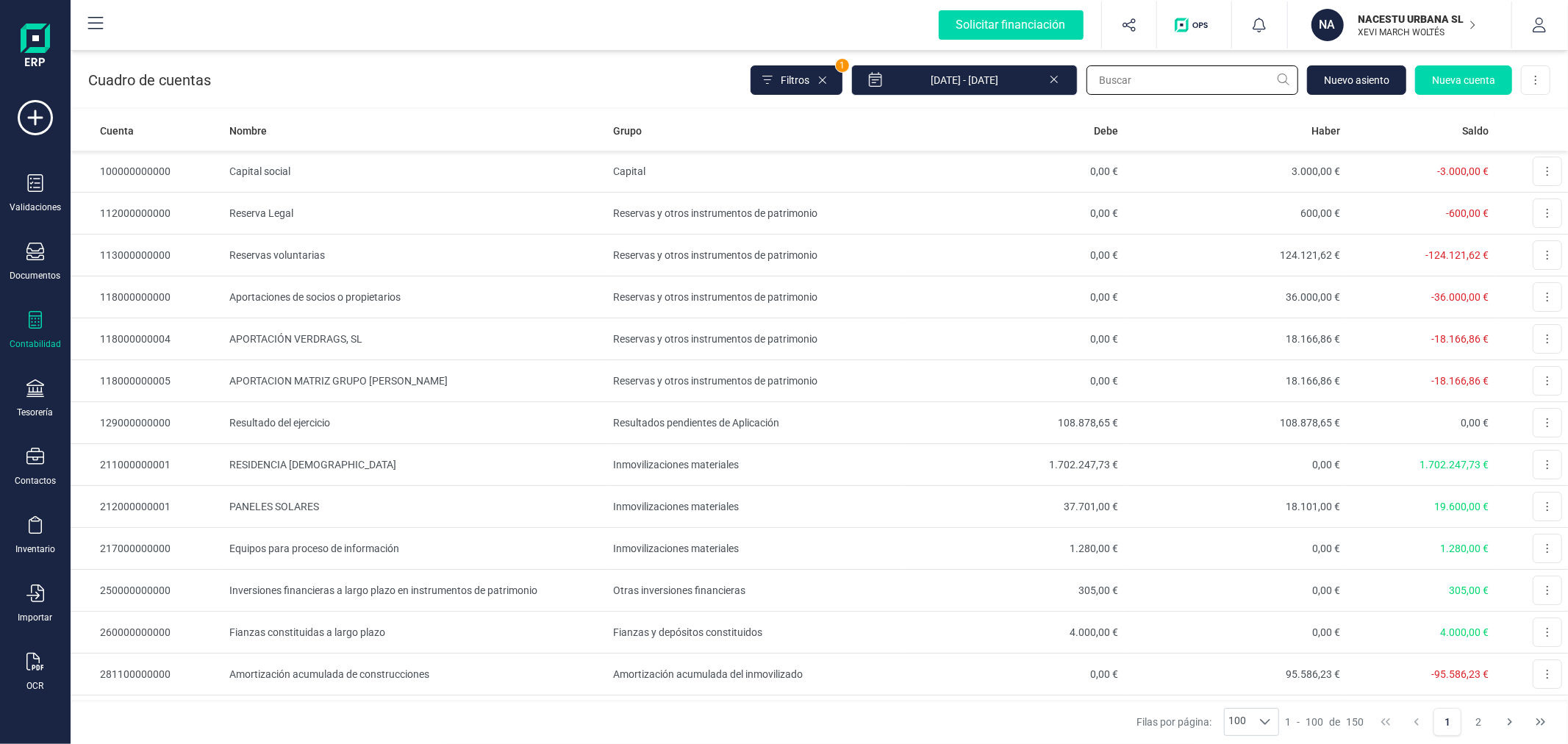
click at [1202, 74] on input "text" at bounding box center [1192, 80] width 211 height 29
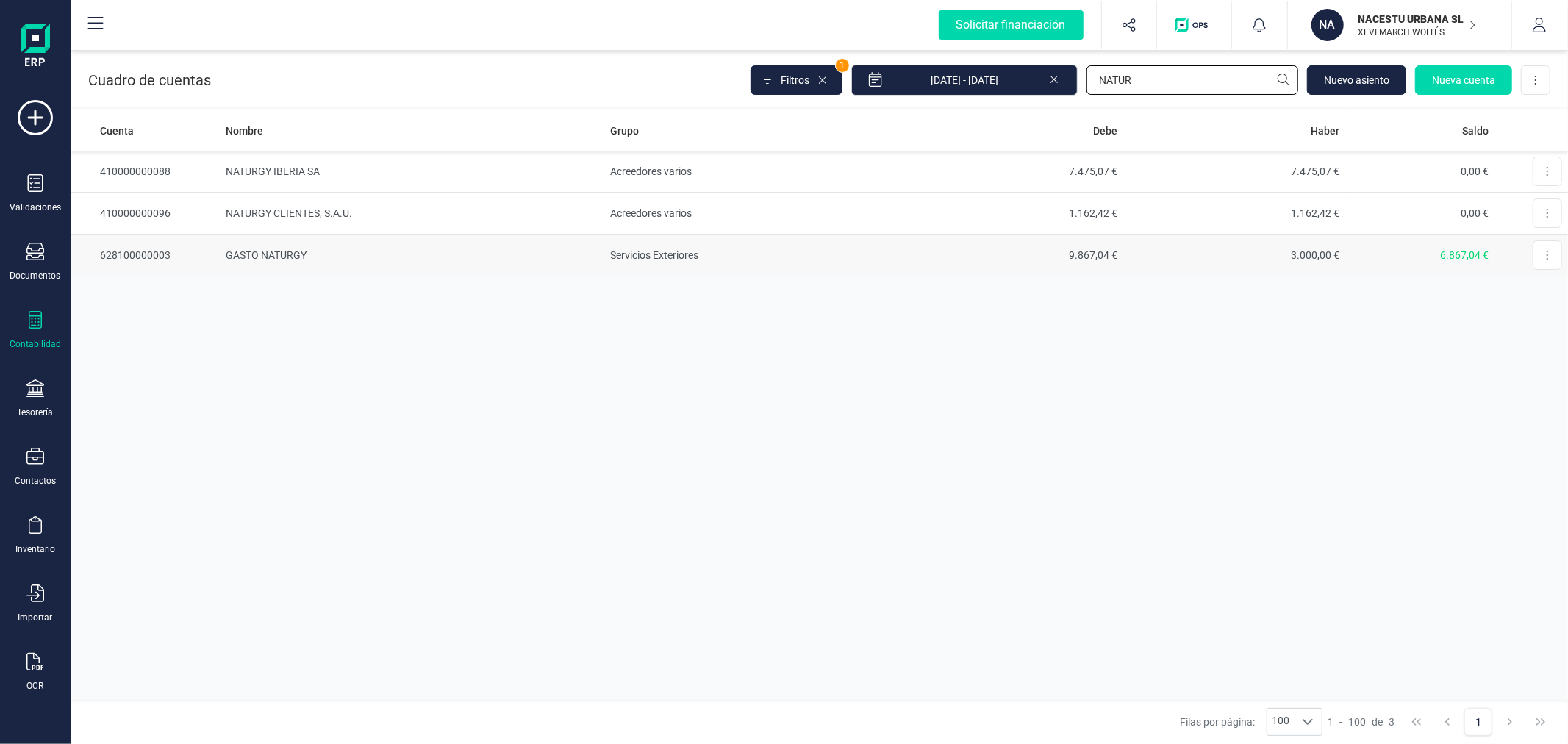
type input "NATUR"
click at [662, 252] on td "Servicios Exteriores" at bounding box center [753, 255] width 296 height 42
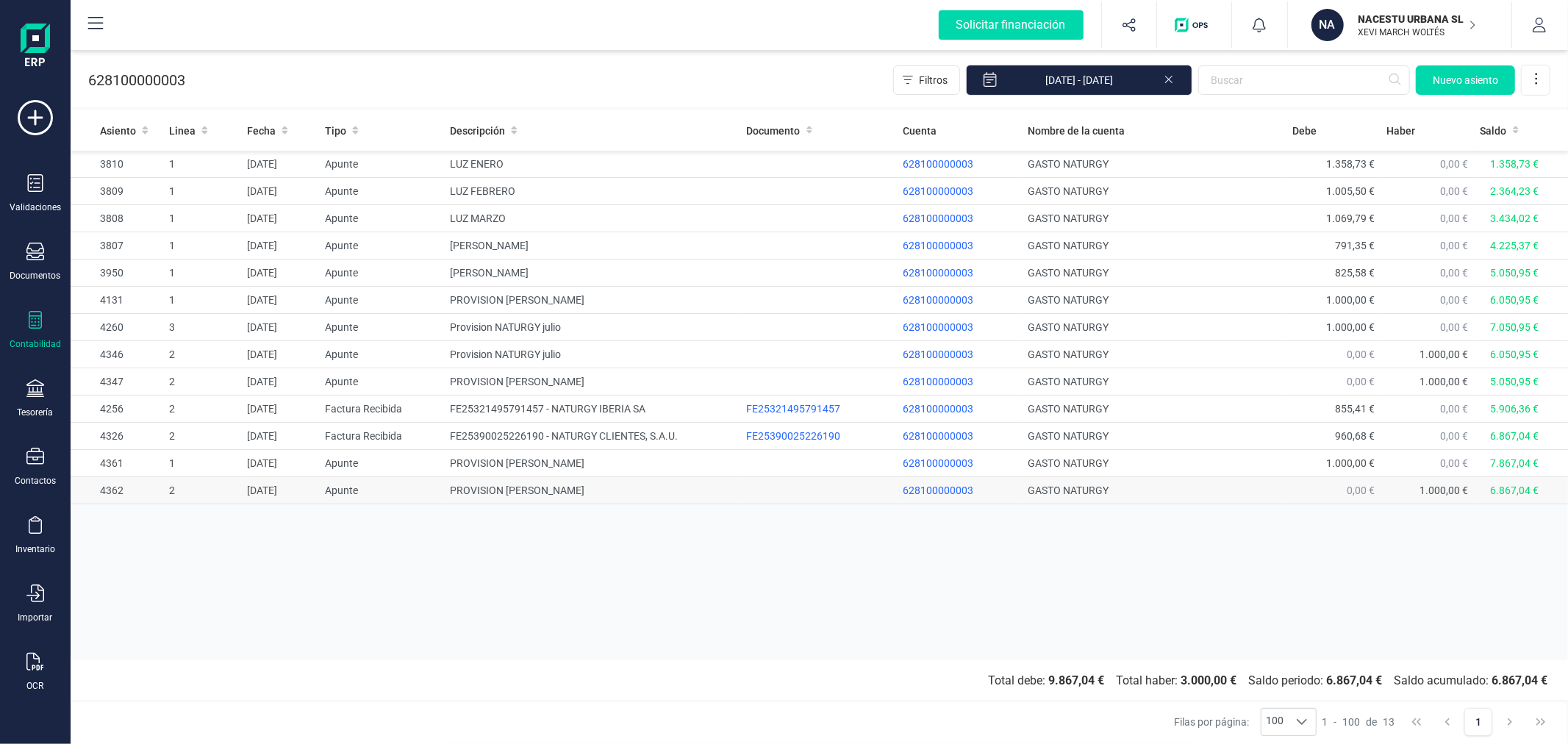
click at [479, 491] on td "PROVISION LUZ AGOSTO" at bounding box center [592, 491] width 296 height 28
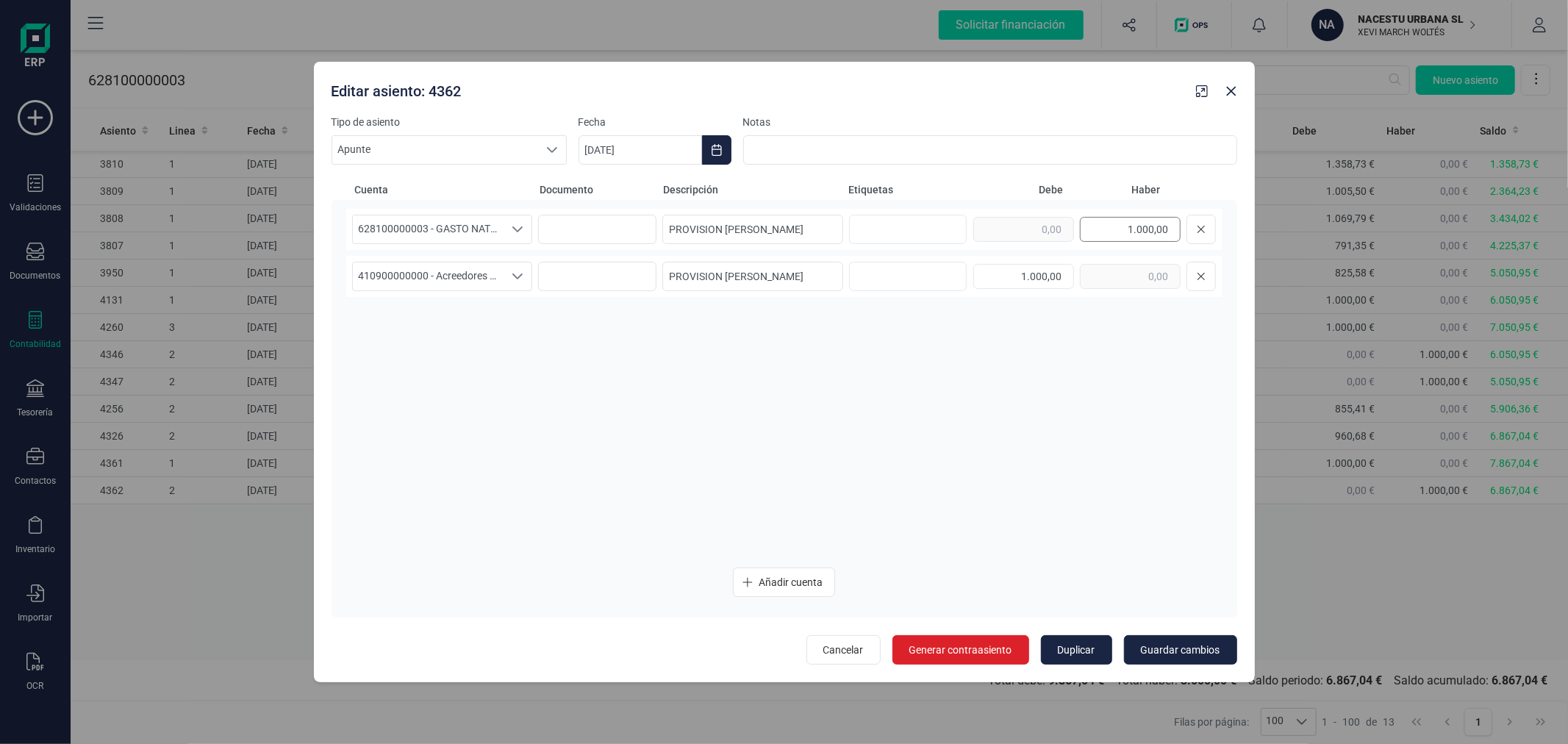
type input "[DATE]"
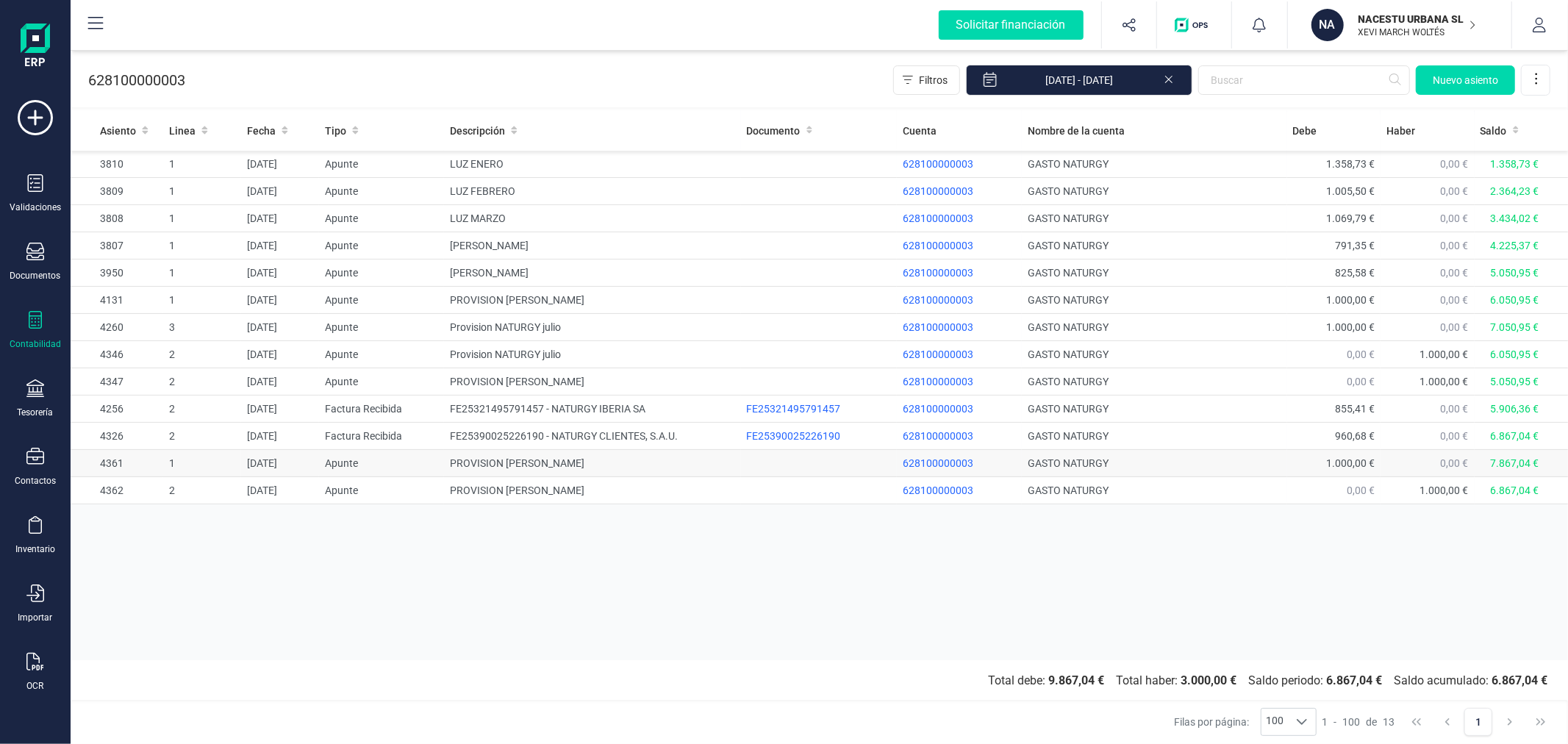
click at [538, 460] on td "PROVISION LUZ AGOSTO" at bounding box center [592, 463] width 296 height 28
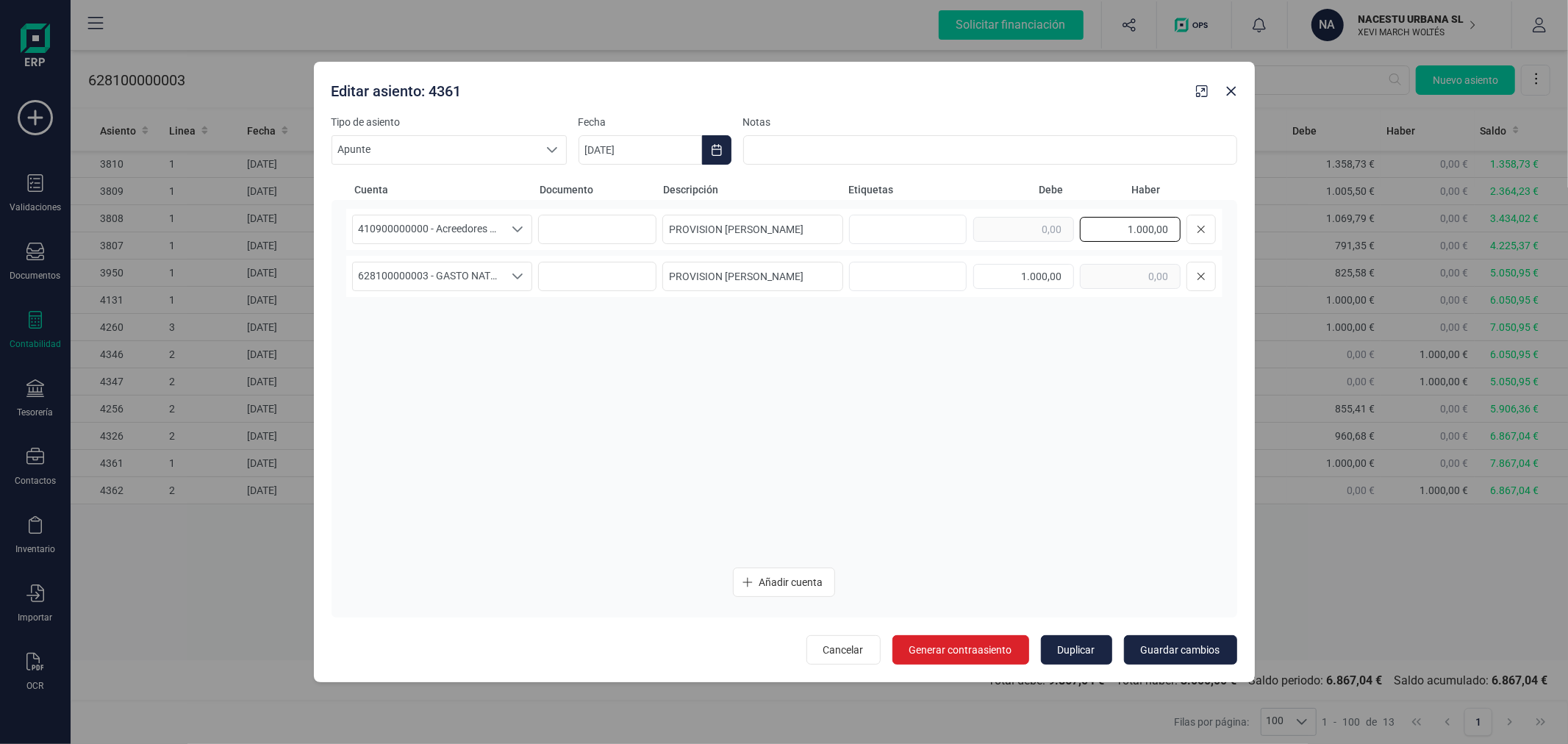
click at [1112, 230] on input "1.000,00" at bounding box center [1130, 229] width 101 height 25
type input "1.012,38"
click at [847, 653] on span "Cancelar" at bounding box center [844, 650] width 40 height 15
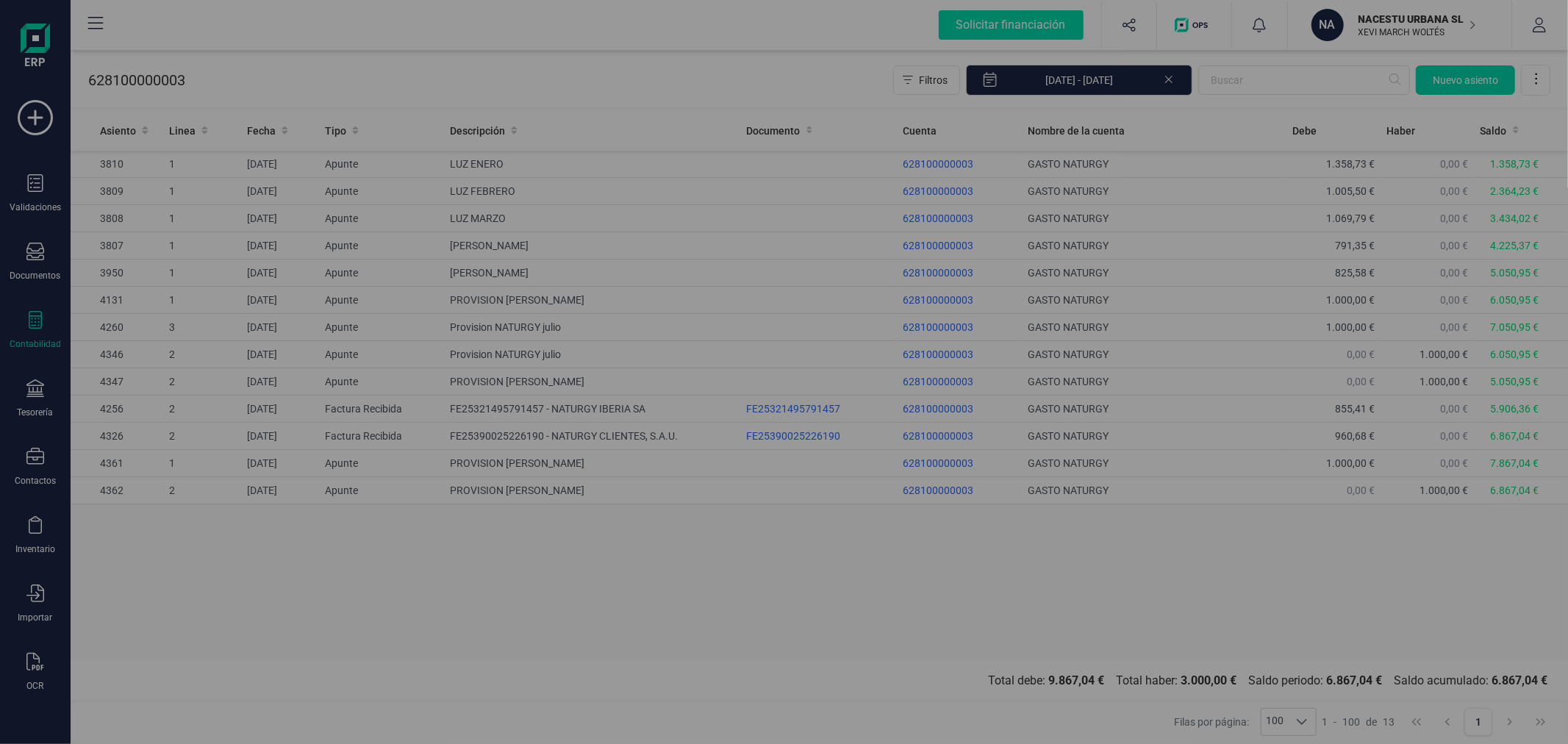
type input "[DATE]"
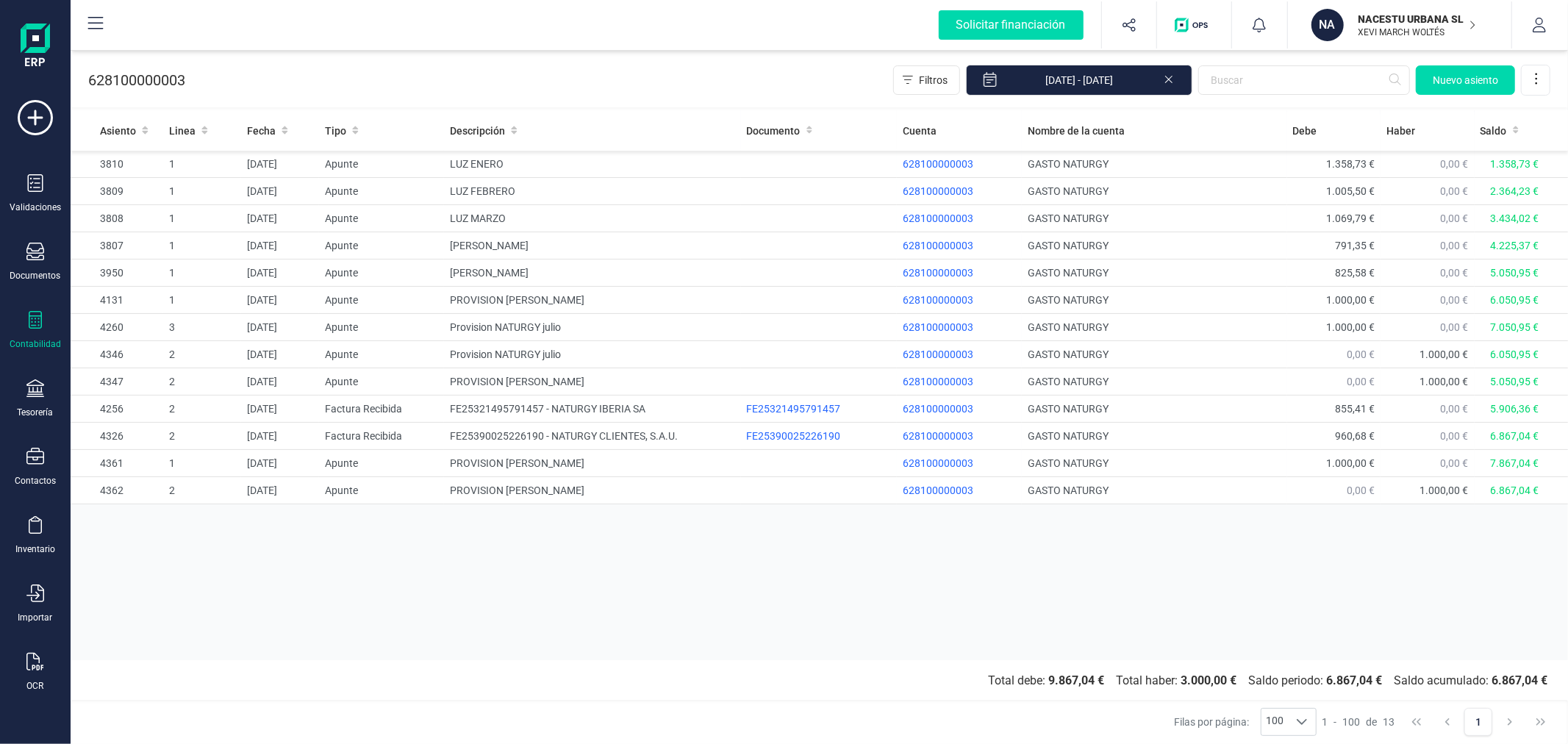
click at [759, 594] on div "Asiento Linea Fecha Tipo Descripción Documento Cuenta Nombre de la cuenta Debe …" at bounding box center [819, 385] width 1497 height 550
click at [545, 468] on td "PROVISION LUZ AGOSTO" at bounding box center [592, 463] width 296 height 28
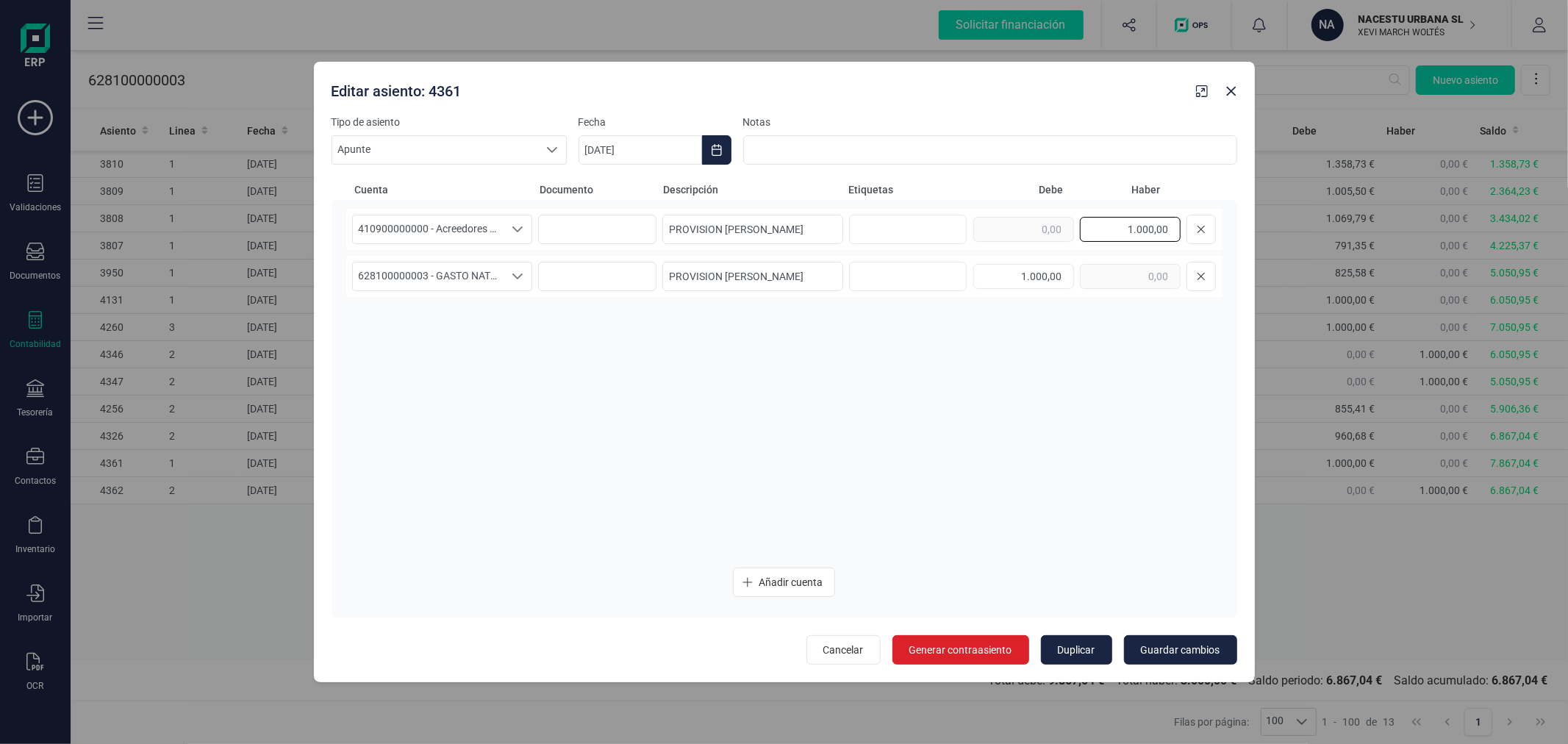
drag, startPoint x: 1092, startPoint y: 224, endPoint x: 1219, endPoint y: 217, distance: 127.2
click at [1219, 217] on div "410900000000 - Acreedores por prestaciones de servicios, facturas pendientes de…" at bounding box center [784, 229] width 876 height 41
type input "1.012,38"
click at [1057, 269] on input "1.000,00" at bounding box center [1023, 276] width 101 height 25
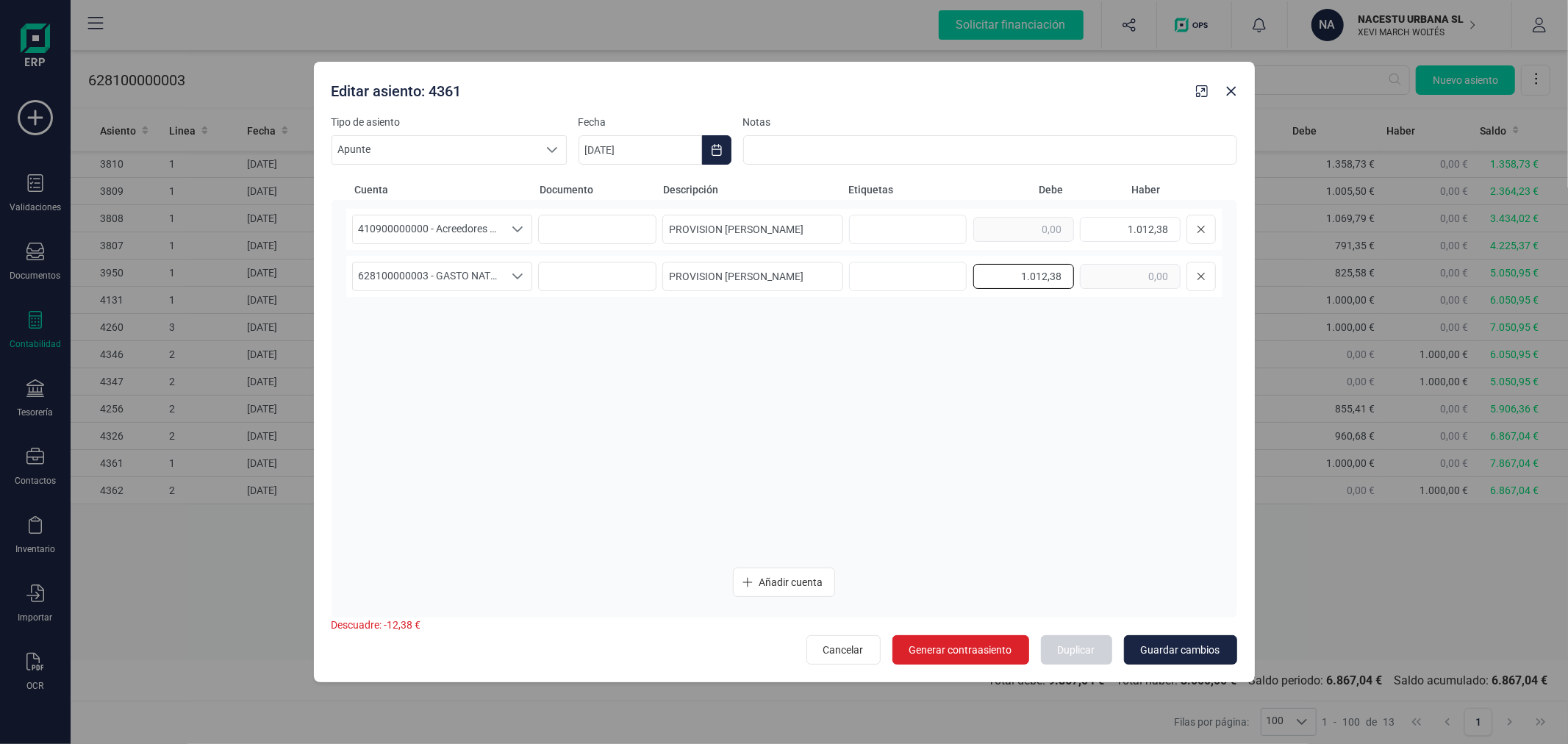
type input "1.012,38"
click at [1196, 646] on span "Guardar cambios" at bounding box center [1180, 650] width 80 height 15
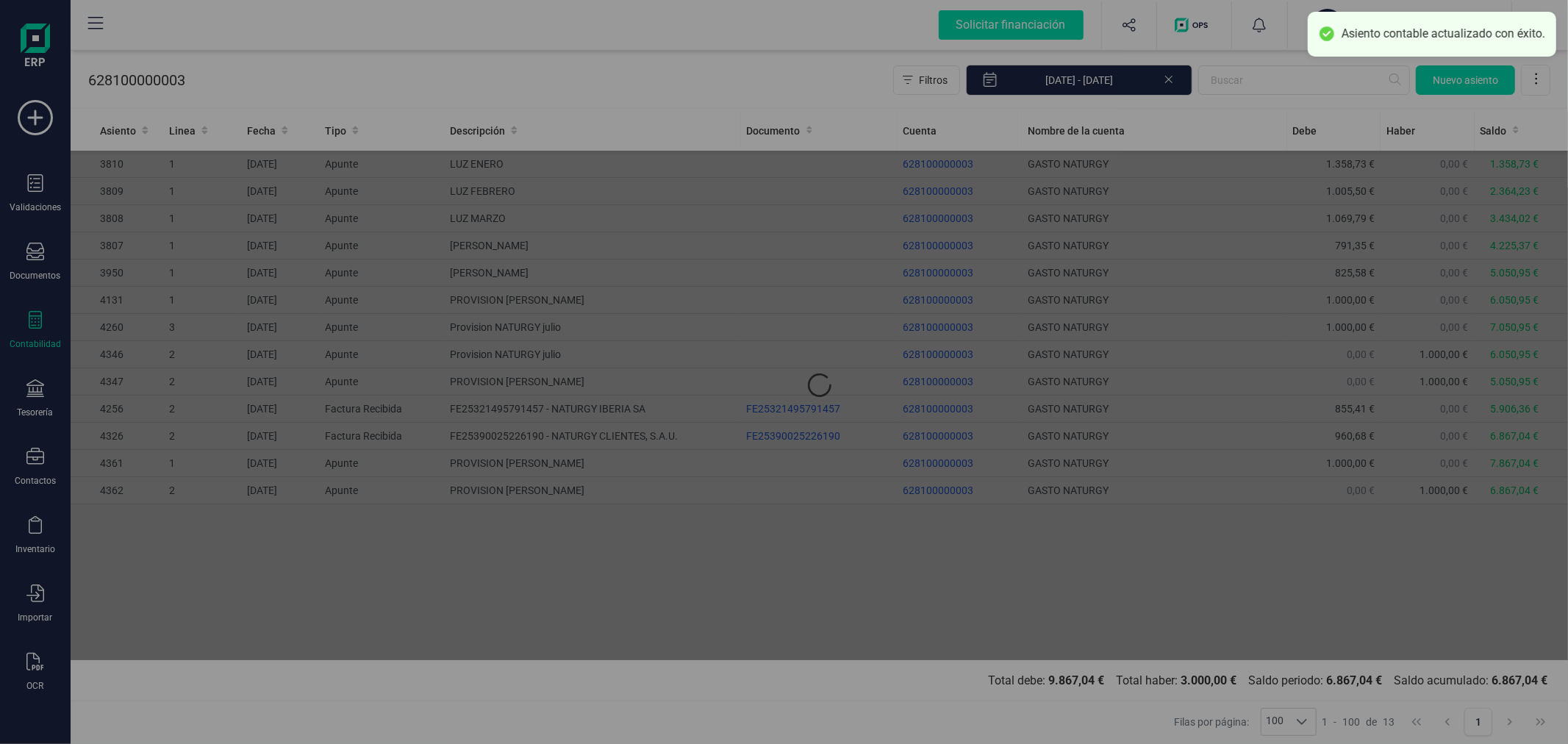
type input "[DATE]"
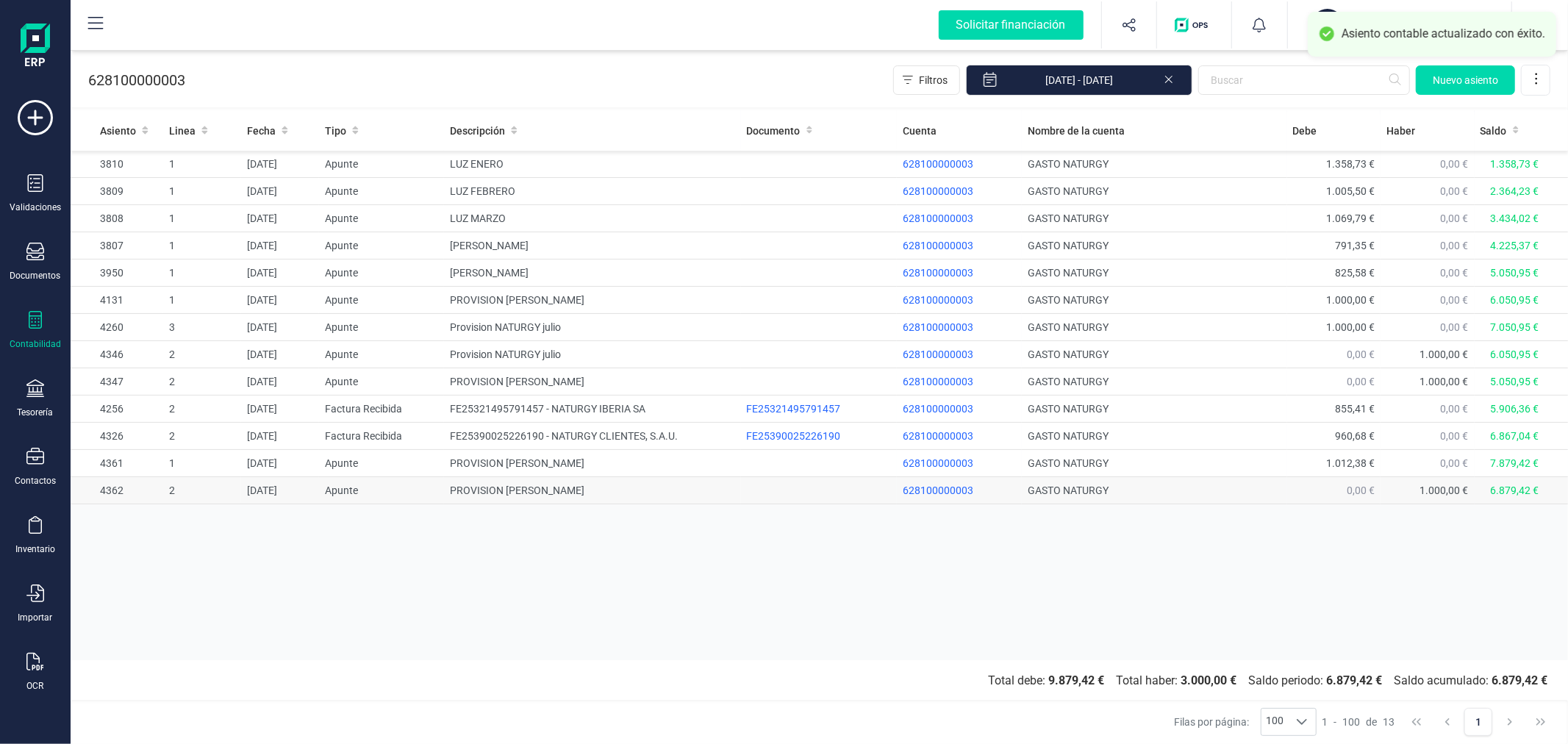
click at [567, 493] on td "PROVISION LUZ AGOSTO" at bounding box center [592, 491] width 296 height 28
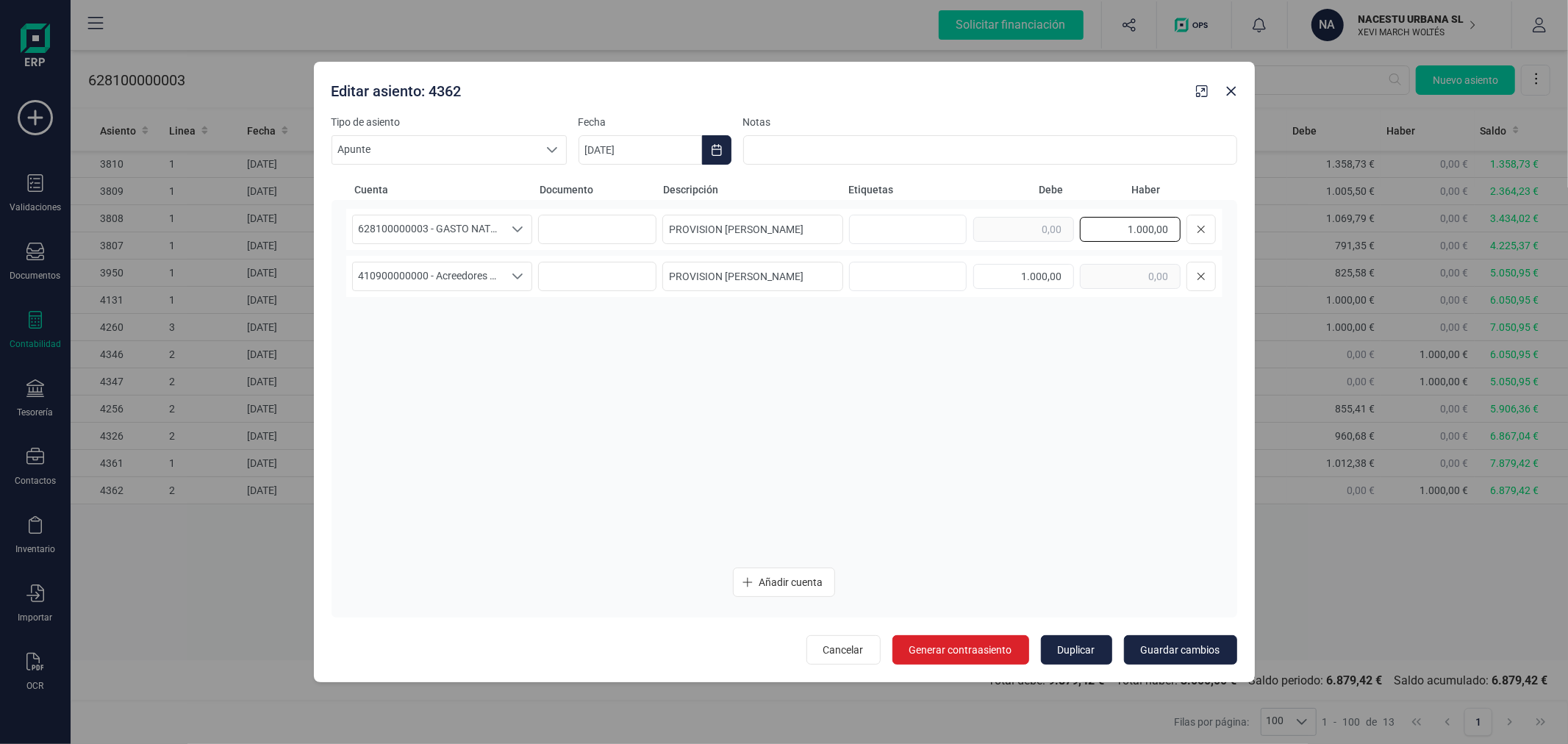
click at [1108, 223] on input "1.000,00" at bounding box center [1130, 229] width 101 height 25
type input "1.012,38"
click at [1047, 272] on input "1.000,00" at bounding box center [1023, 276] width 101 height 25
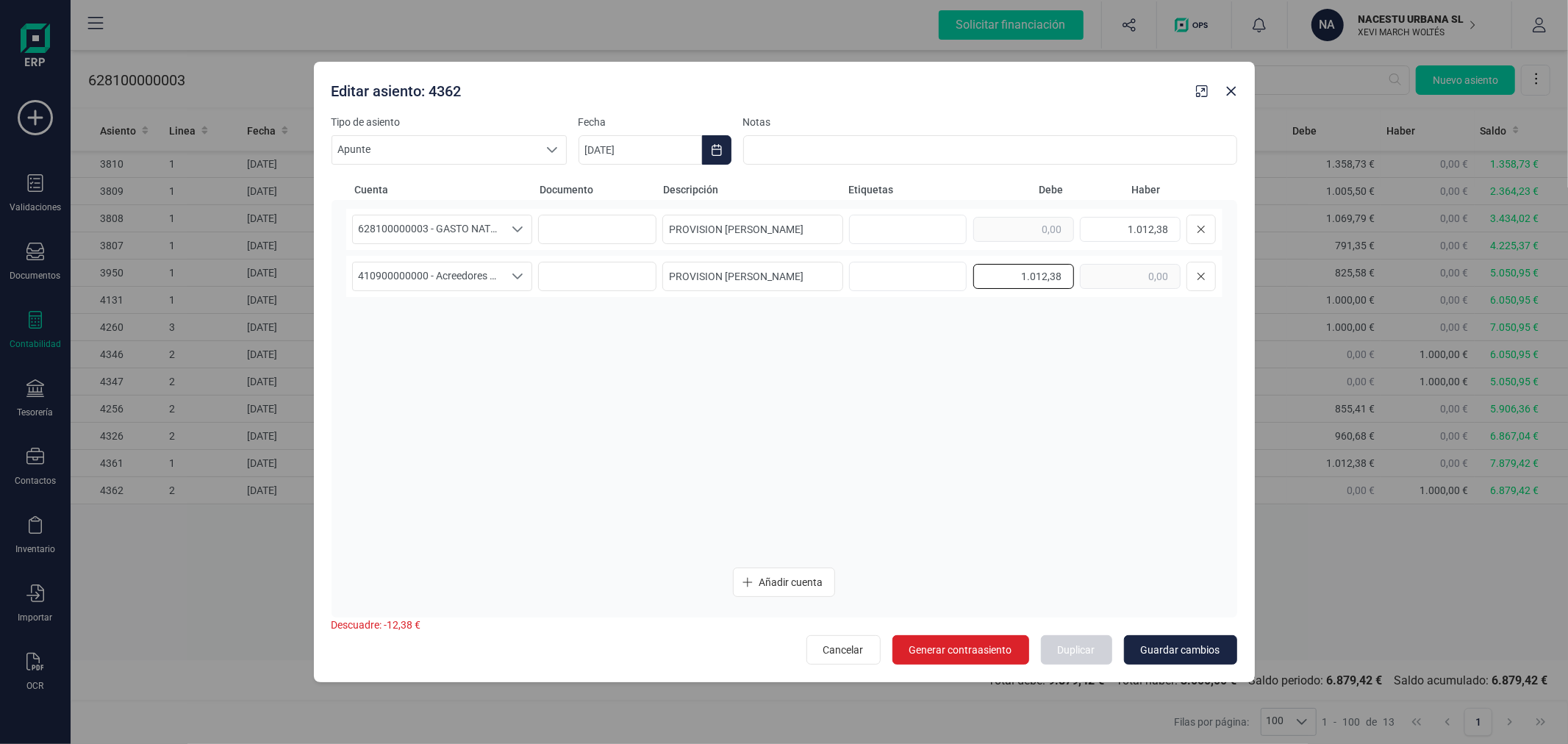
type input "1.012,38"
click at [1182, 643] on span "Guardar cambios" at bounding box center [1180, 650] width 80 height 15
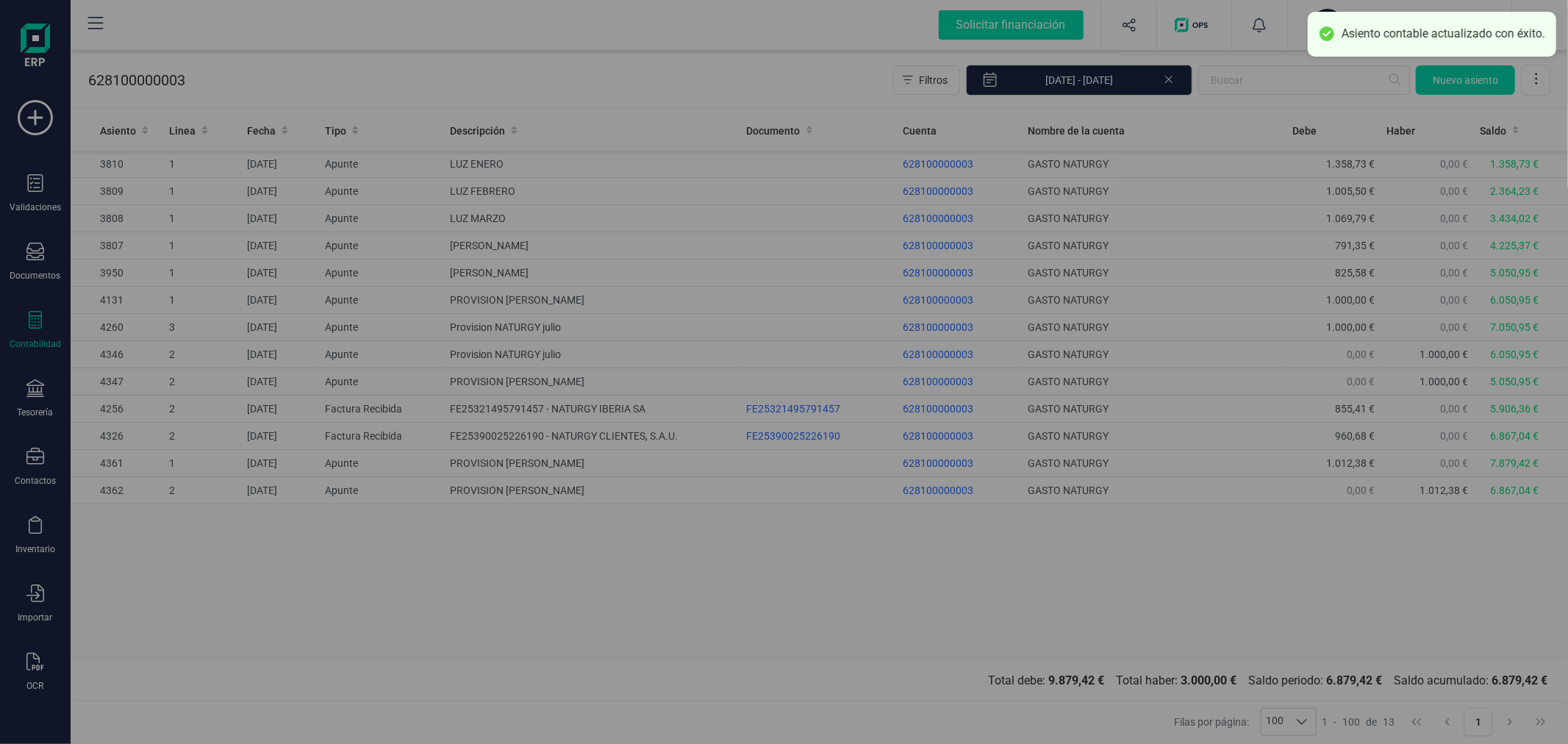
type input "[DATE]"
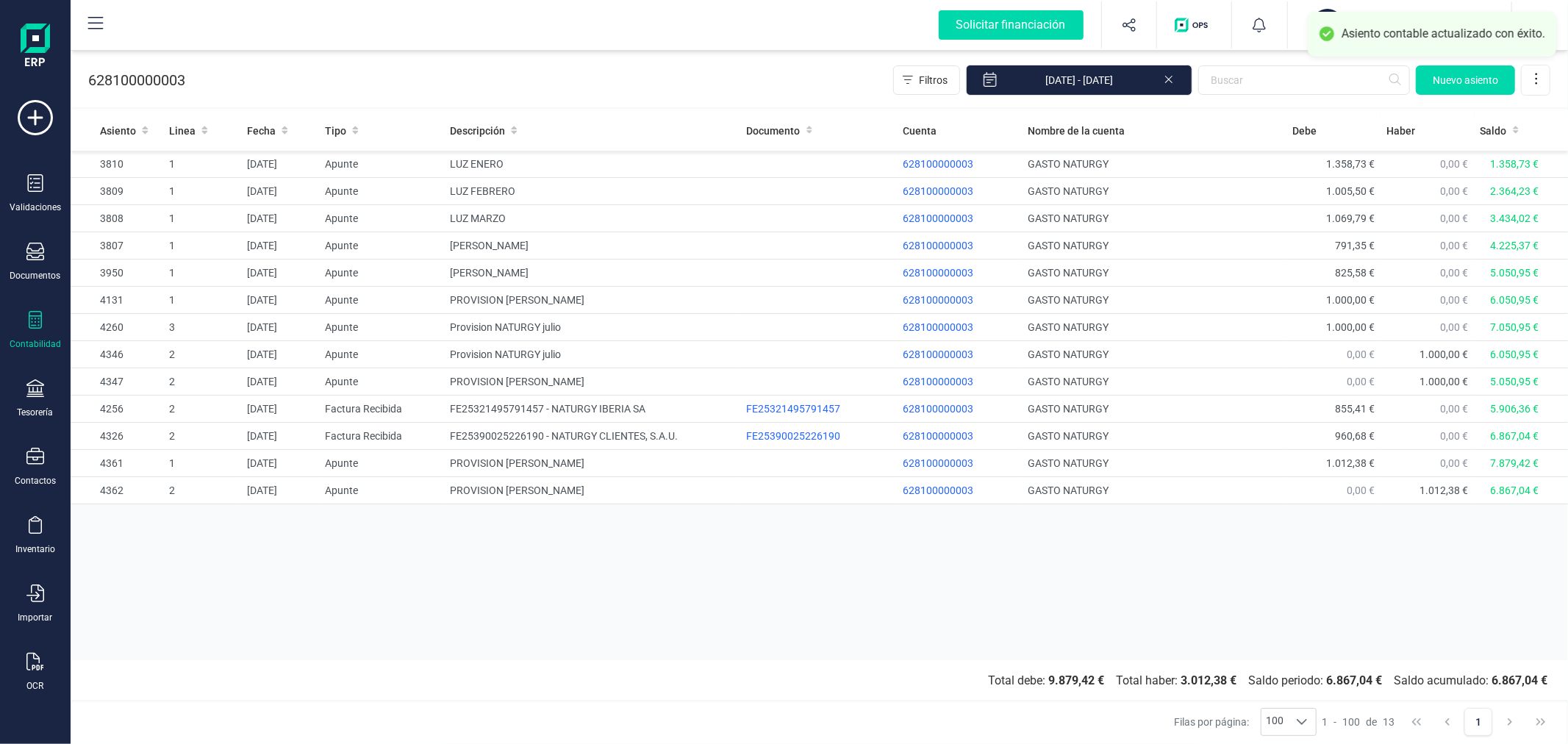
click at [963, 576] on div "Asiento Linea Fecha Tipo Descripción Documento Cuenta Nombre de la cuenta Debe …" at bounding box center [819, 385] width 1497 height 550
click at [1391, 21] on p "NACESTU URBANA SL" at bounding box center [1418, 19] width 118 height 15
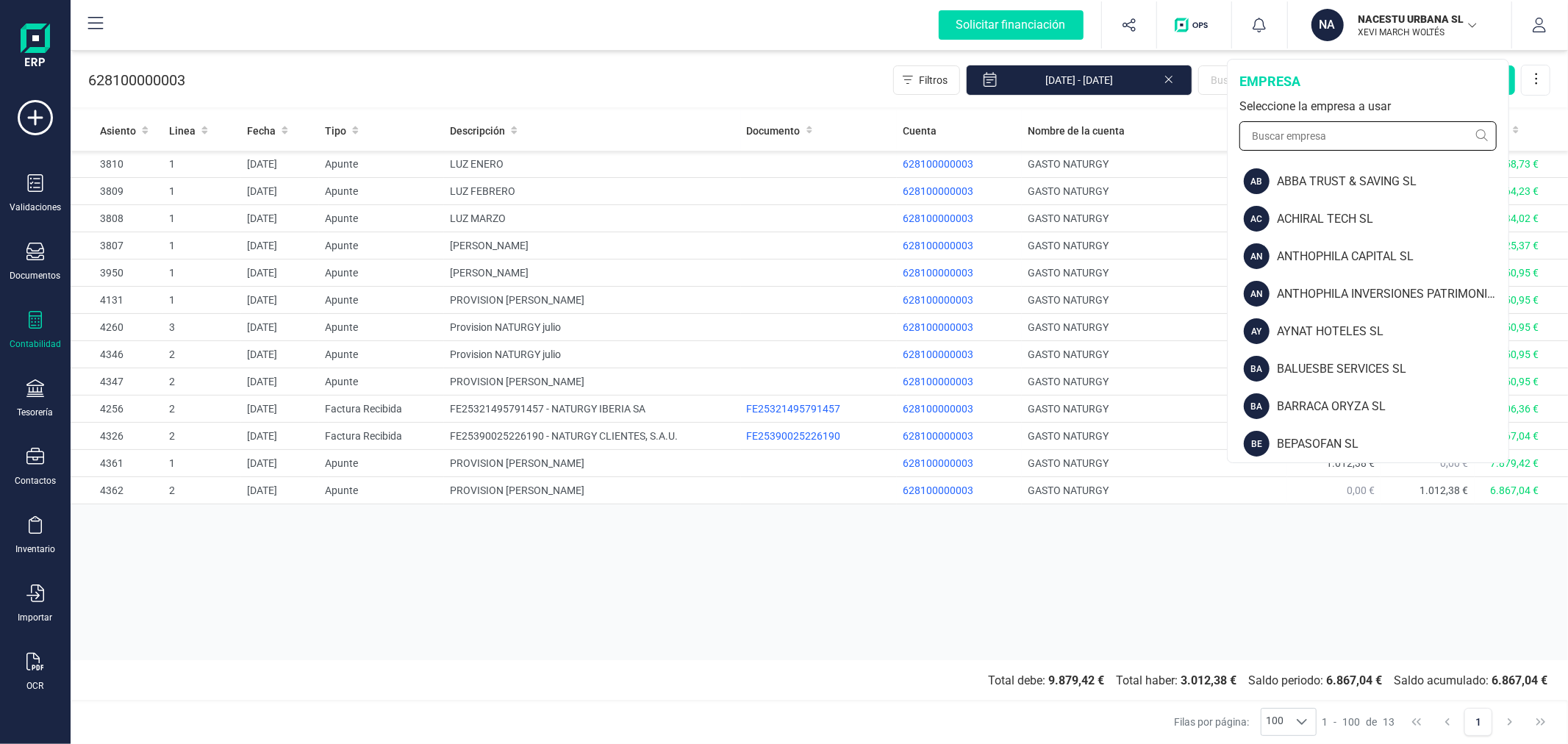
click at [1306, 127] on input "text" at bounding box center [1368, 136] width 258 height 29
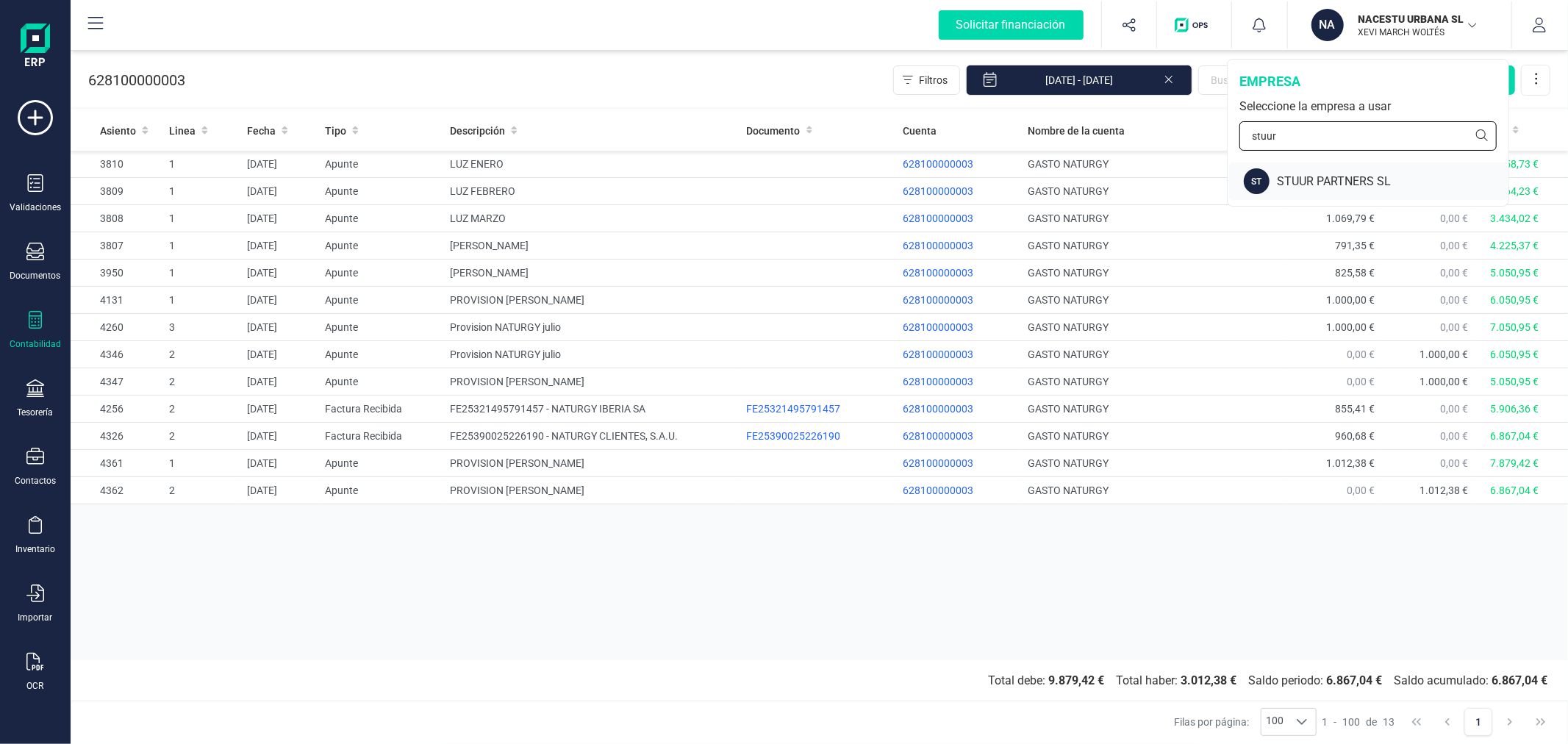
type input "stuur"
click at [1333, 179] on div "STUUR PARTNERS SL" at bounding box center [1392, 182] width 232 height 18
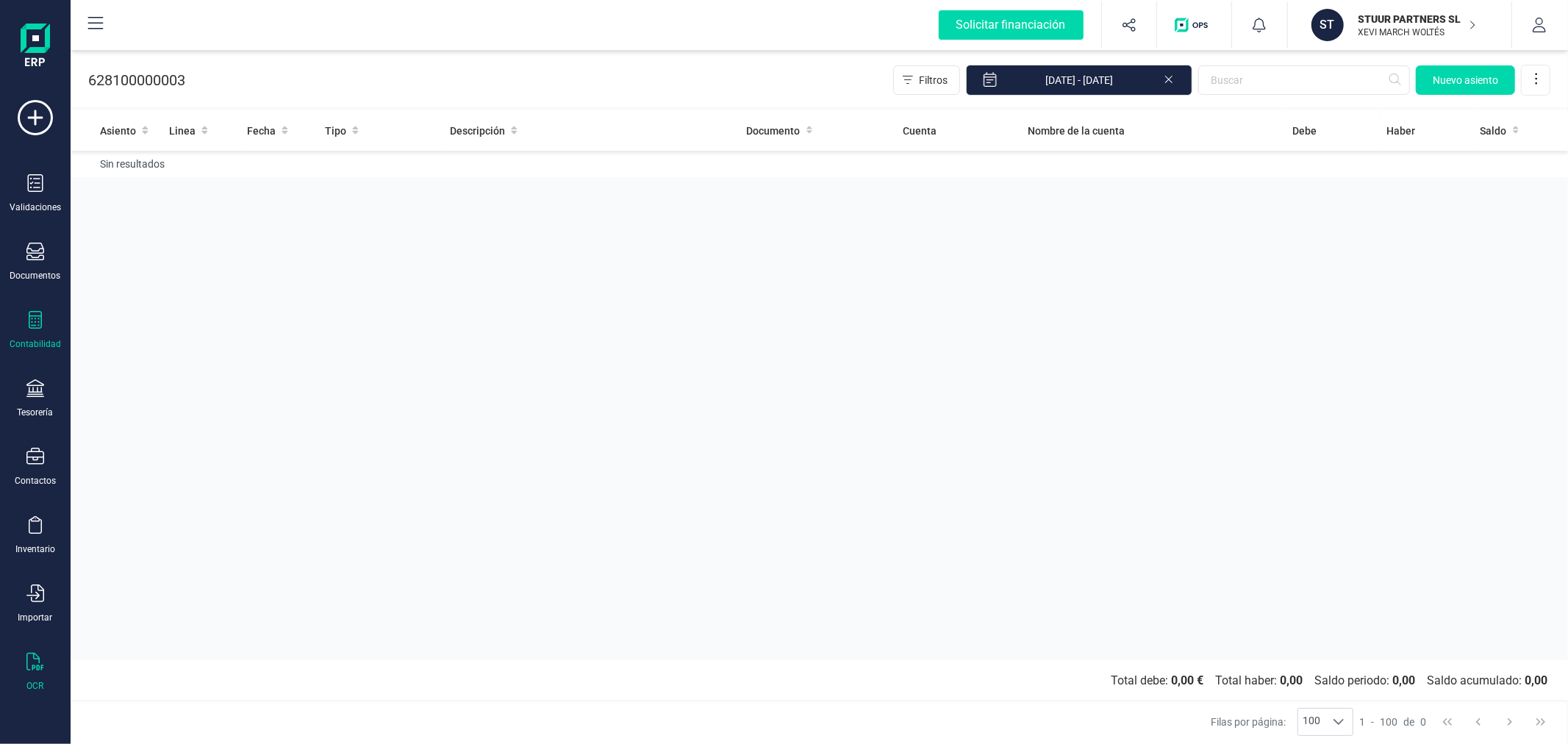
click at [45, 674] on div "OCR" at bounding box center [35, 673] width 59 height 39
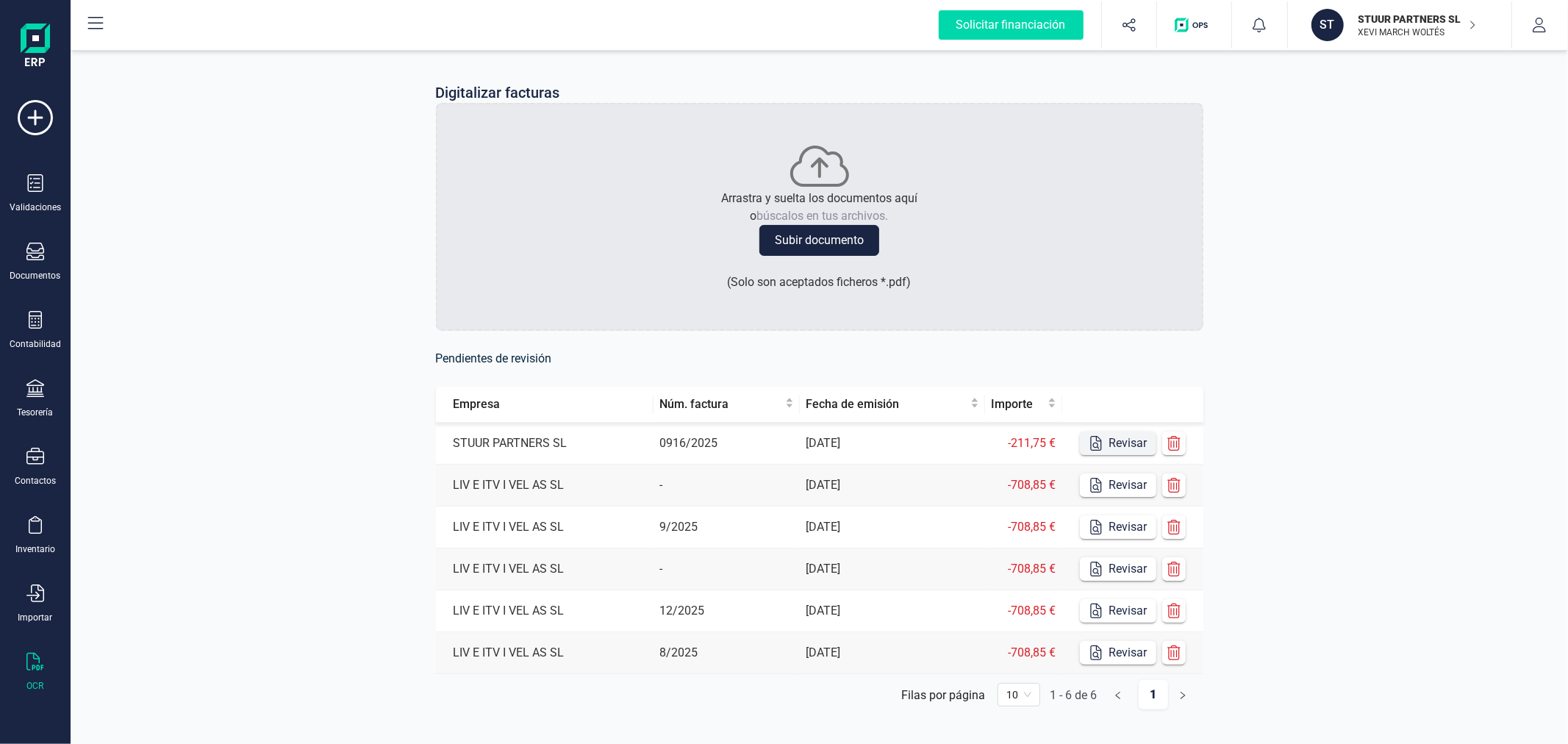
click at [1110, 439] on button "Revisar" at bounding box center [1118, 444] width 77 height 24
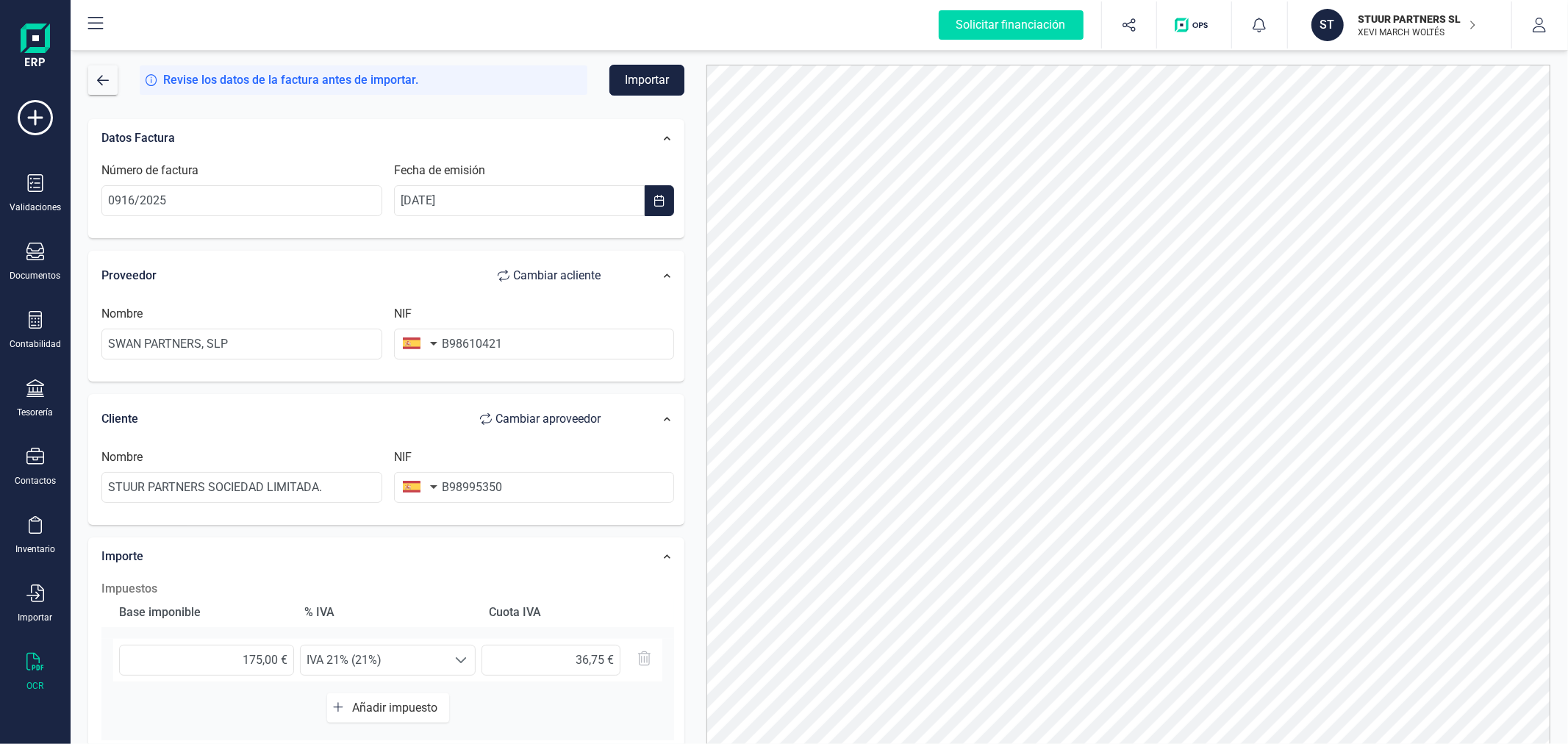
click at [640, 80] on button "Importar" at bounding box center [647, 80] width 75 height 31
